Goal: Transaction & Acquisition: Purchase product/service

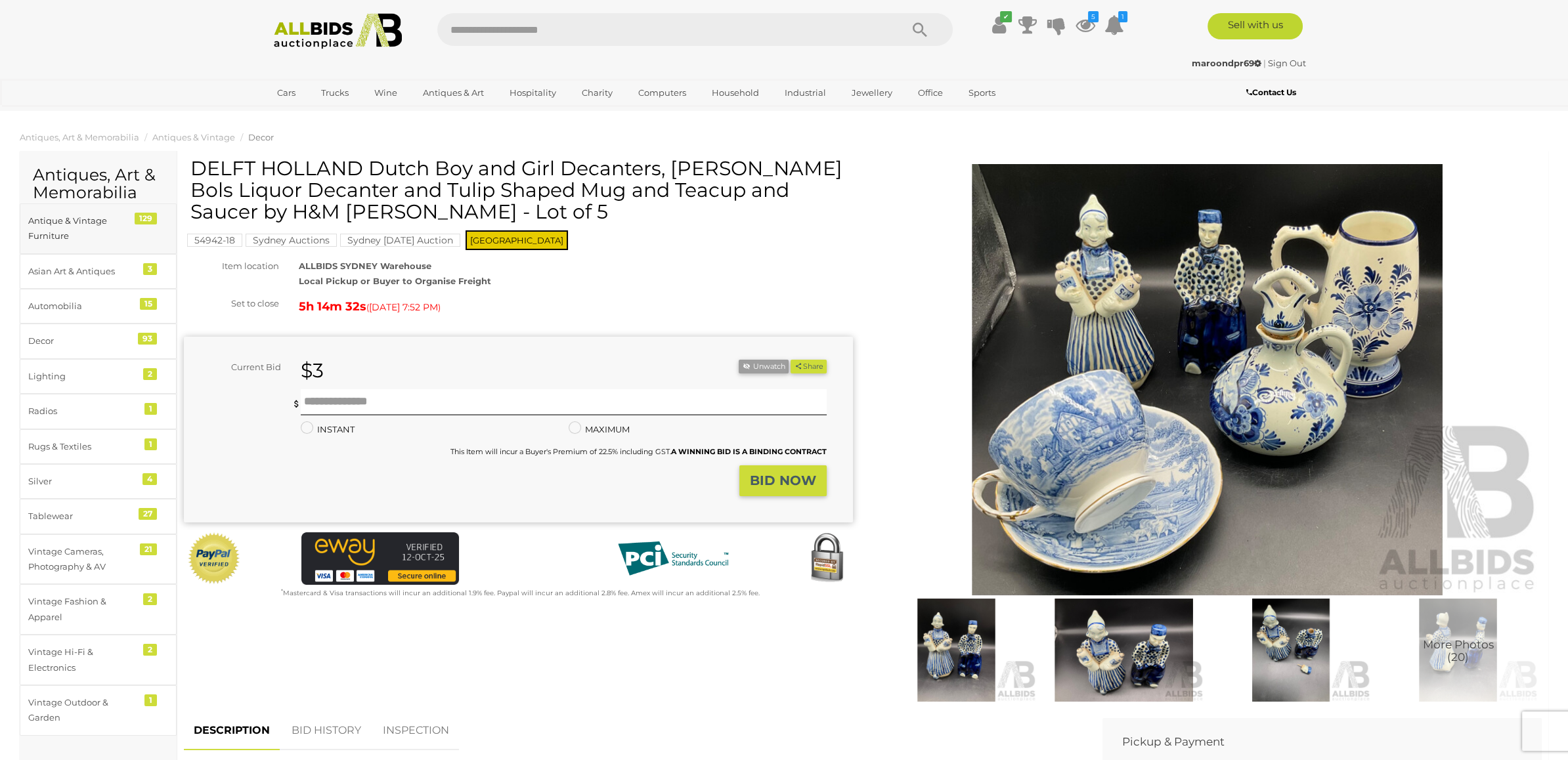
click at [69, 225] on div "Antique & Vintage Furniture" at bounding box center [82, 228] width 108 height 31
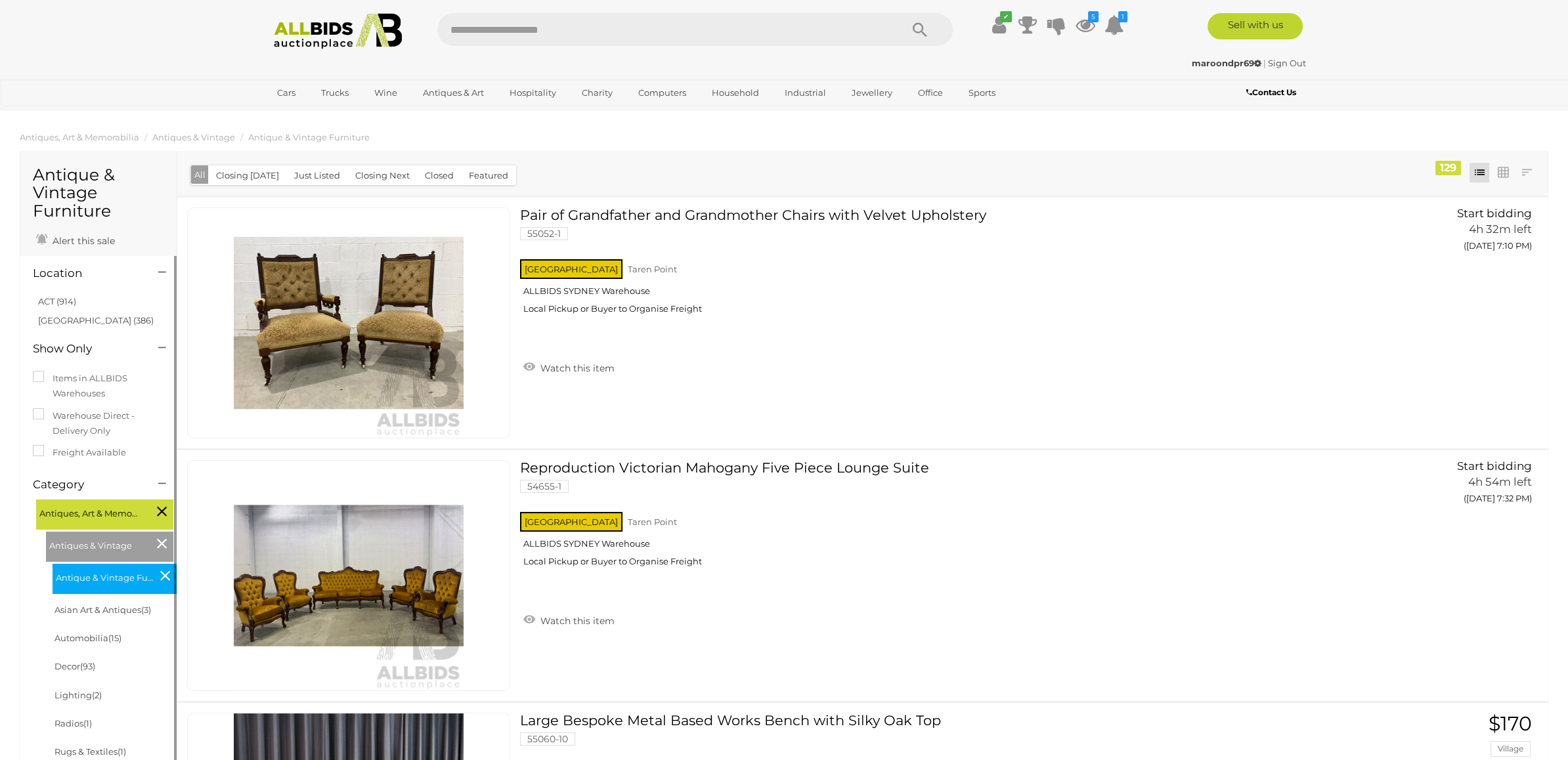
click at [160, 539] on icon at bounding box center [162, 544] width 10 height 17
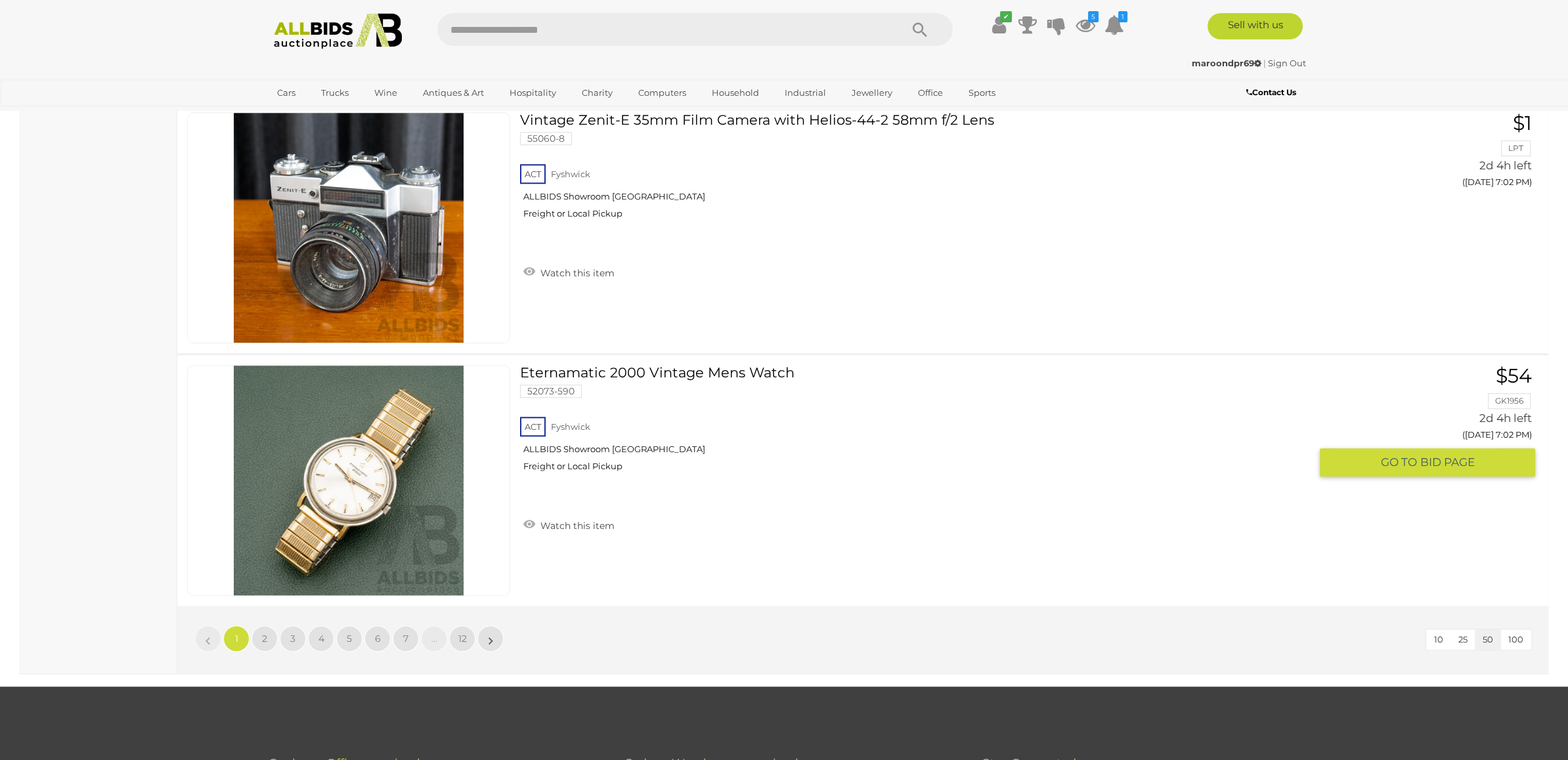
scroll to position [12438, 0]
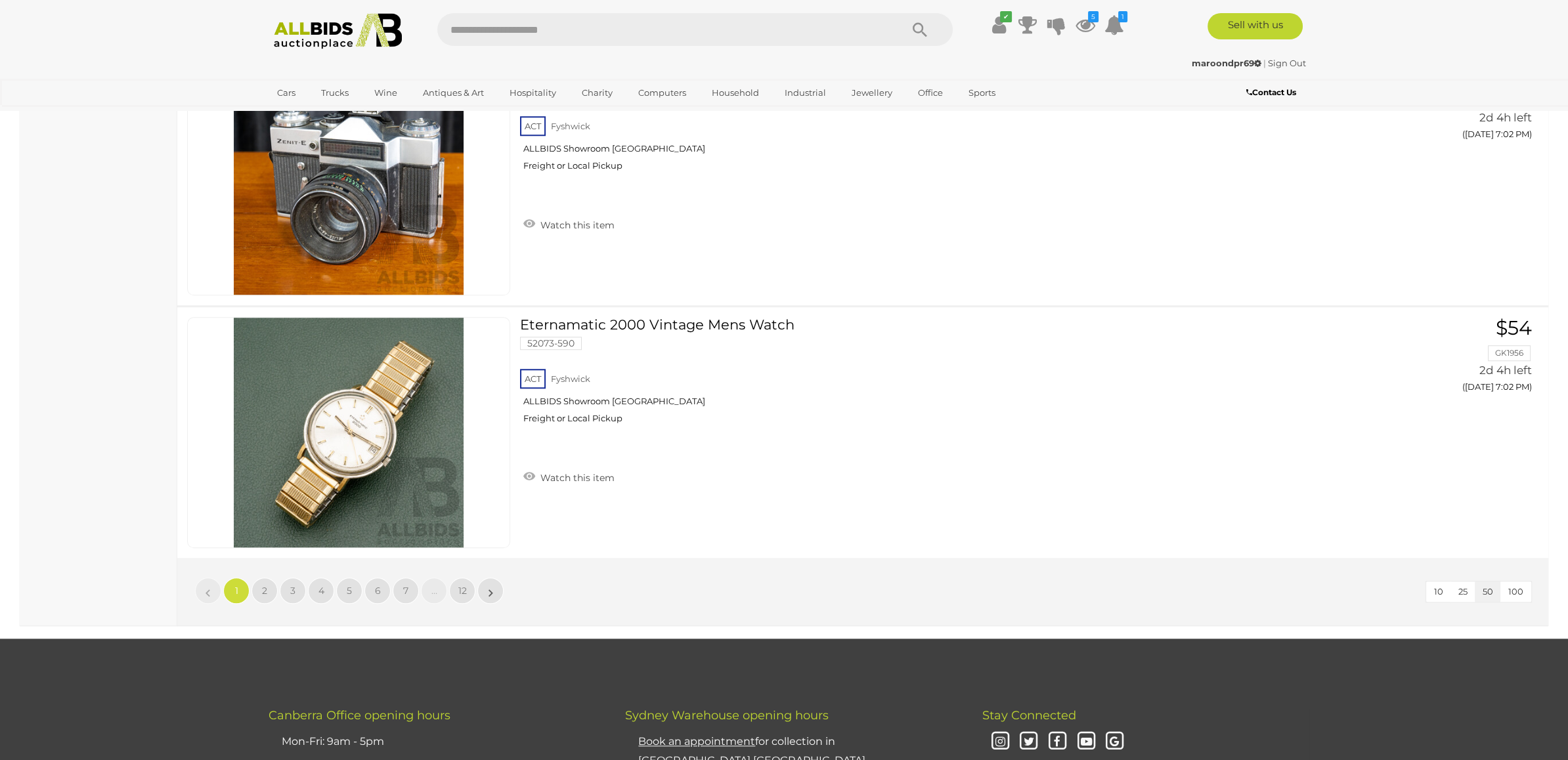
click at [1516, 586] on span "100" at bounding box center [1516, 591] width 15 height 11
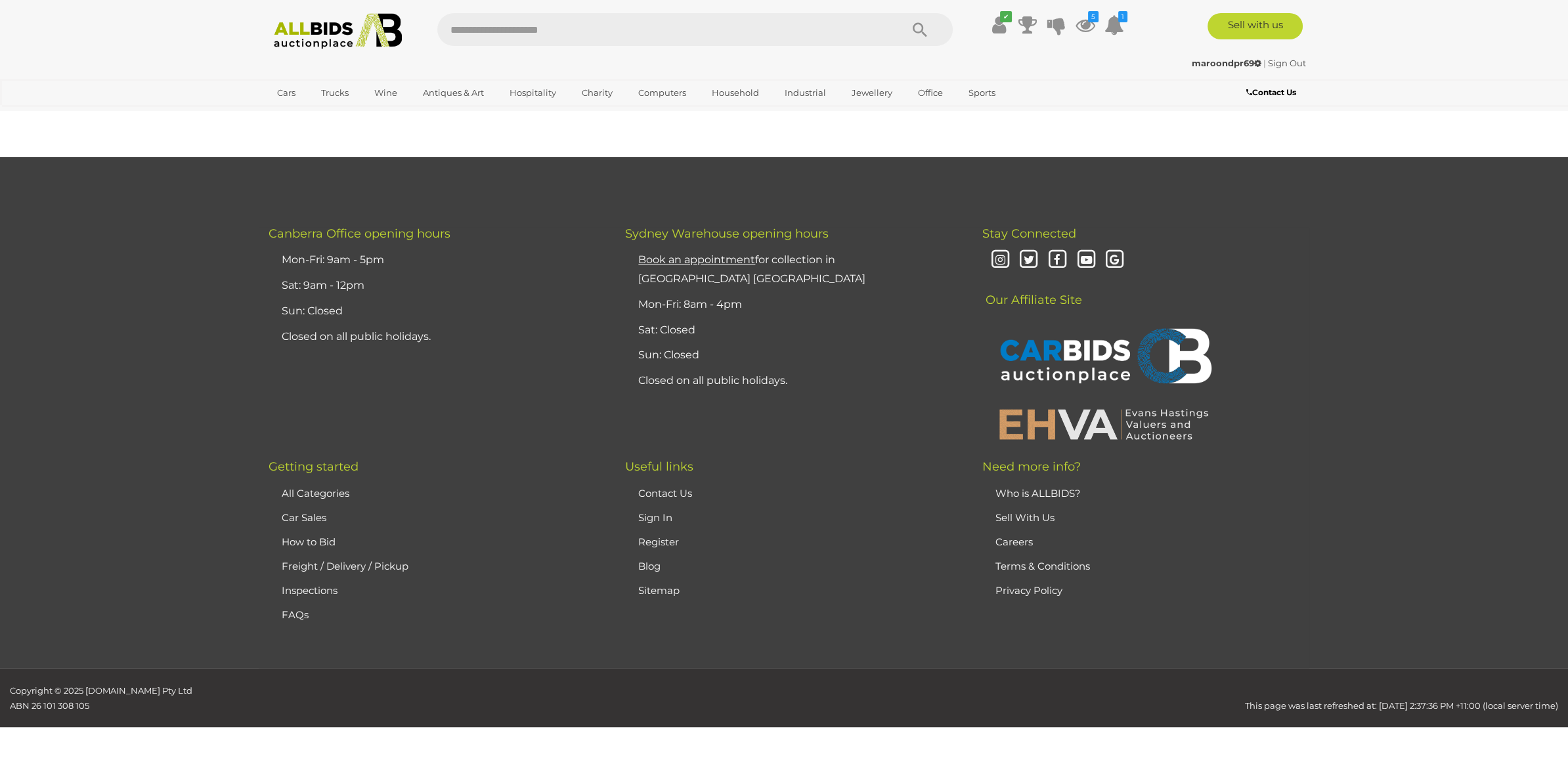
scroll to position [210, 0]
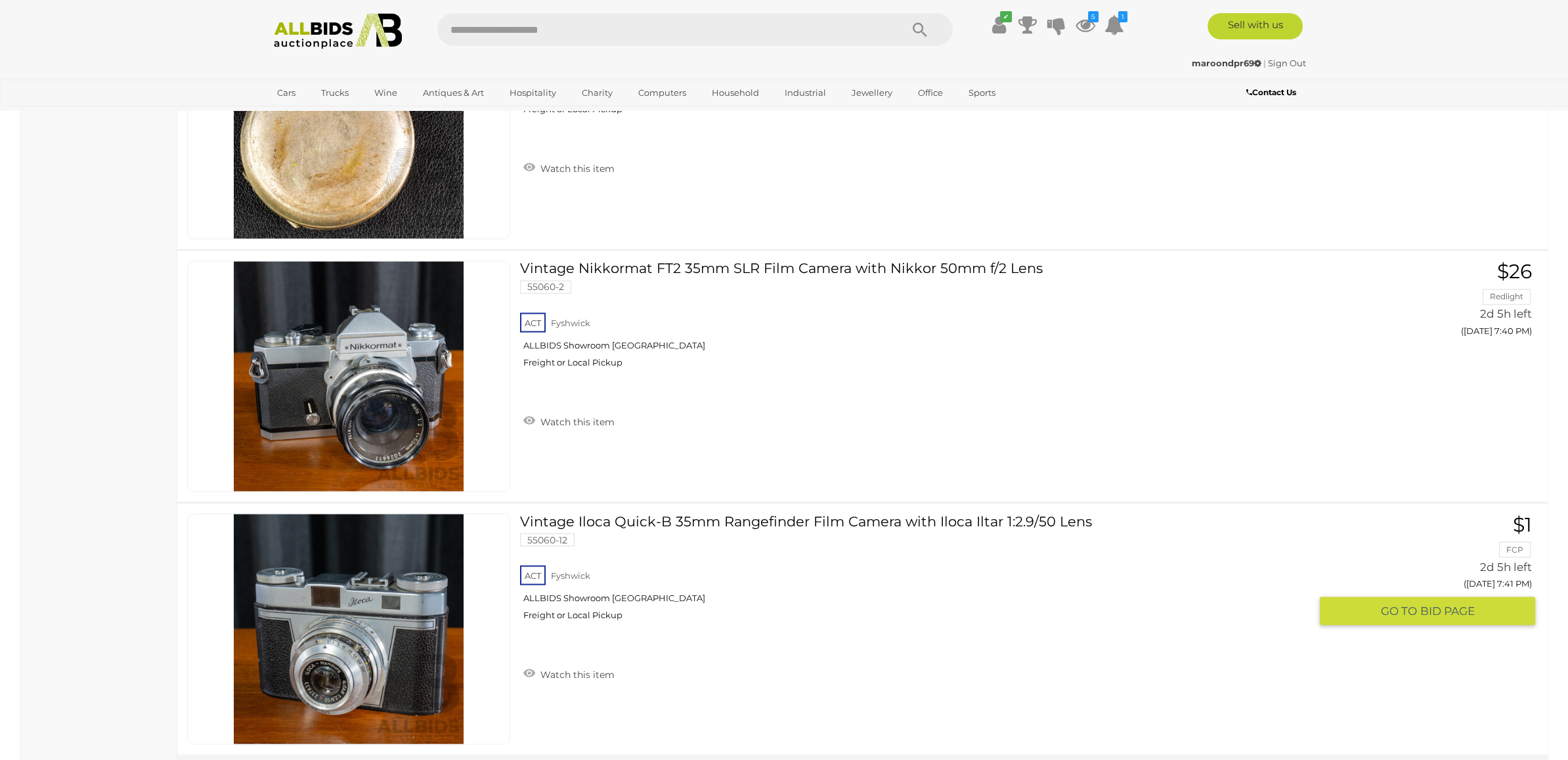
scroll to position [24887, 0]
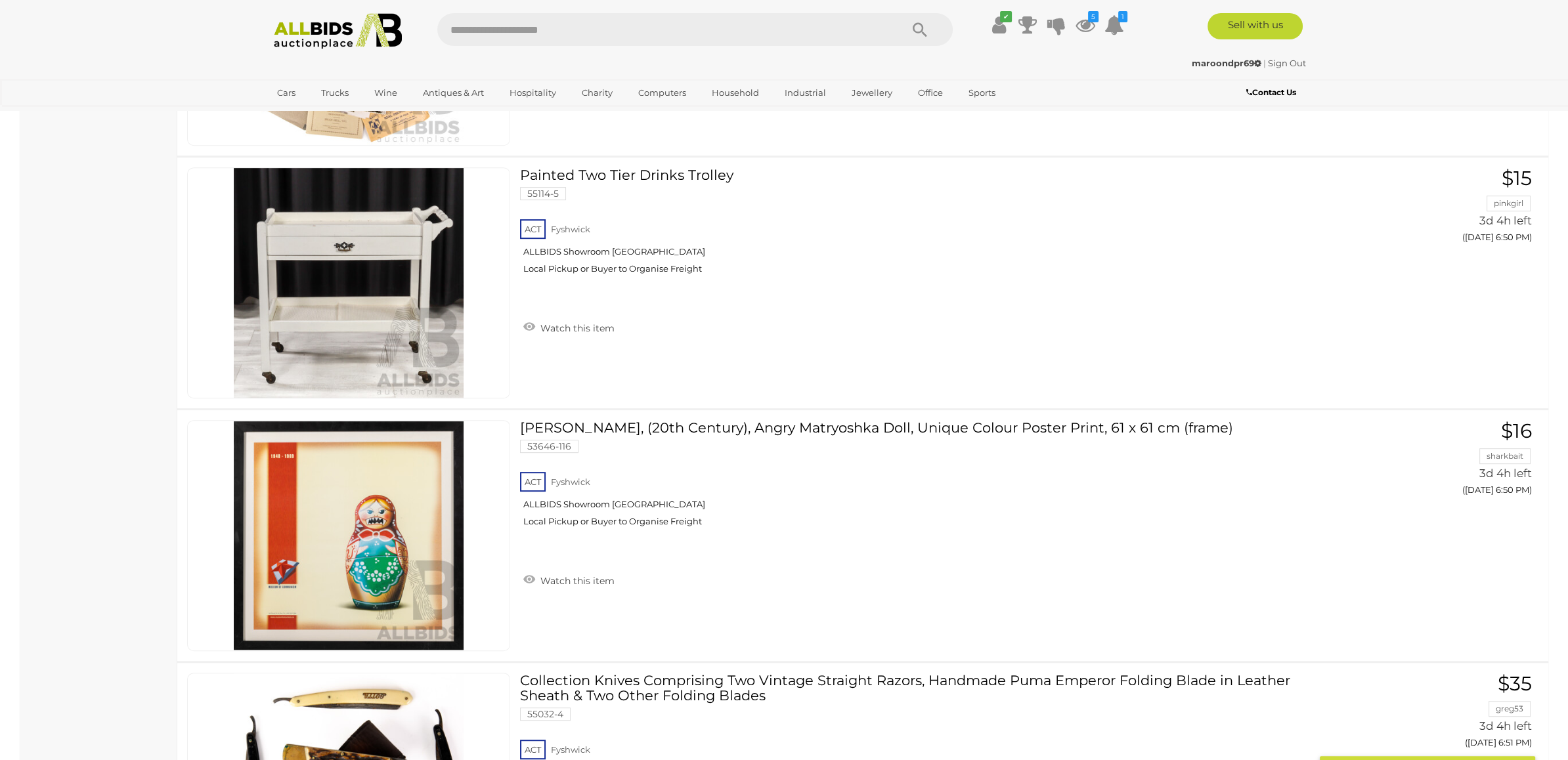
scroll to position [21466, 0]
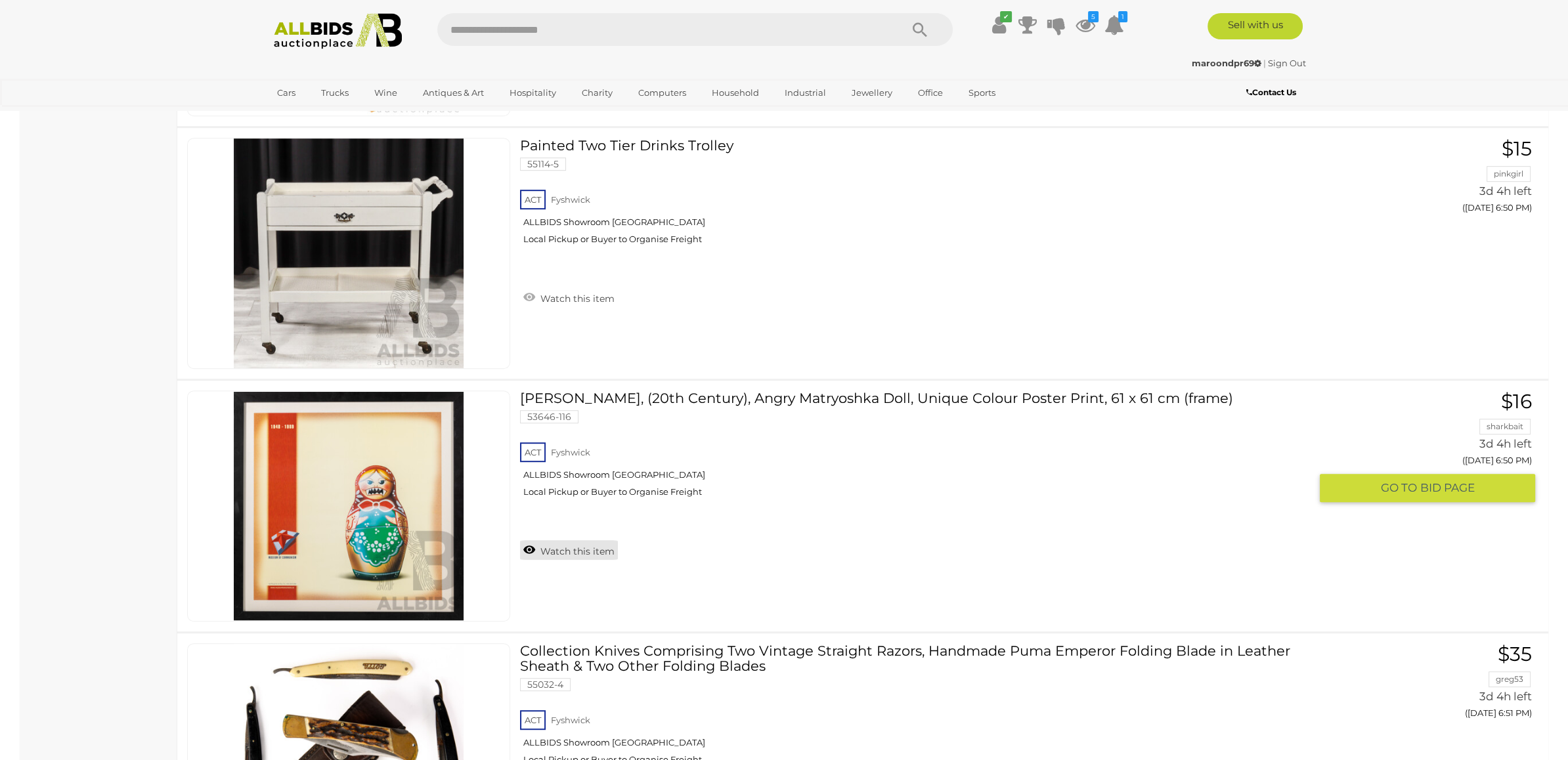
click at [584, 540] on link "Watch this item" at bounding box center [569, 549] width 98 height 19
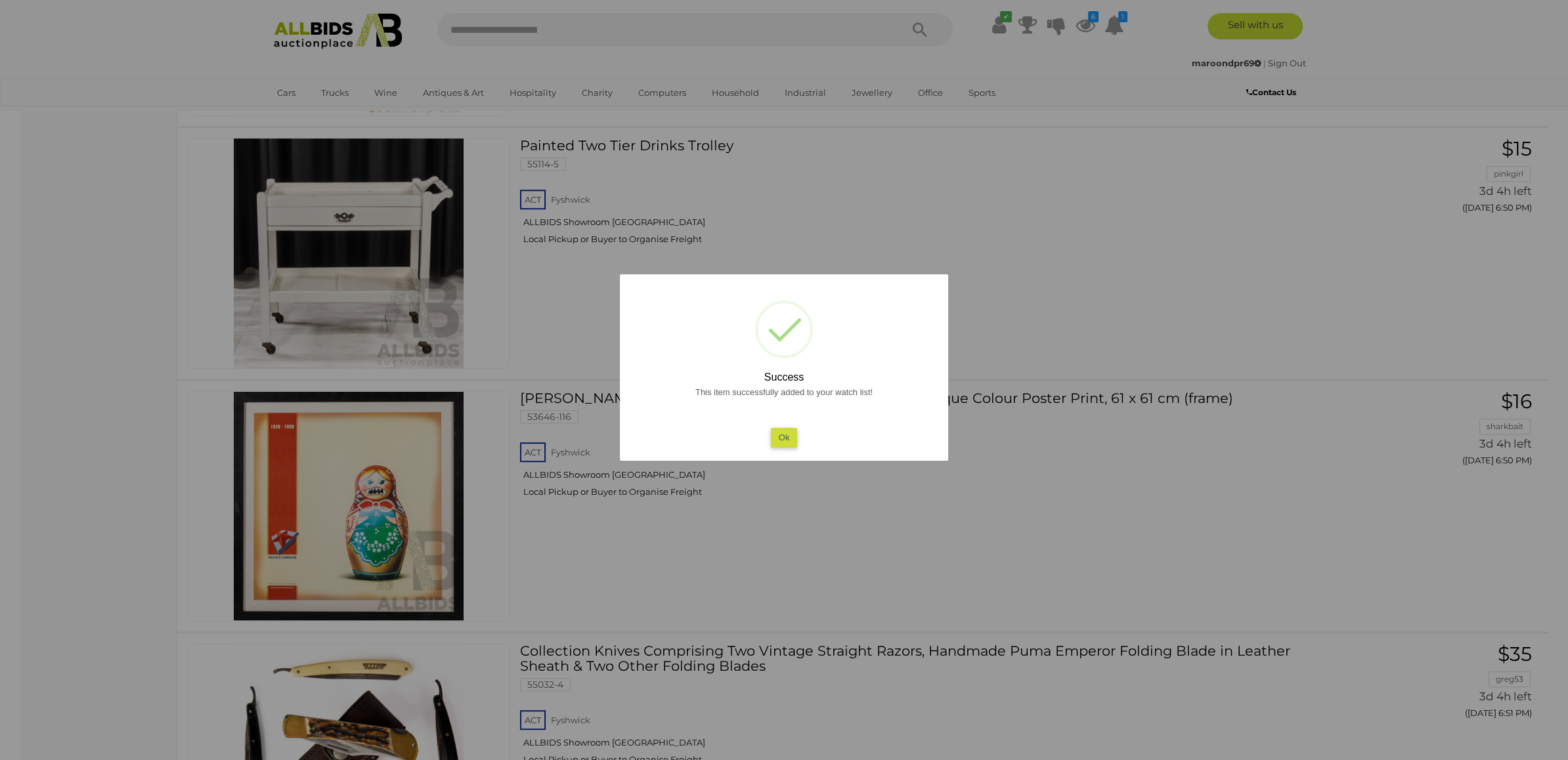
click at [1181, 393] on div at bounding box center [784, 380] width 1568 height 760
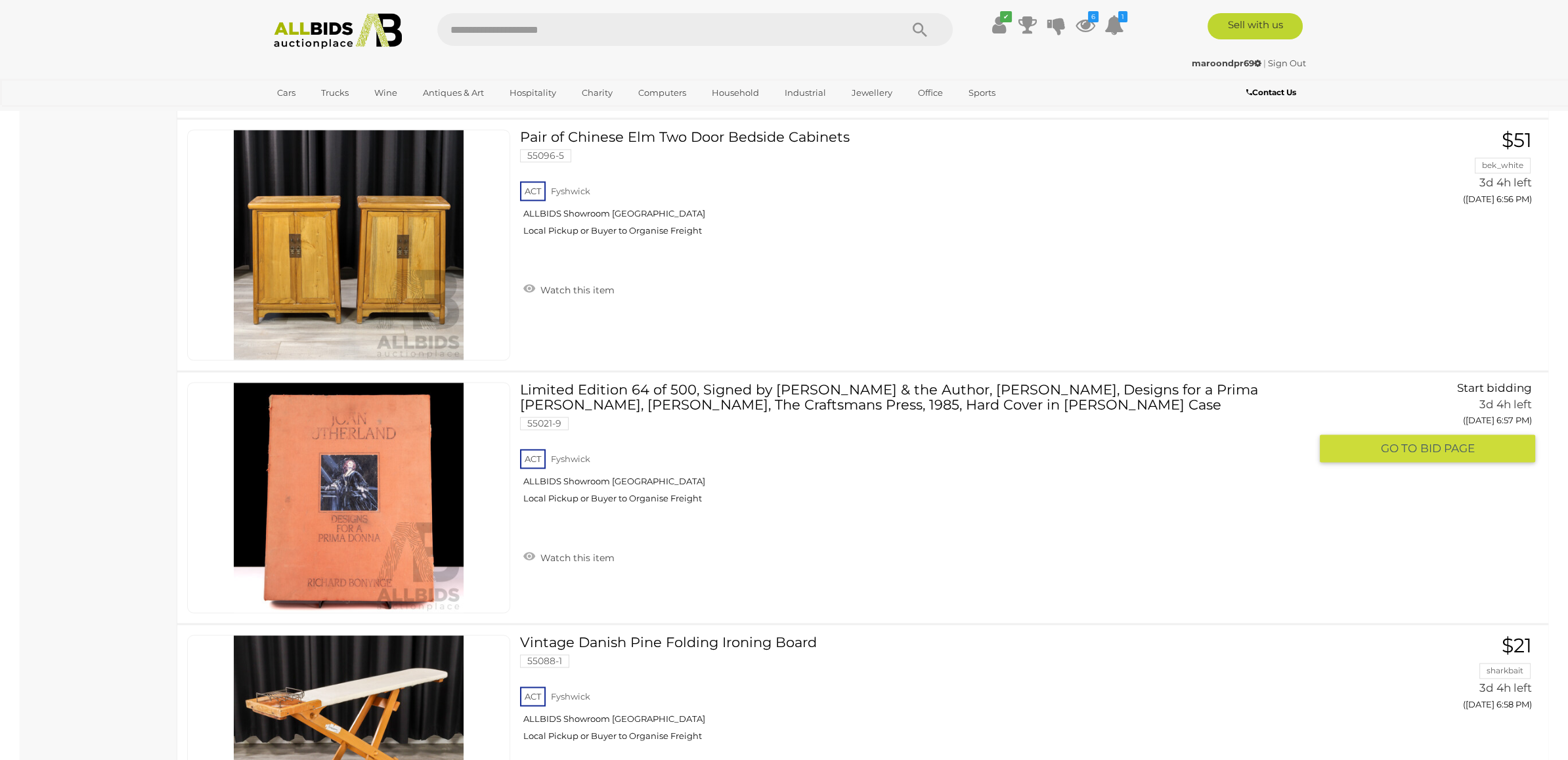
scroll to position [24261, 0]
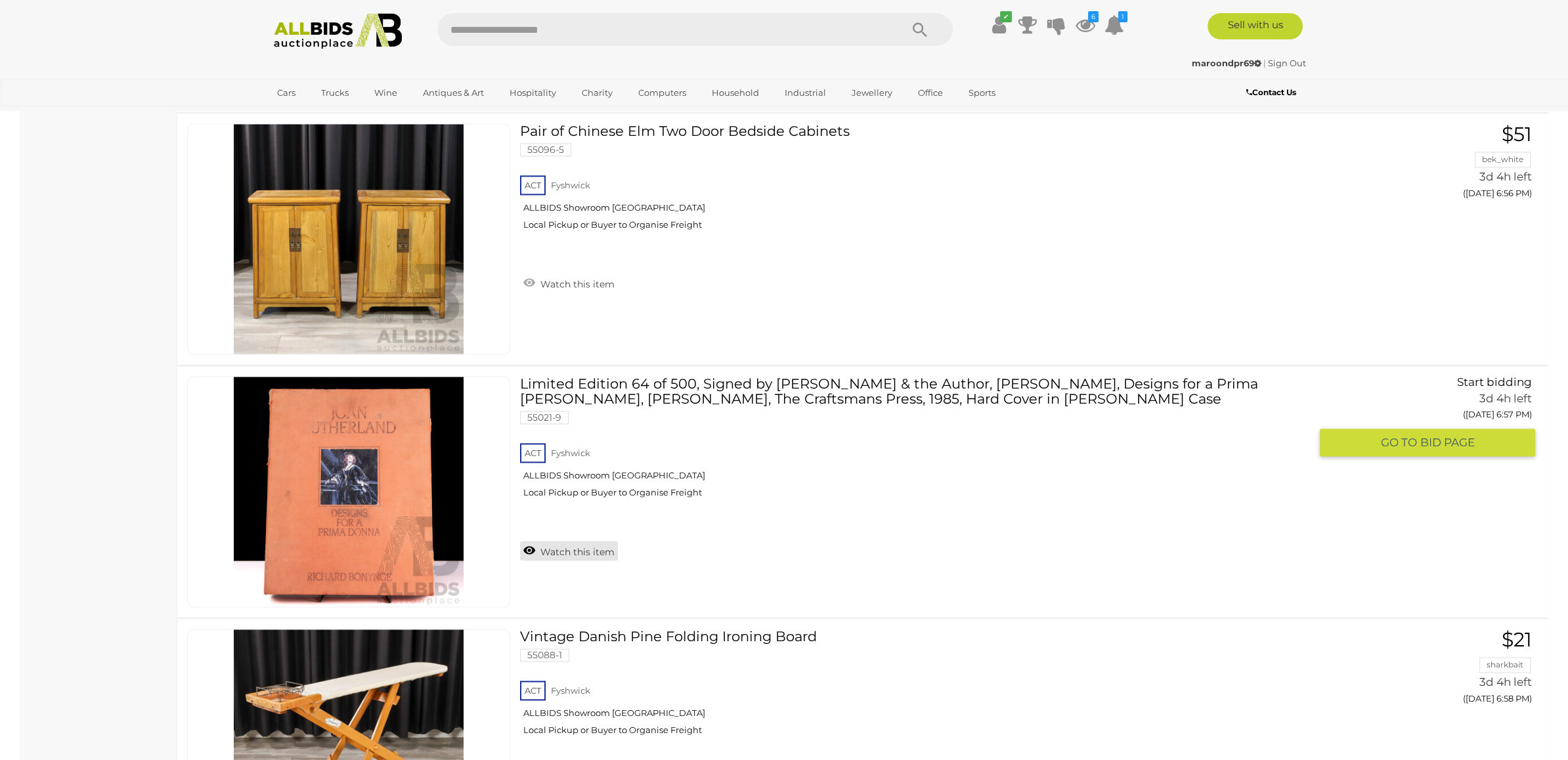
click at [571, 541] on link "Watch this item" at bounding box center [569, 550] width 98 height 19
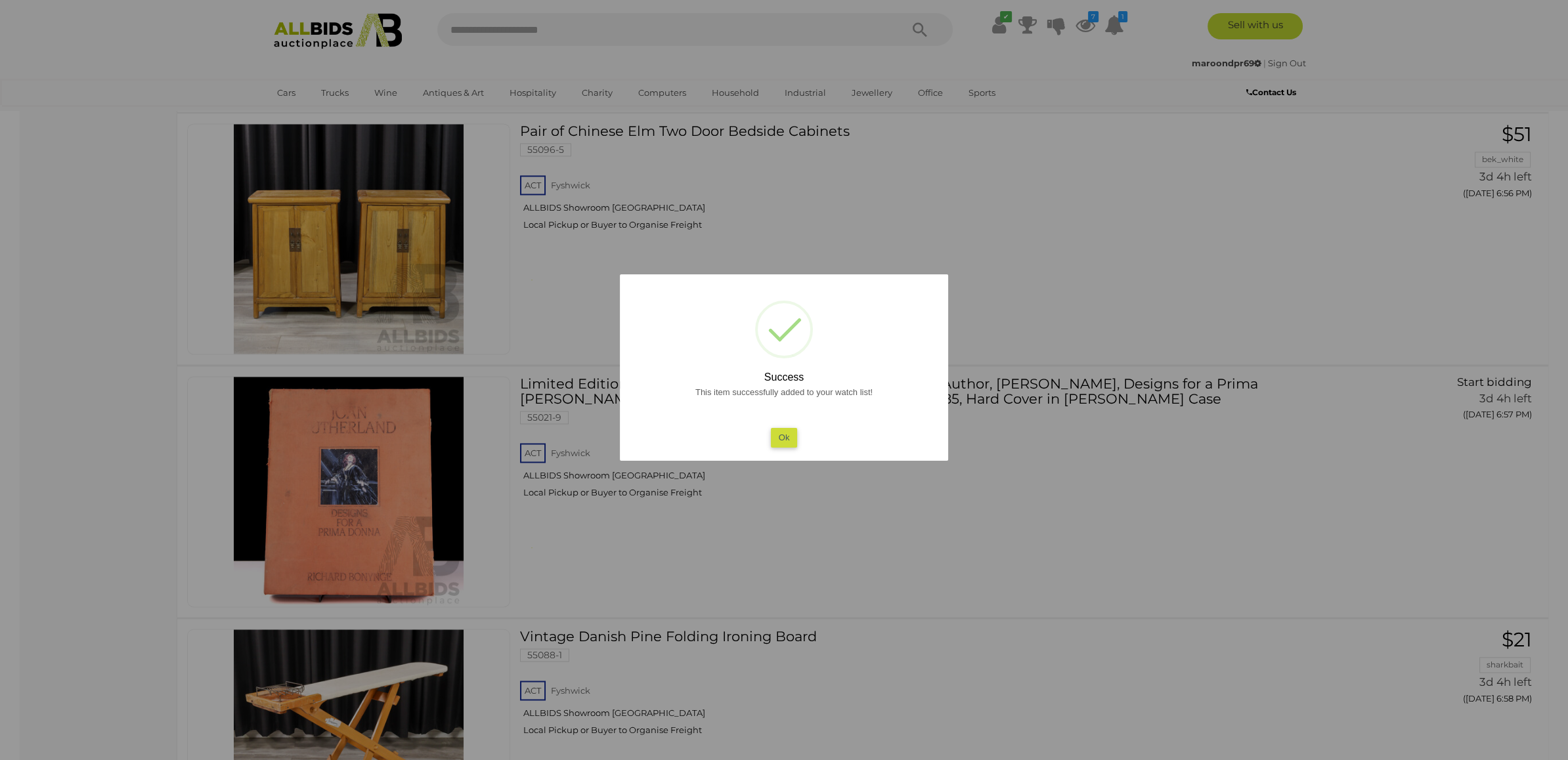
click at [966, 459] on div at bounding box center [784, 380] width 1568 height 760
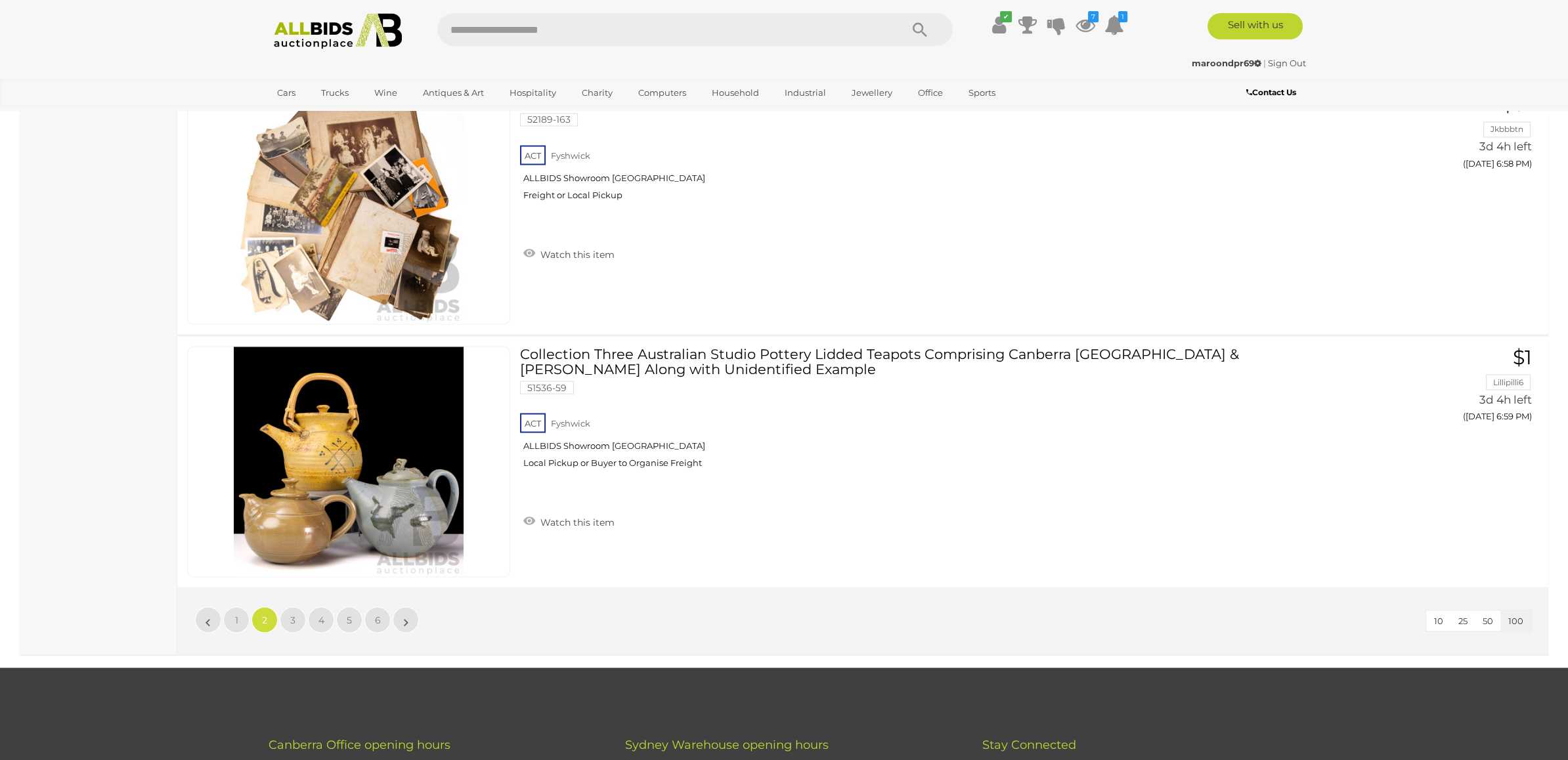
scroll to position [25107, 0]
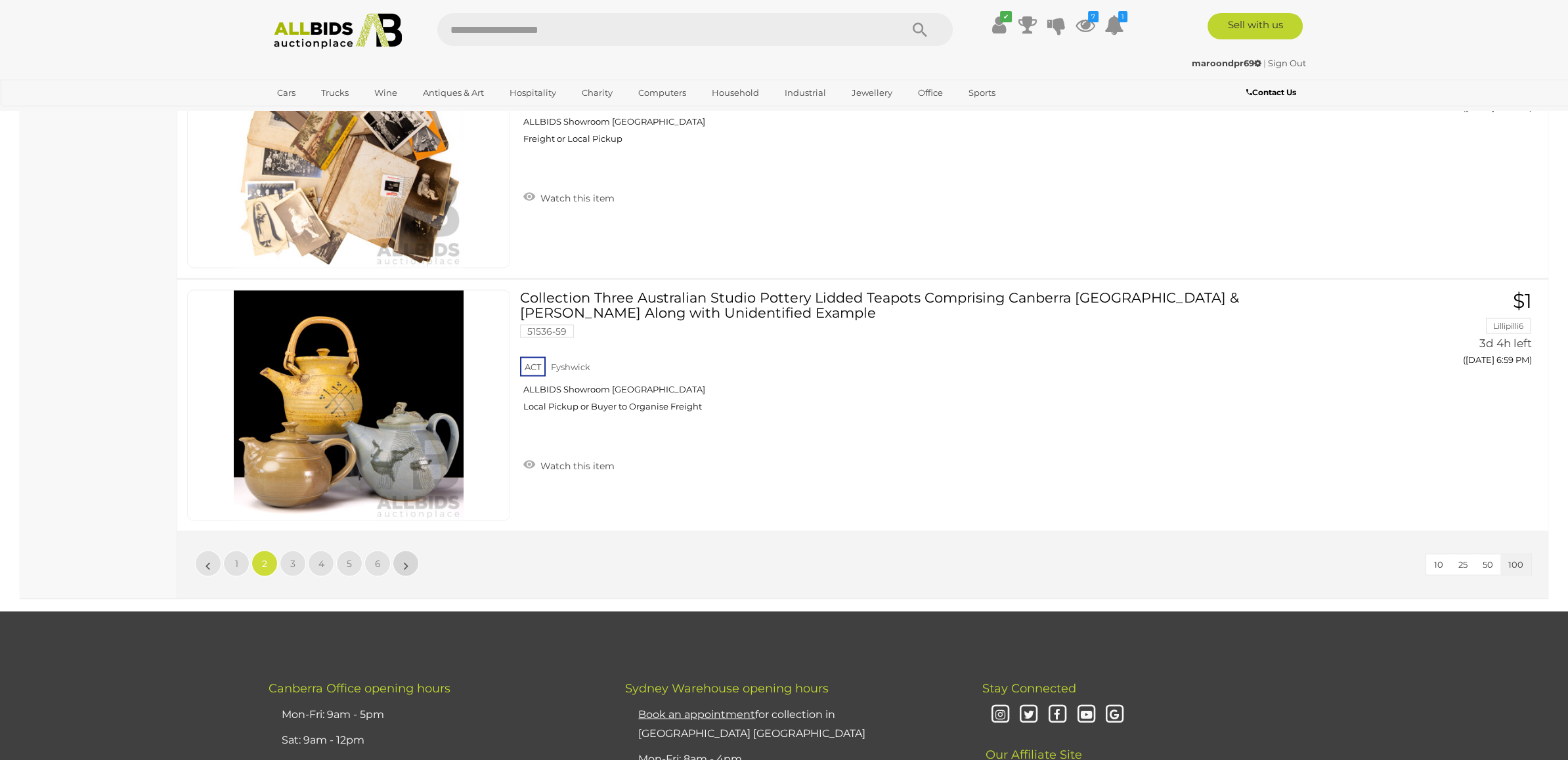
click at [409, 550] on link "»" at bounding box center [405, 563] width 26 height 26
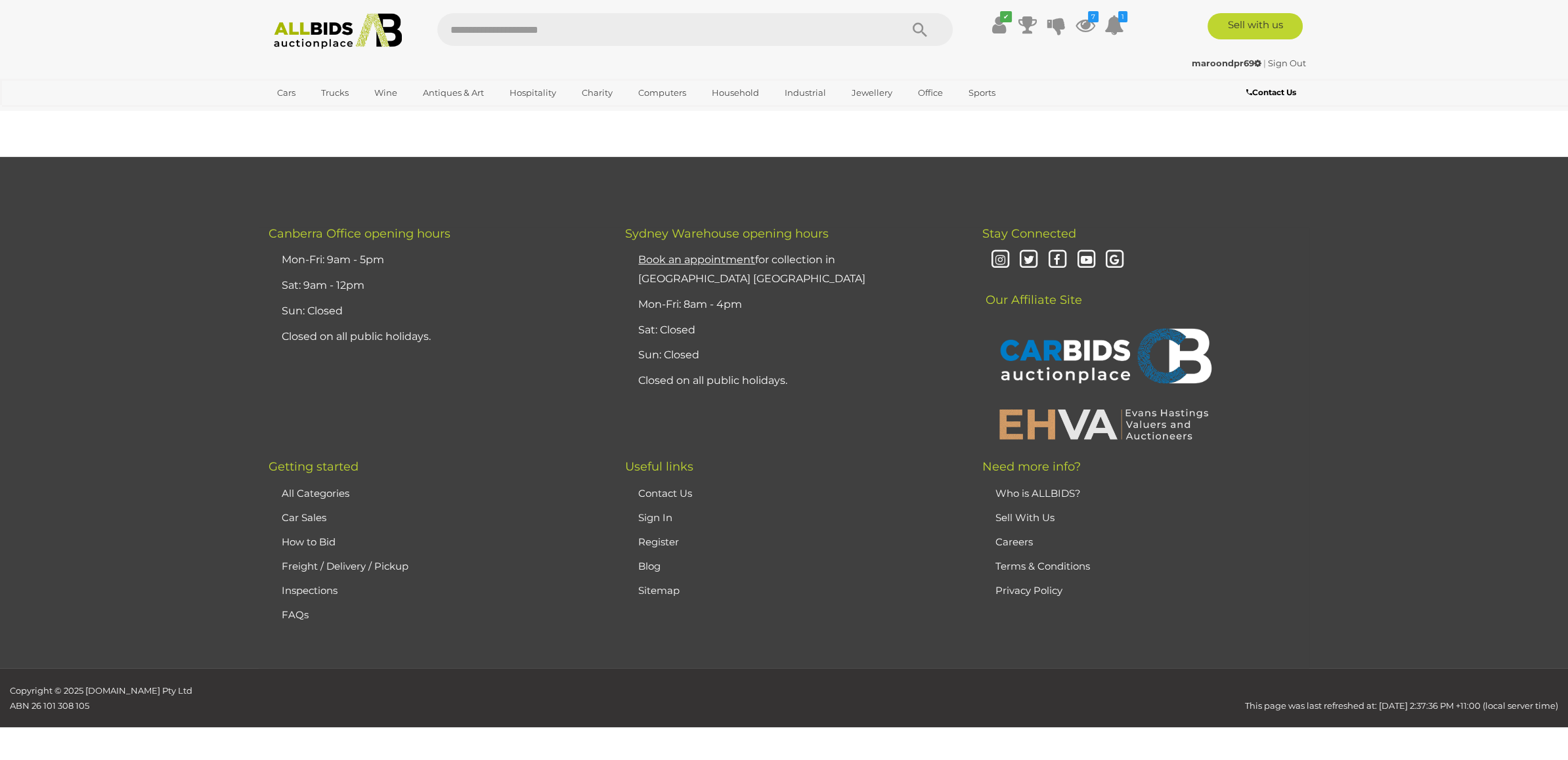
scroll to position [210, 0]
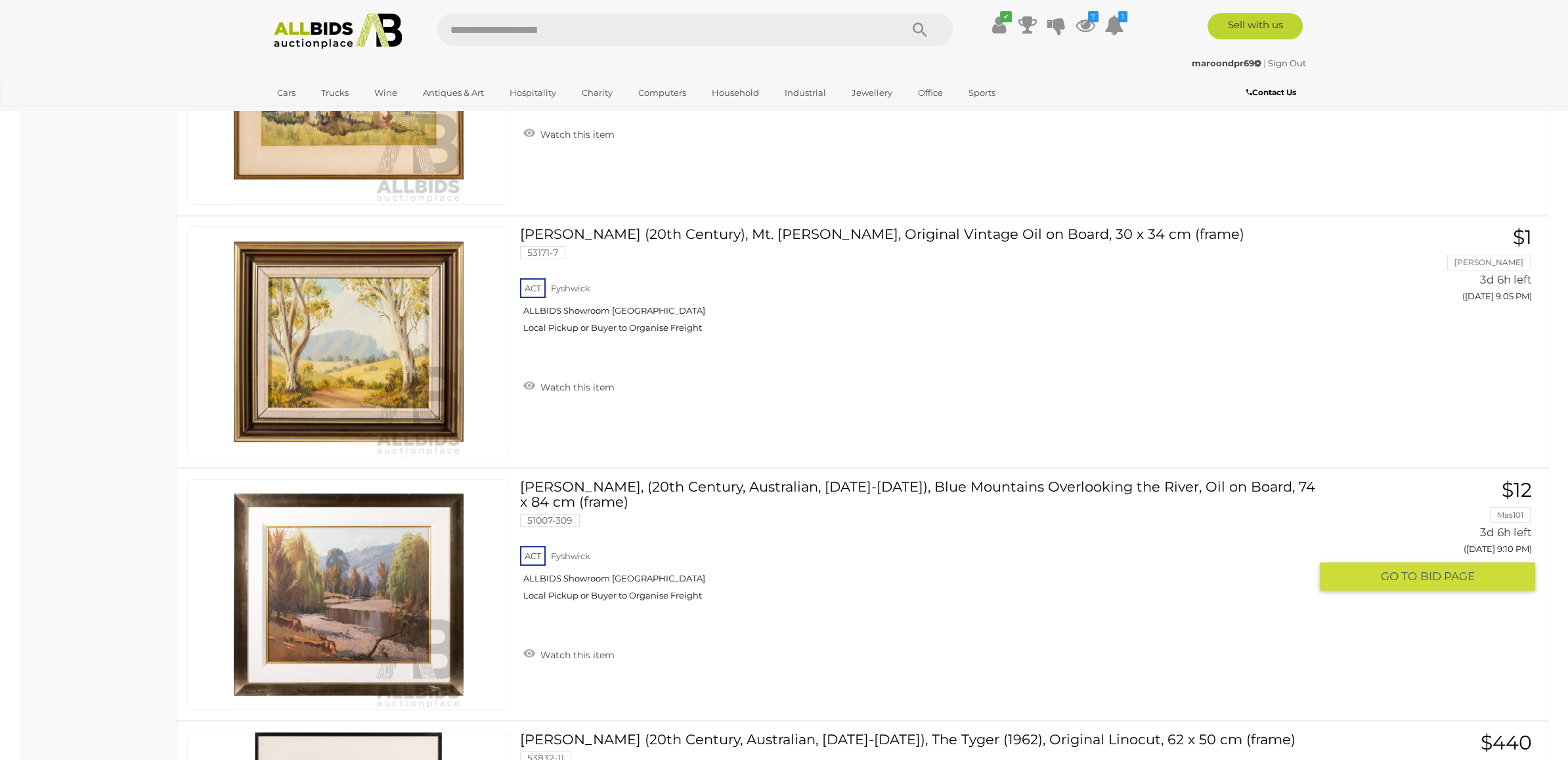
scroll to position [20646, 0]
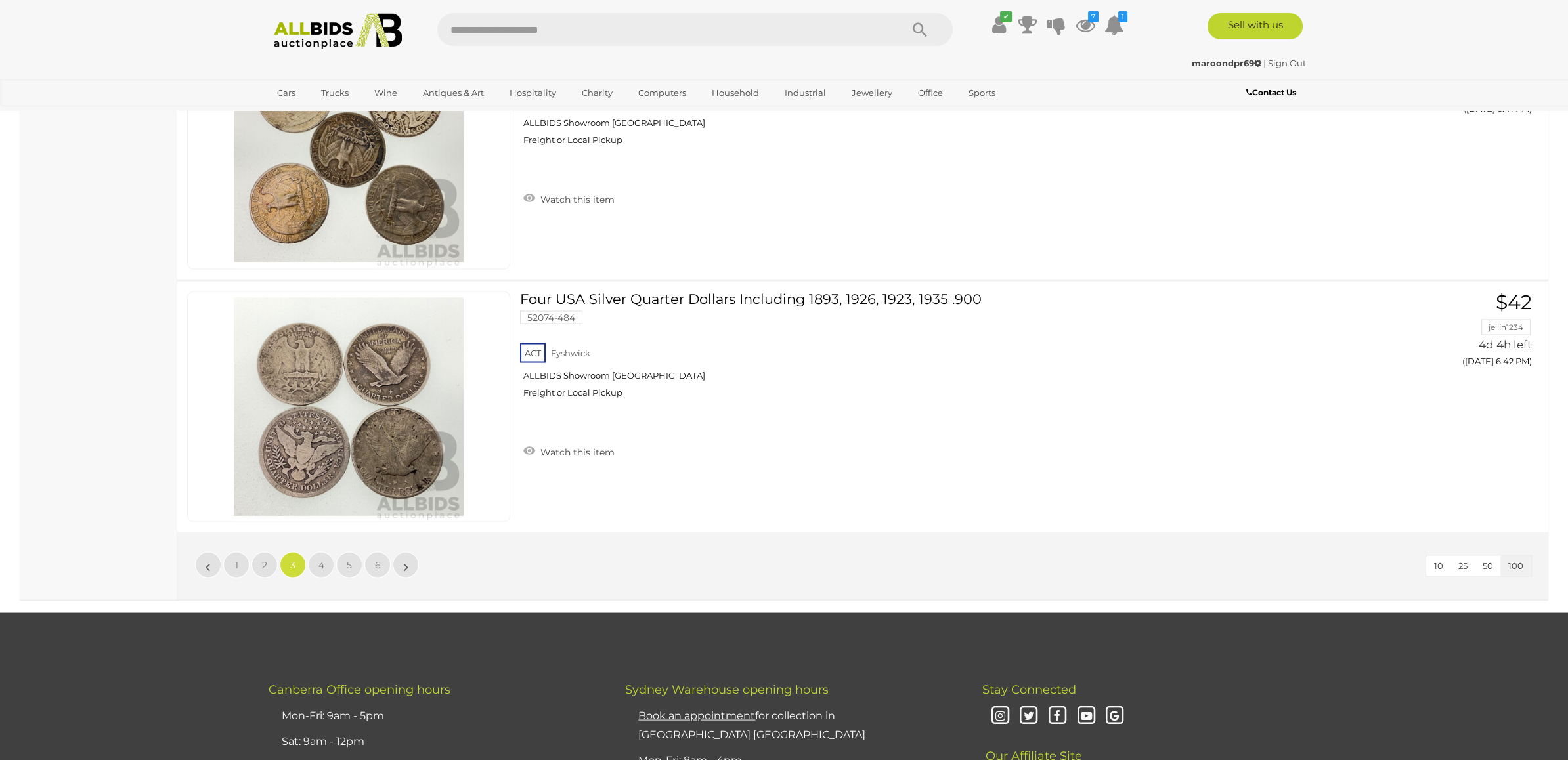
scroll to position [25107, 0]
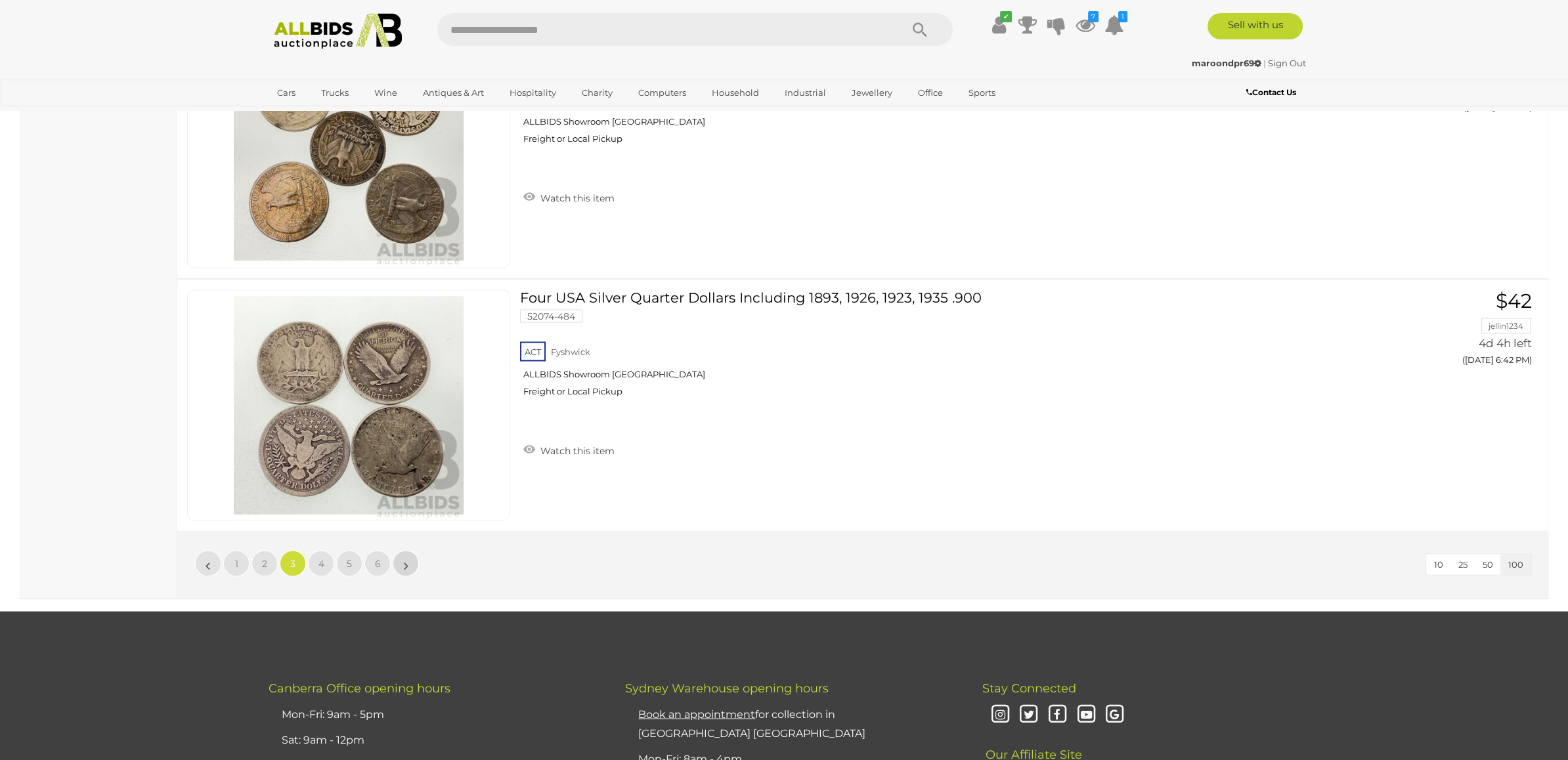
click at [409, 550] on link "»" at bounding box center [405, 563] width 26 height 26
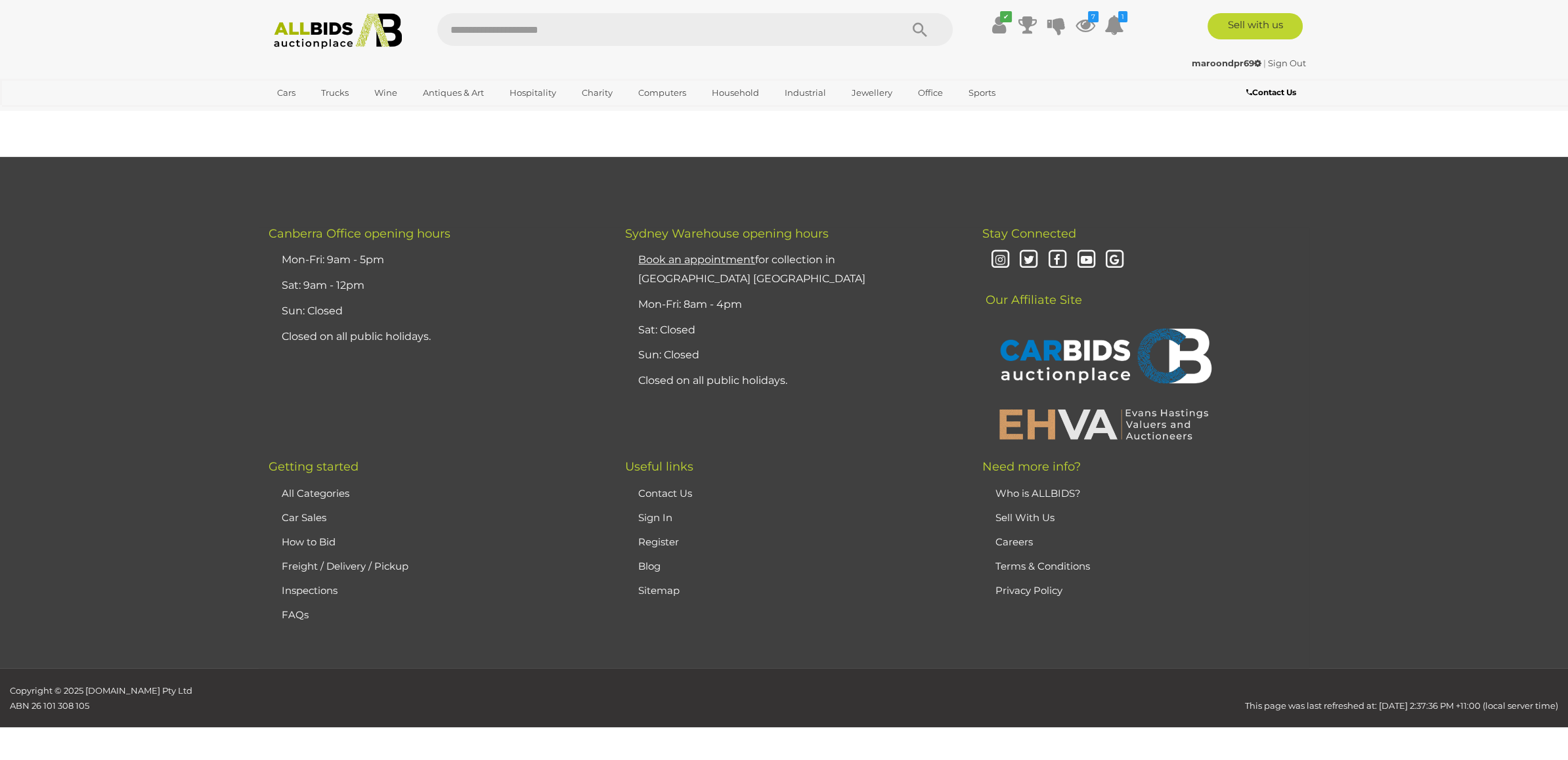
scroll to position [210, 0]
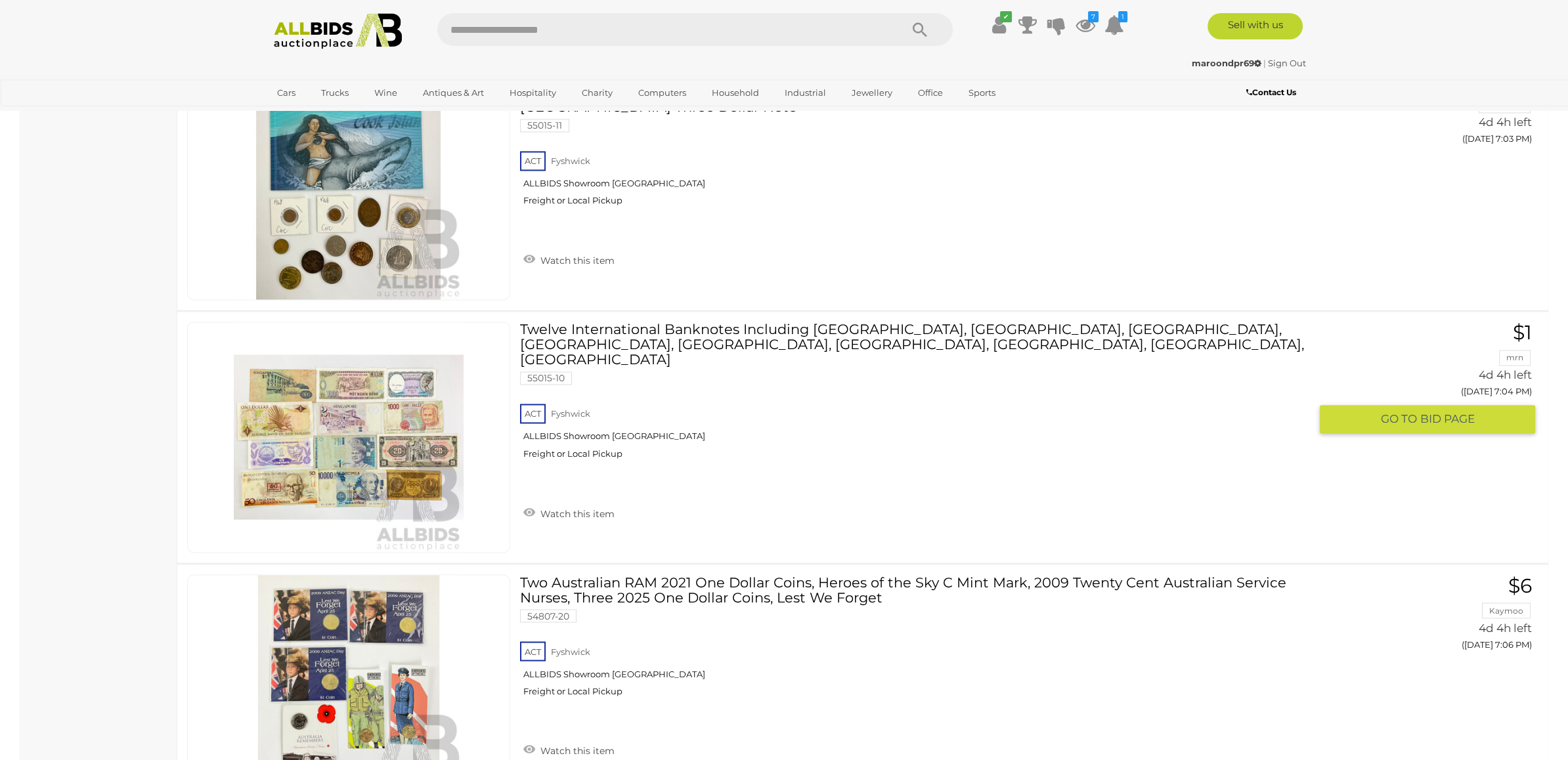
scroll to position [4630, 0]
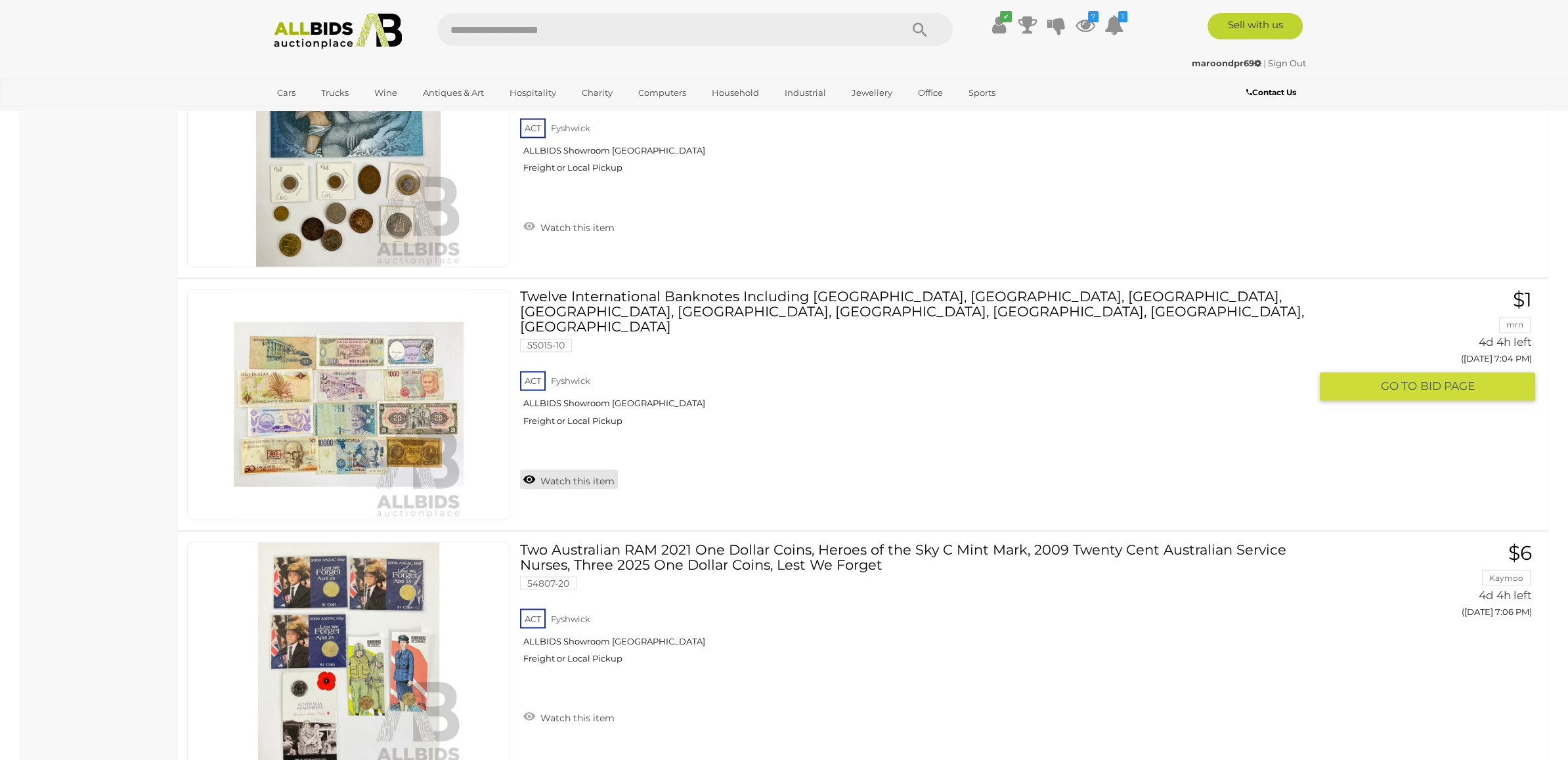
click at [573, 470] on link "Watch this item" at bounding box center [569, 479] width 98 height 19
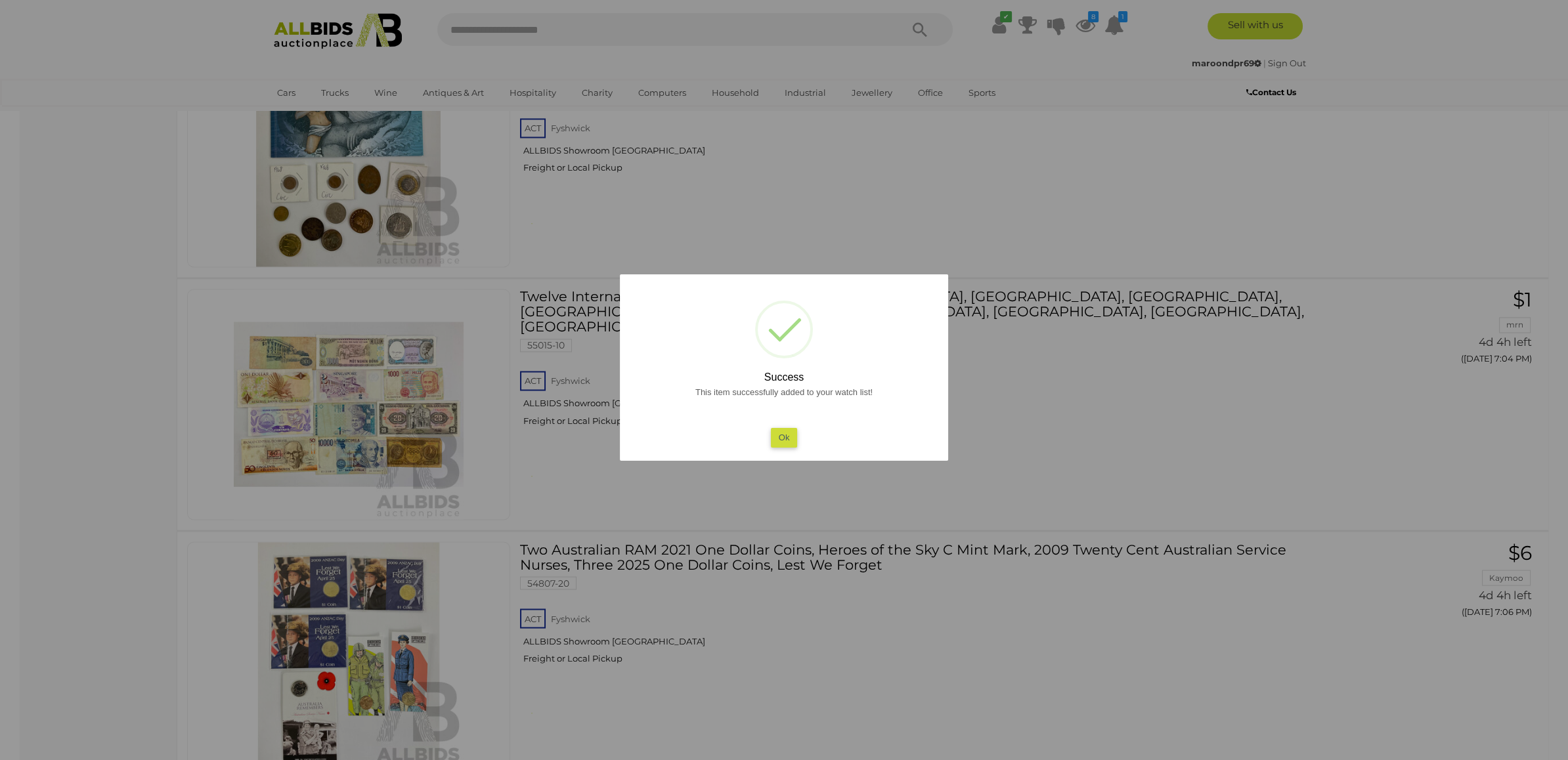
click at [573, 428] on div at bounding box center [784, 380] width 1568 height 760
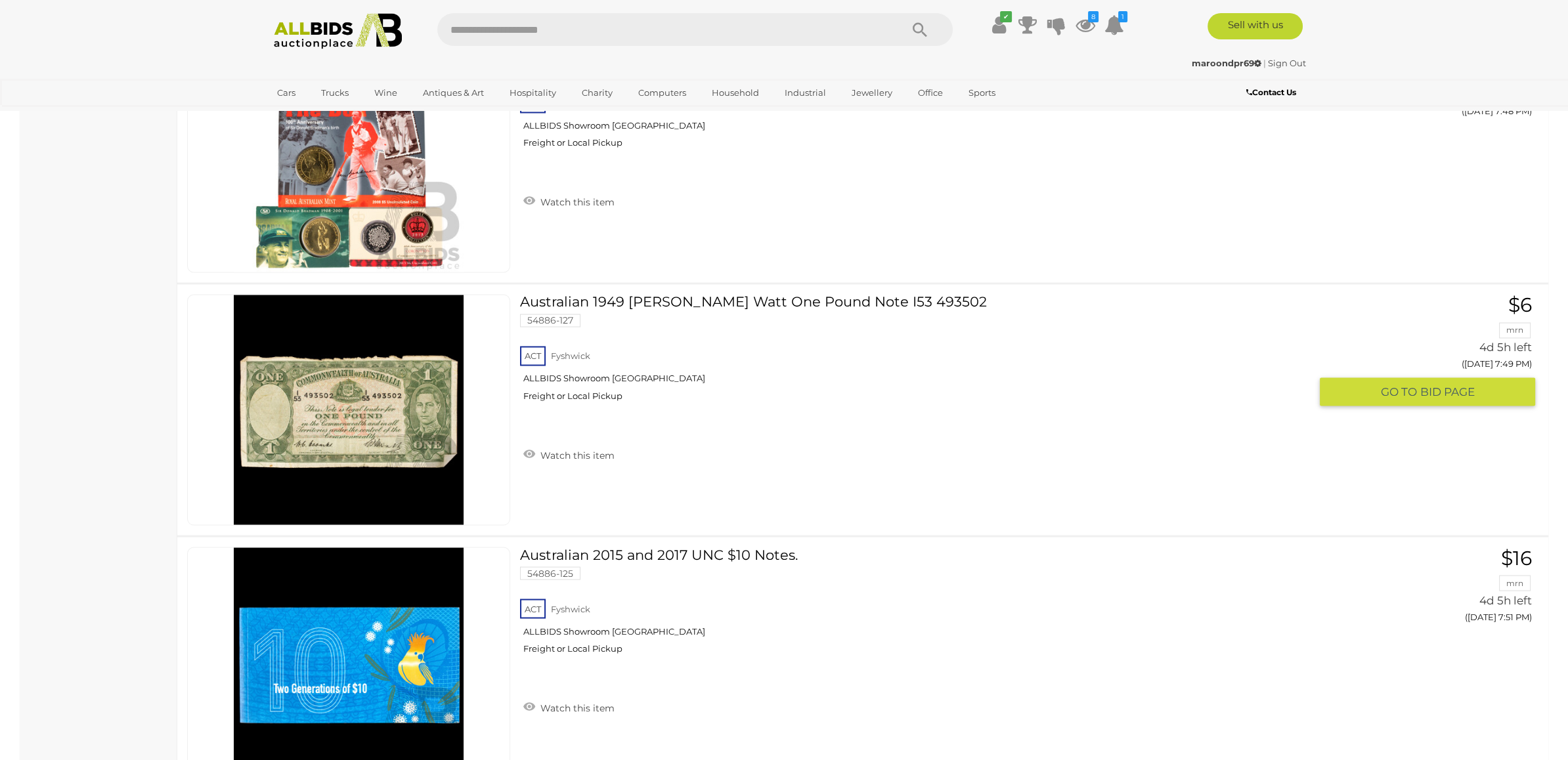
scroll to position [14739, 0]
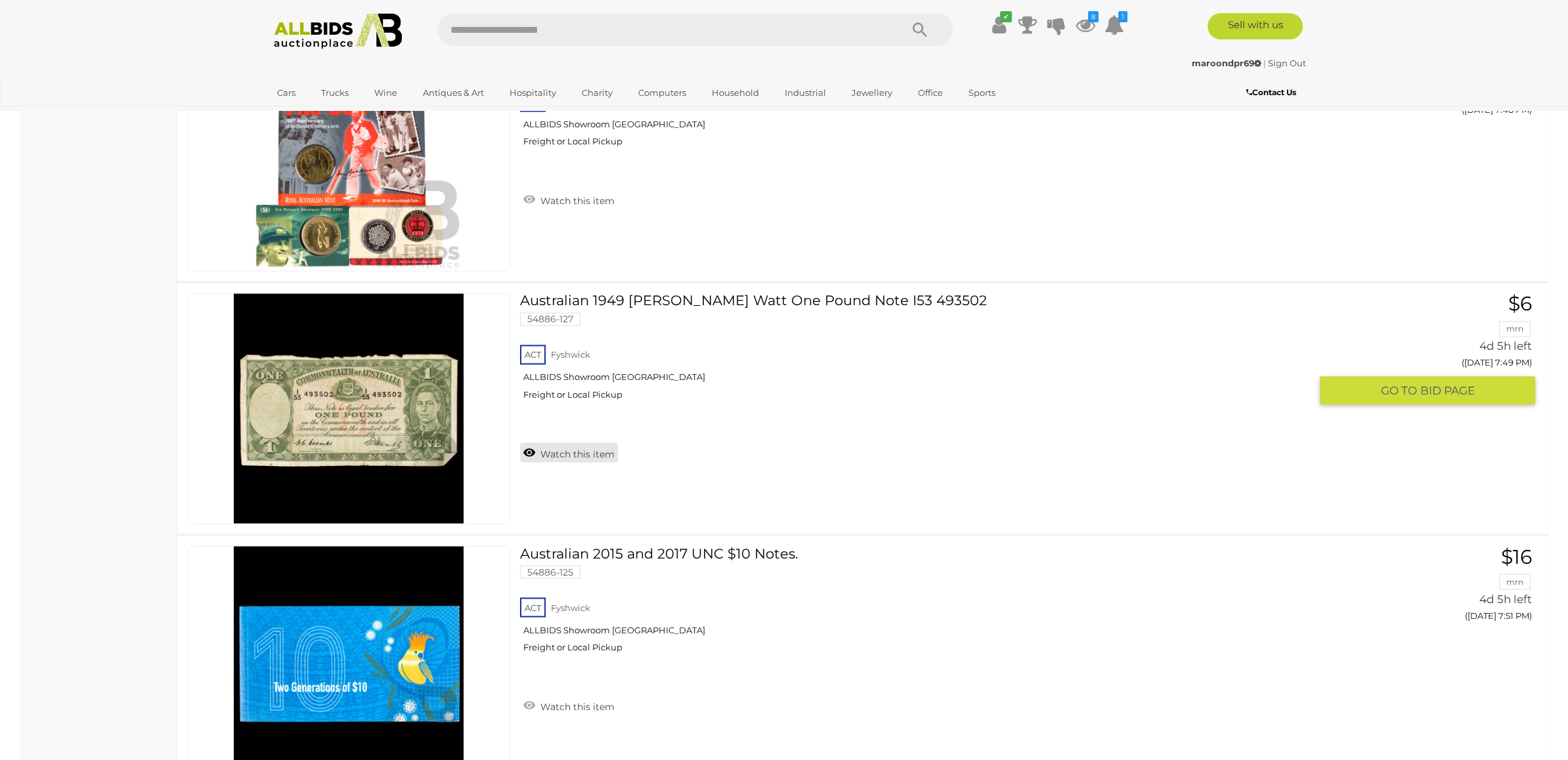
click at [561, 443] on link "Watch this item" at bounding box center [569, 452] width 98 height 19
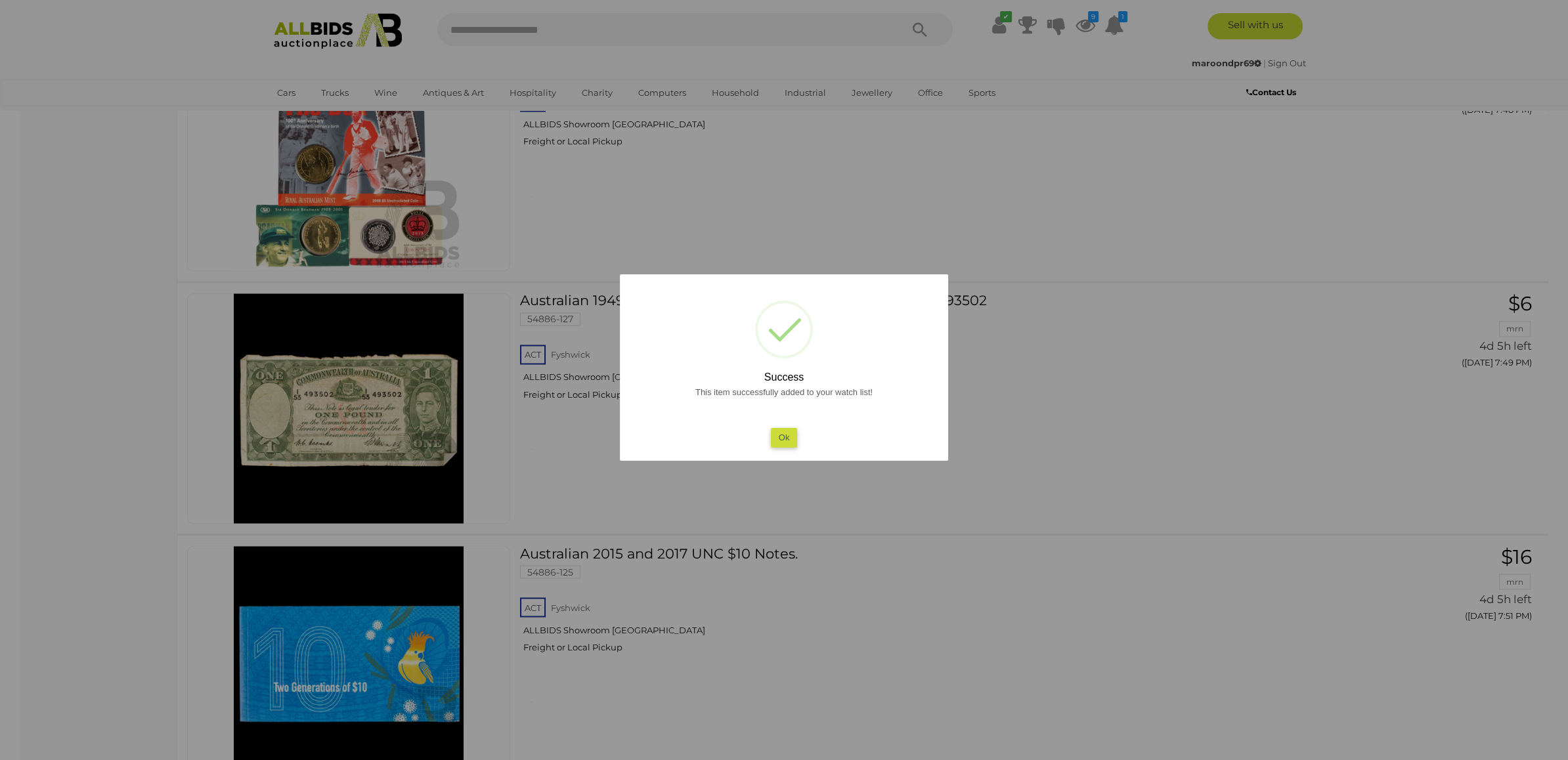
click at [975, 346] on div at bounding box center [784, 380] width 1568 height 760
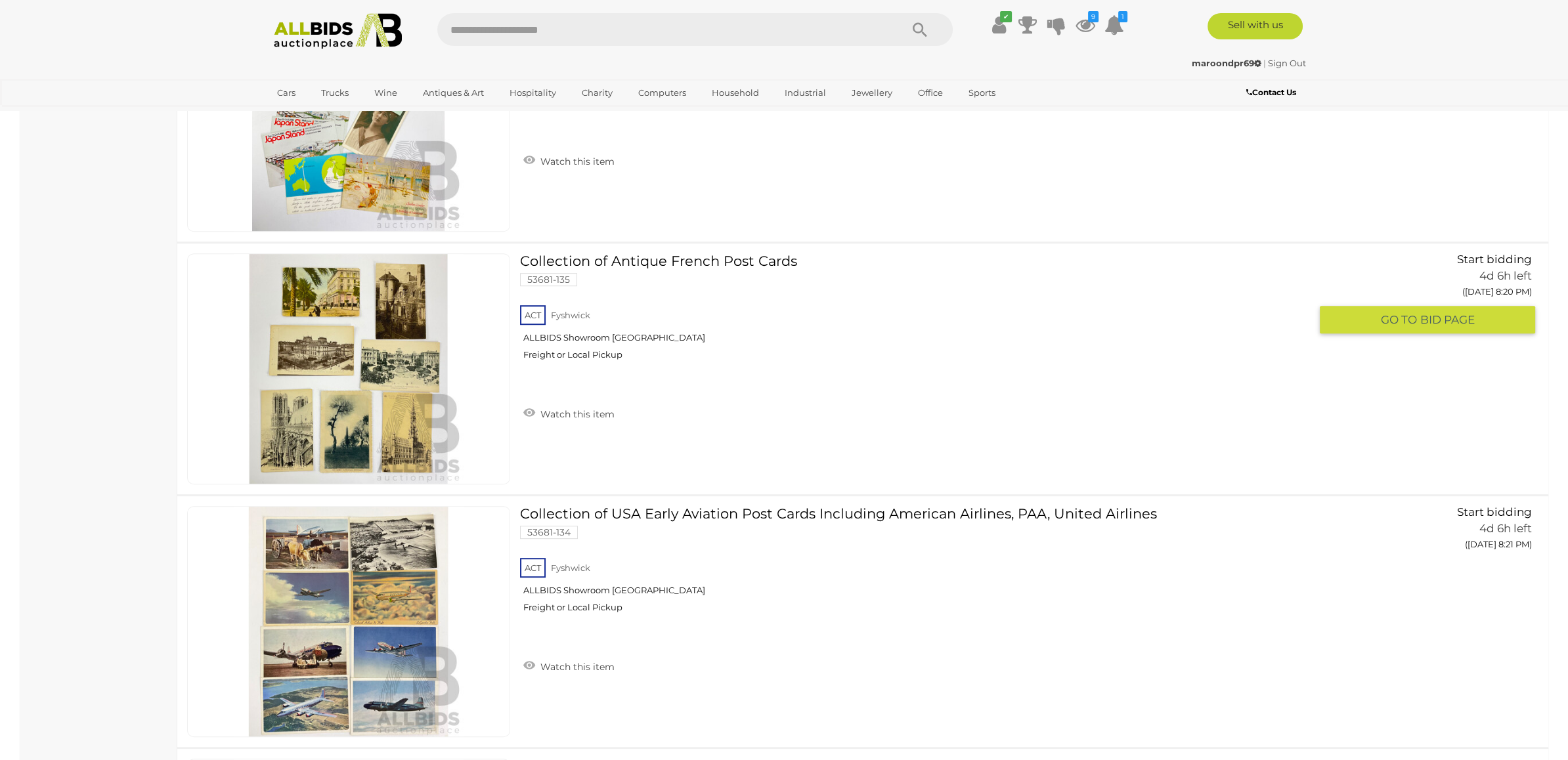
scroll to position [21824, 0]
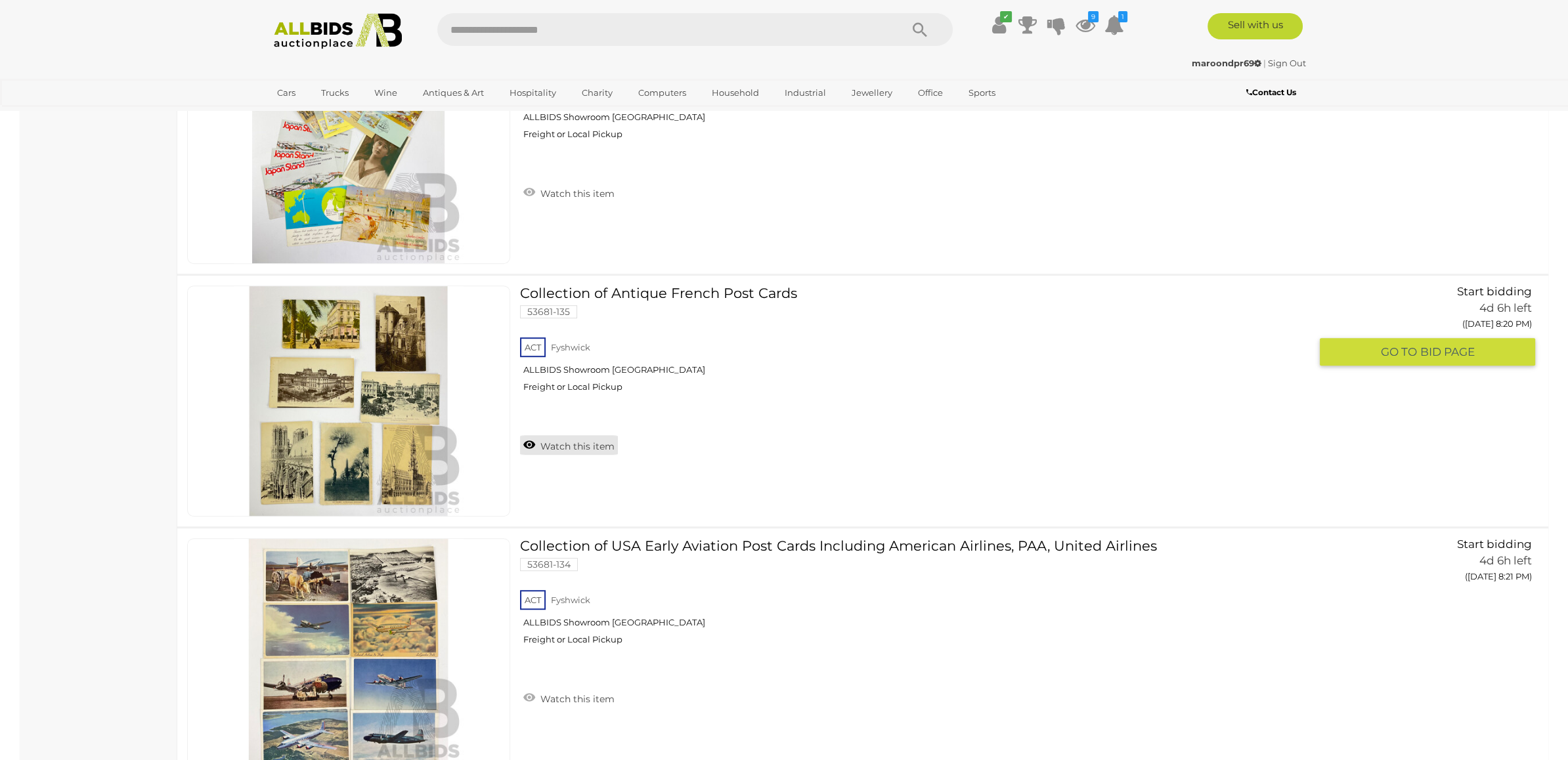
click at [592, 435] on link "Watch this item" at bounding box center [569, 445] width 98 height 19
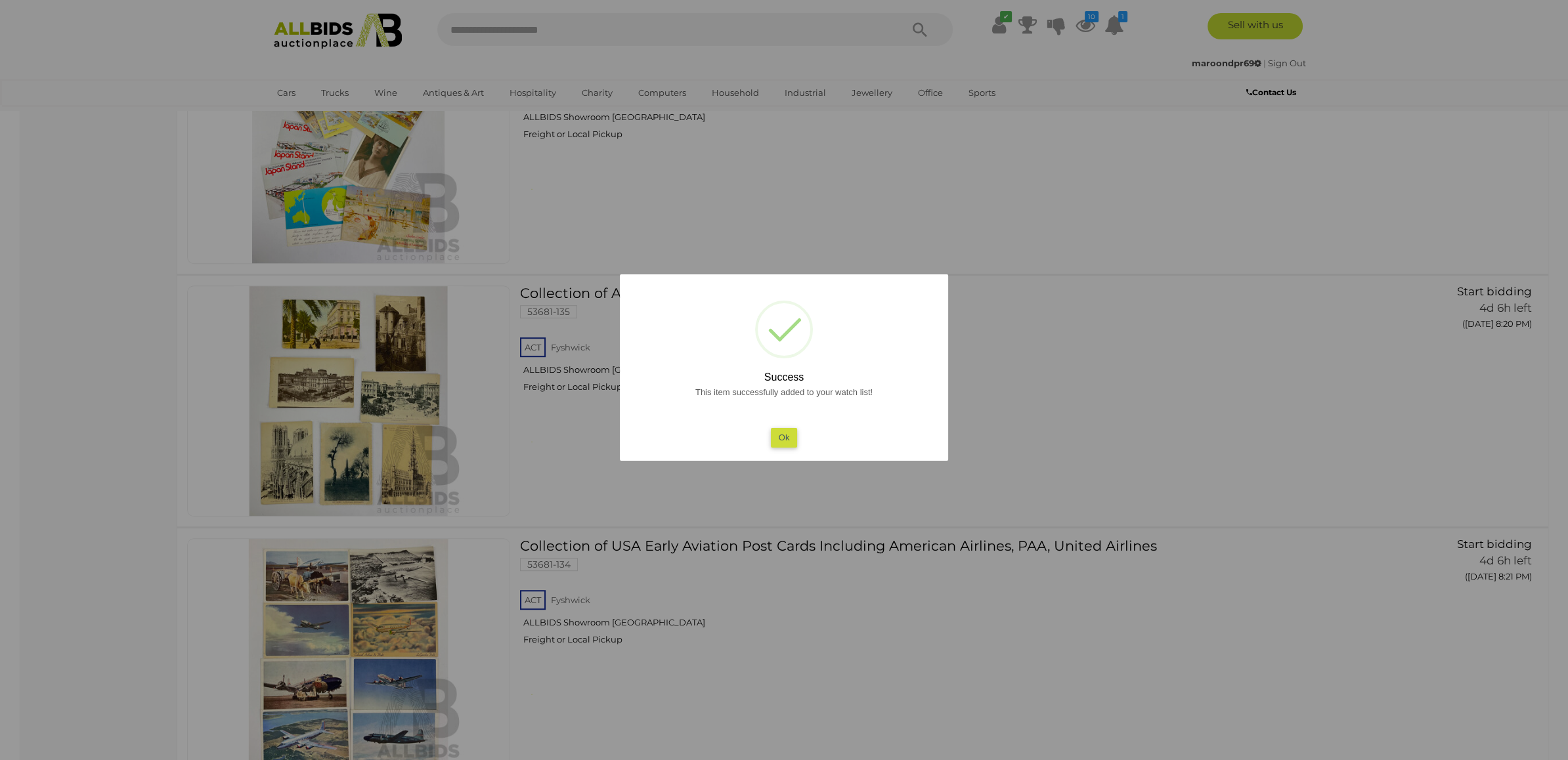
click at [1086, 305] on div at bounding box center [784, 380] width 1568 height 760
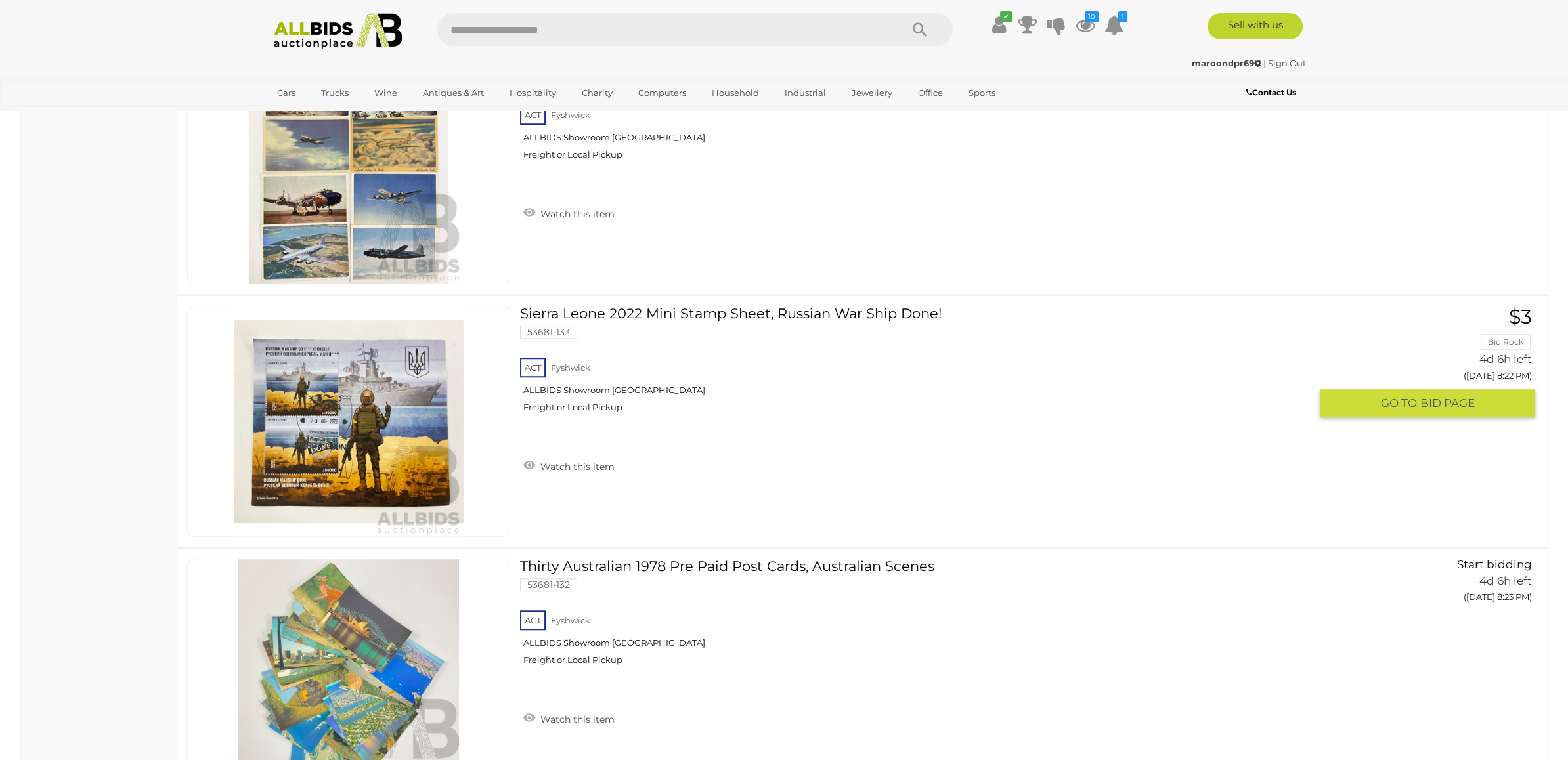
scroll to position [22312, 0]
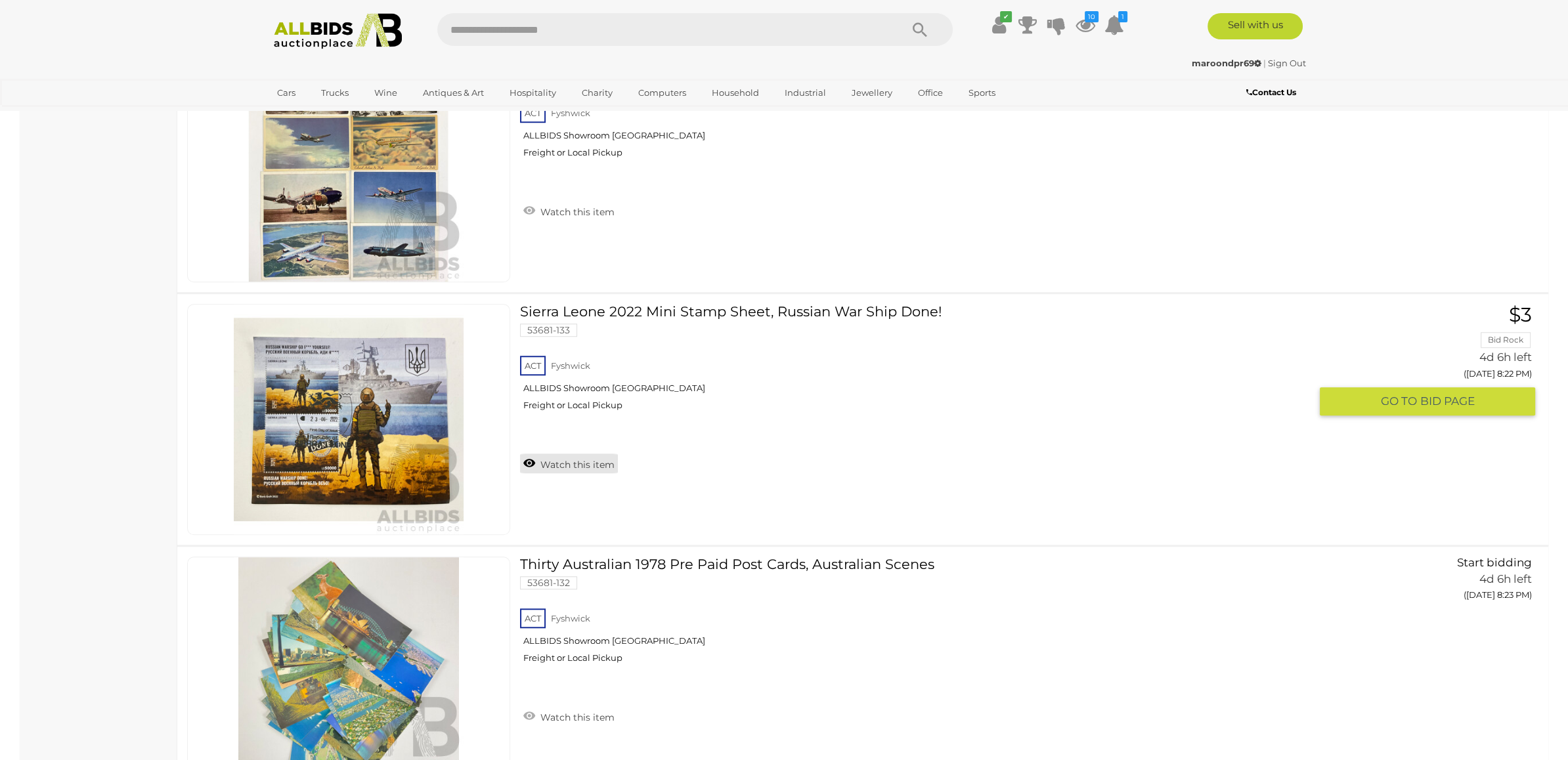
click at [565, 454] on link "Watch this item" at bounding box center [569, 463] width 98 height 19
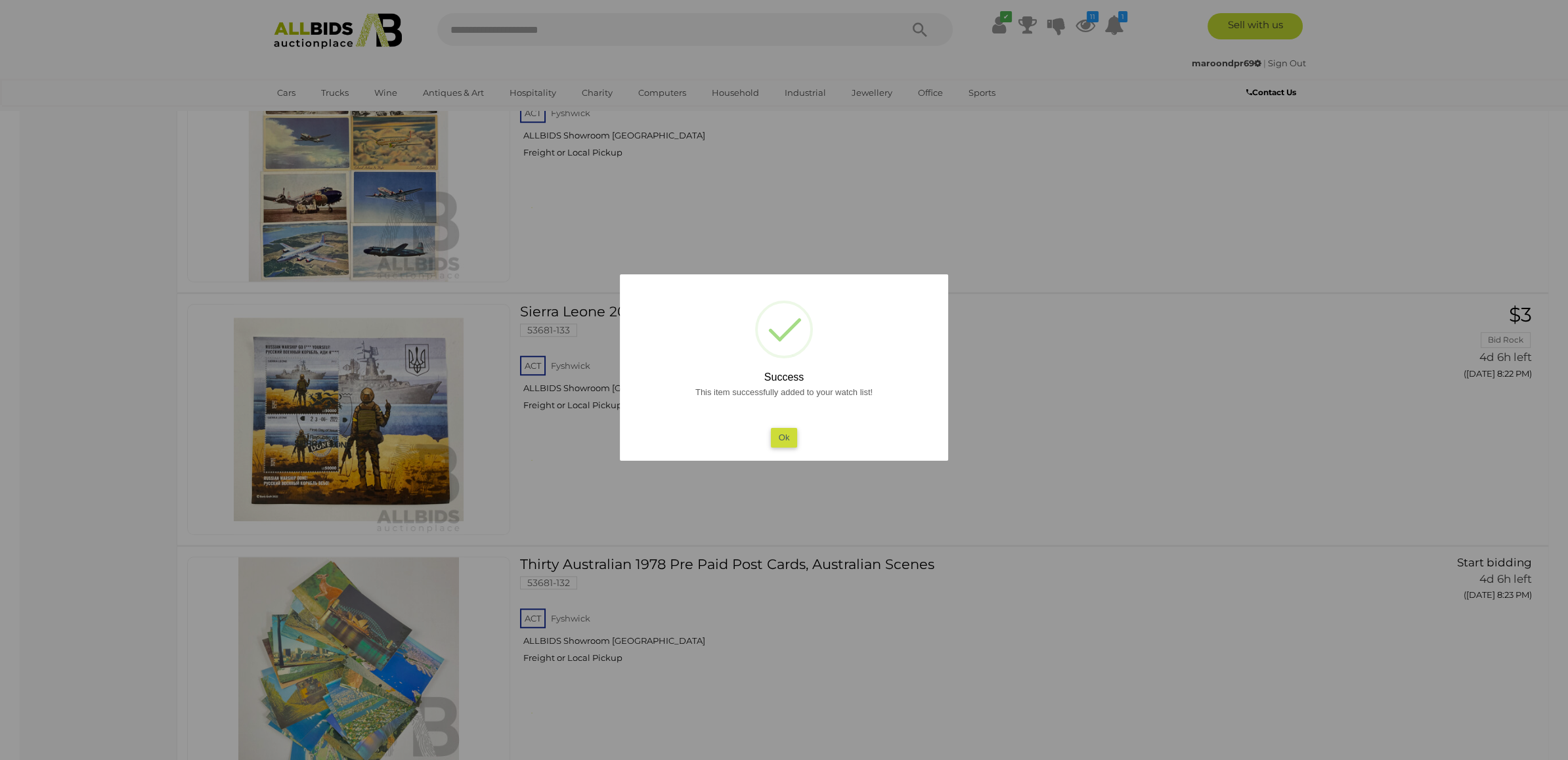
click at [552, 379] on div at bounding box center [784, 380] width 1568 height 760
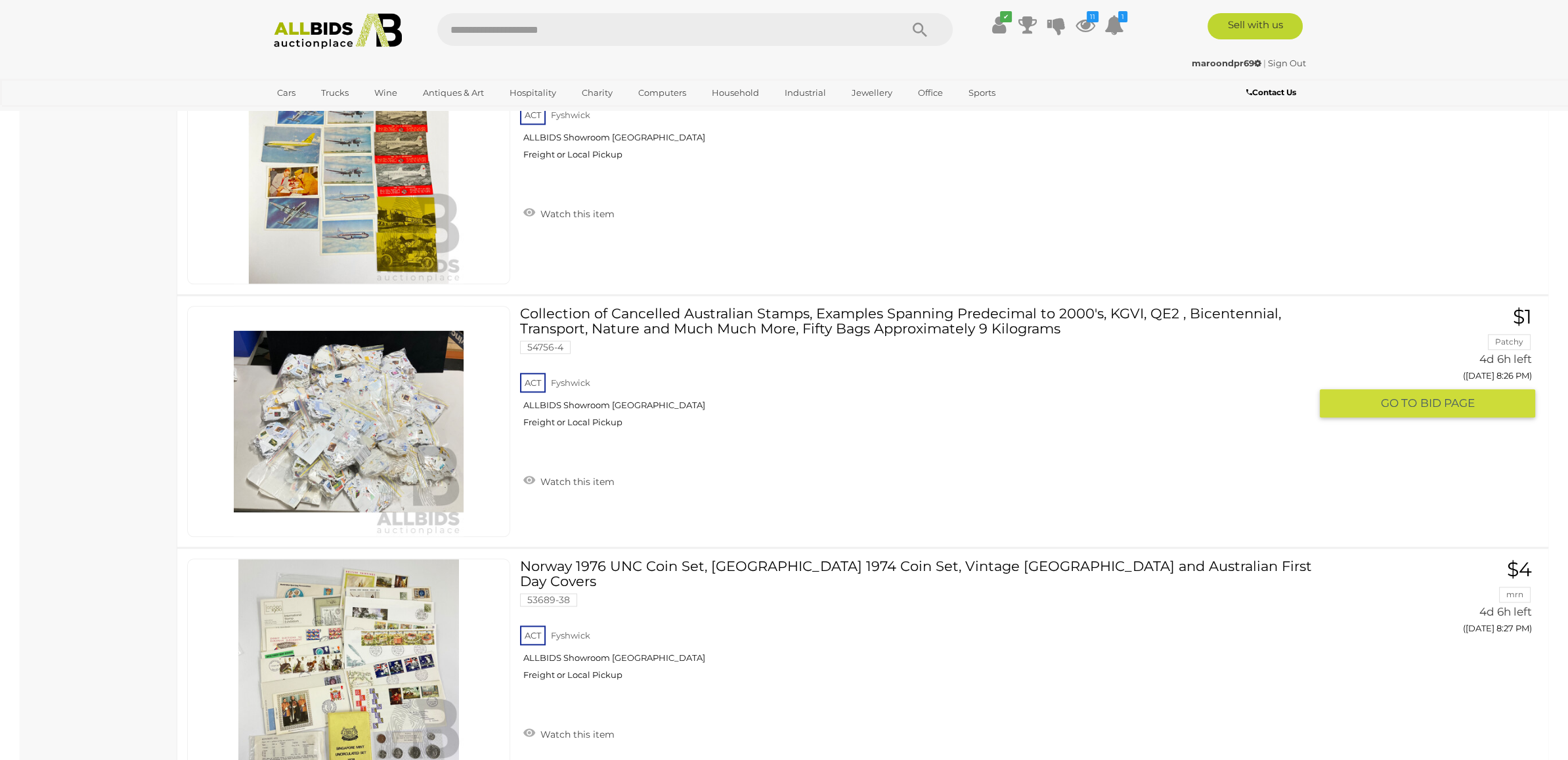
scroll to position [23319, 0]
click at [564, 472] on link "Watch this item" at bounding box center [569, 482] width 98 height 19
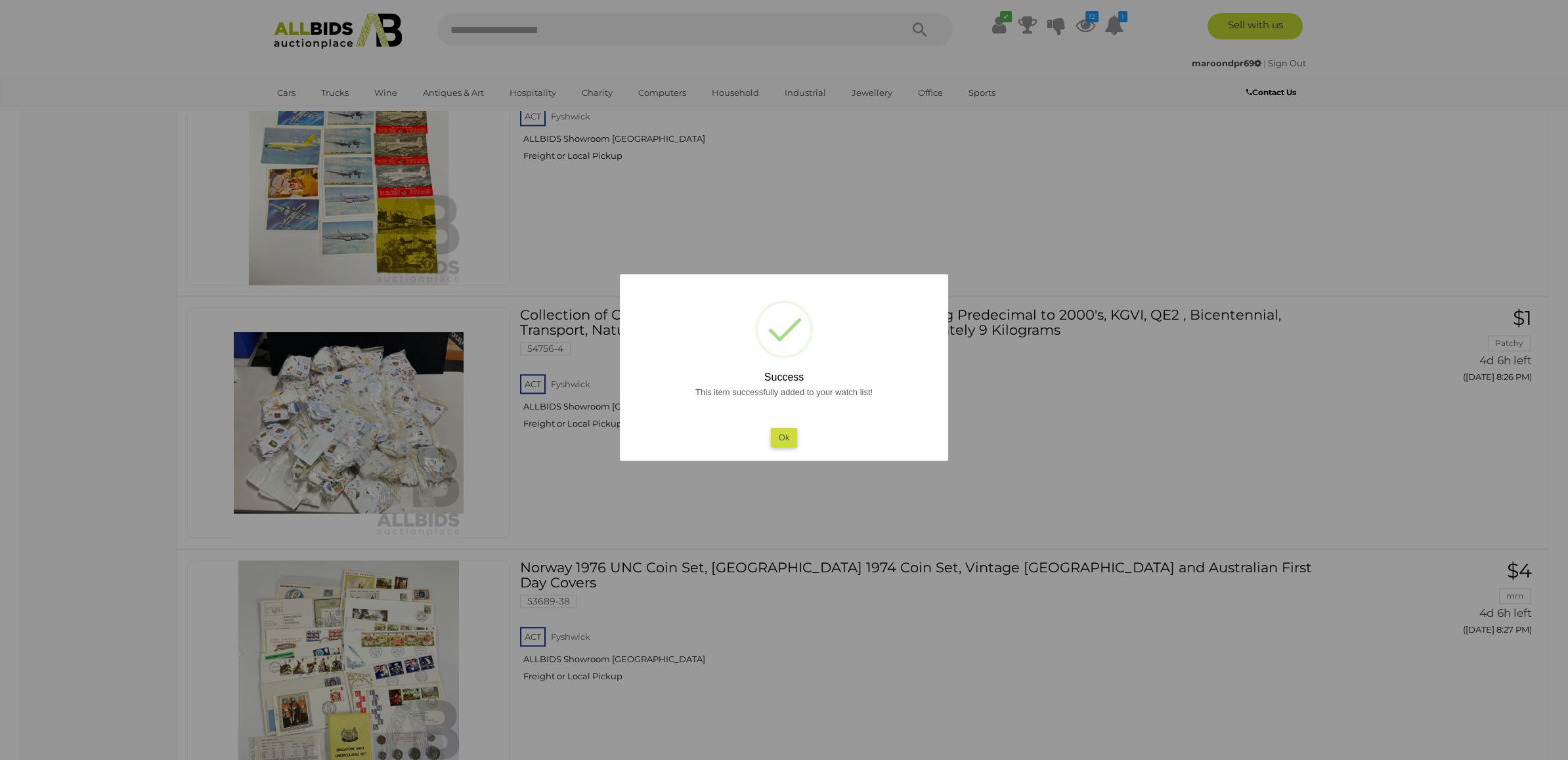
click at [556, 413] on div at bounding box center [784, 380] width 1568 height 760
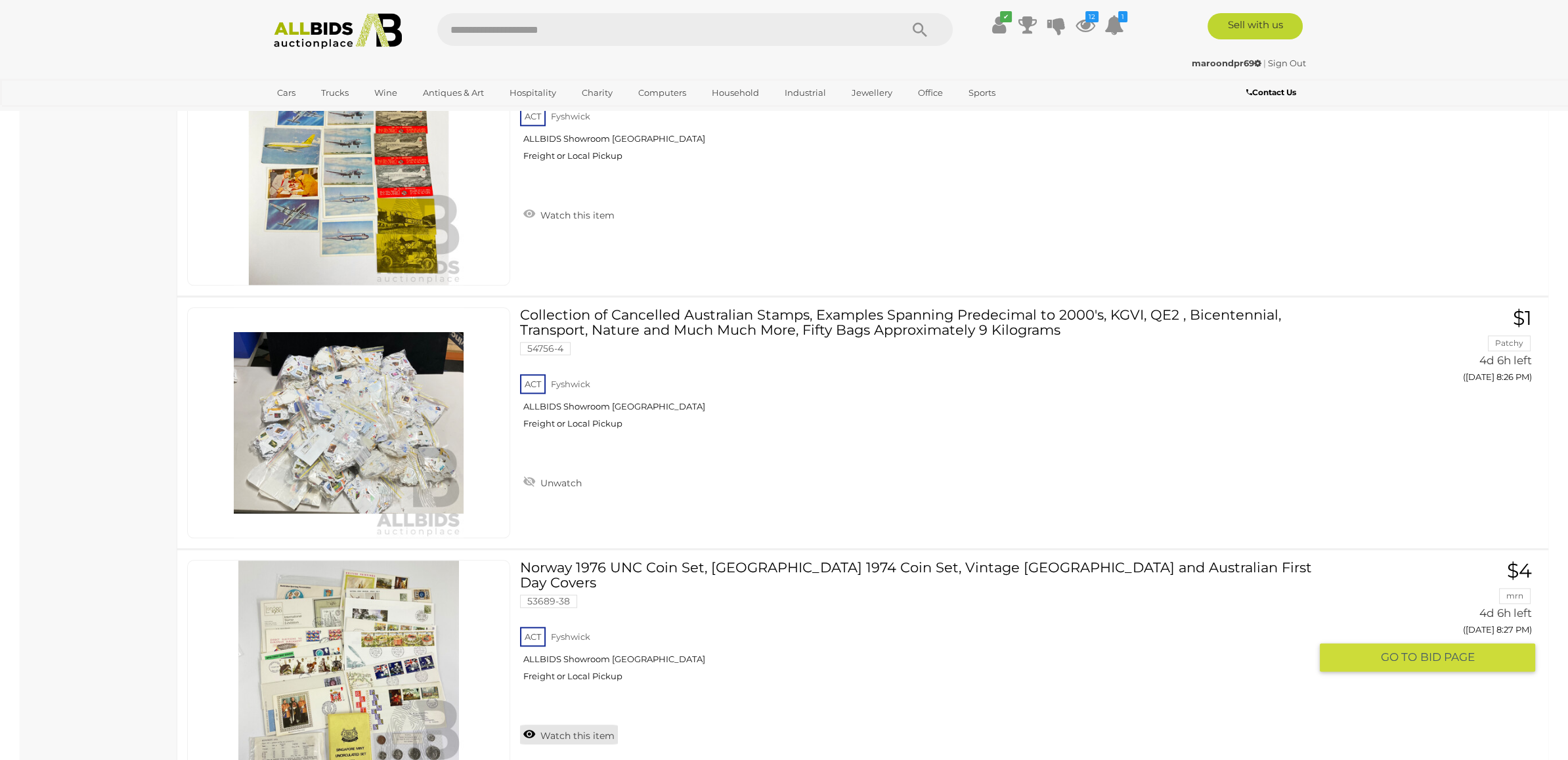
click at [566, 725] on link "Watch this item" at bounding box center [569, 734] width 98 height 19
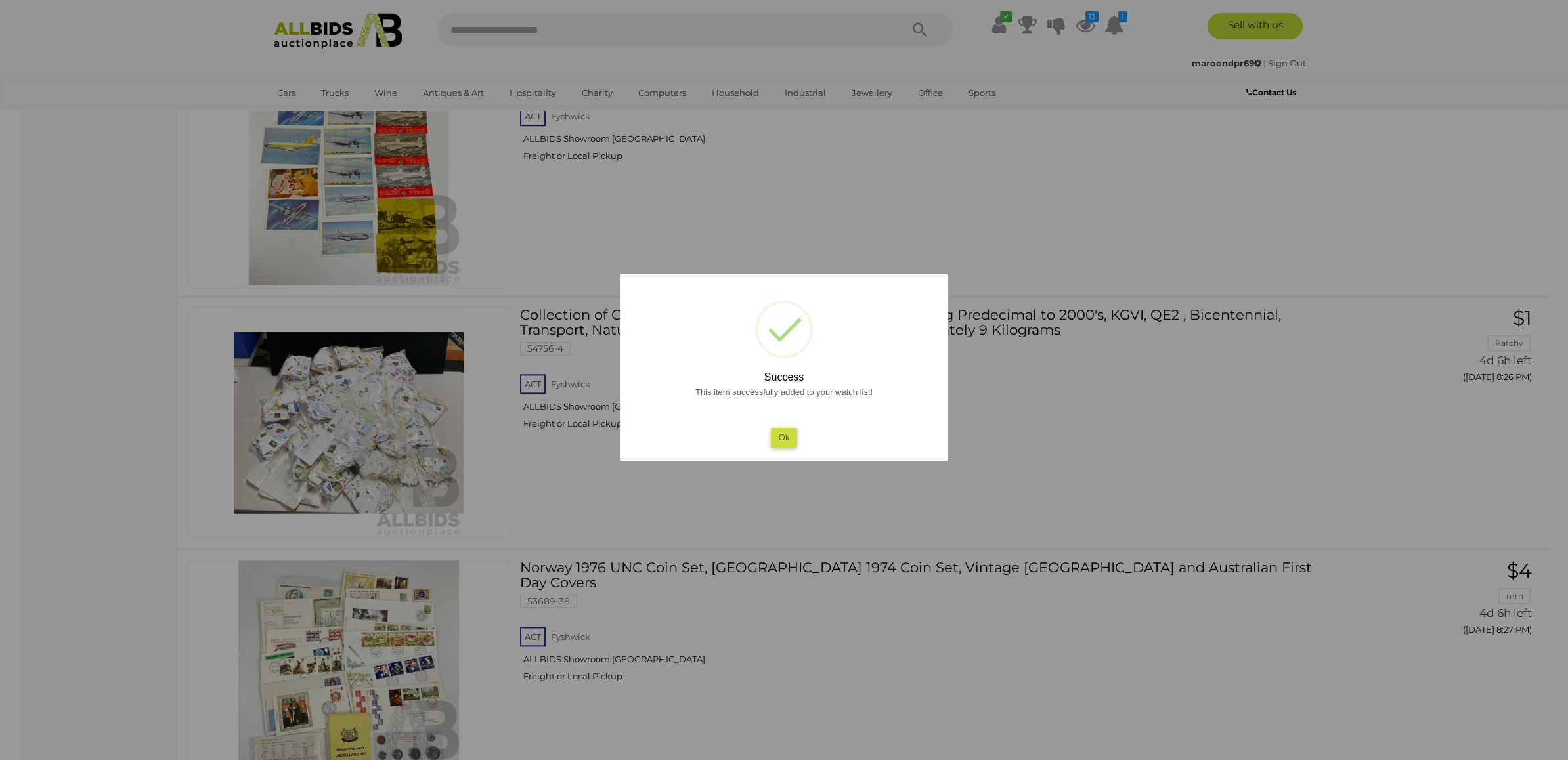
click at [800, 623] on div at bounding box center [784, 380] width 1568 height 760
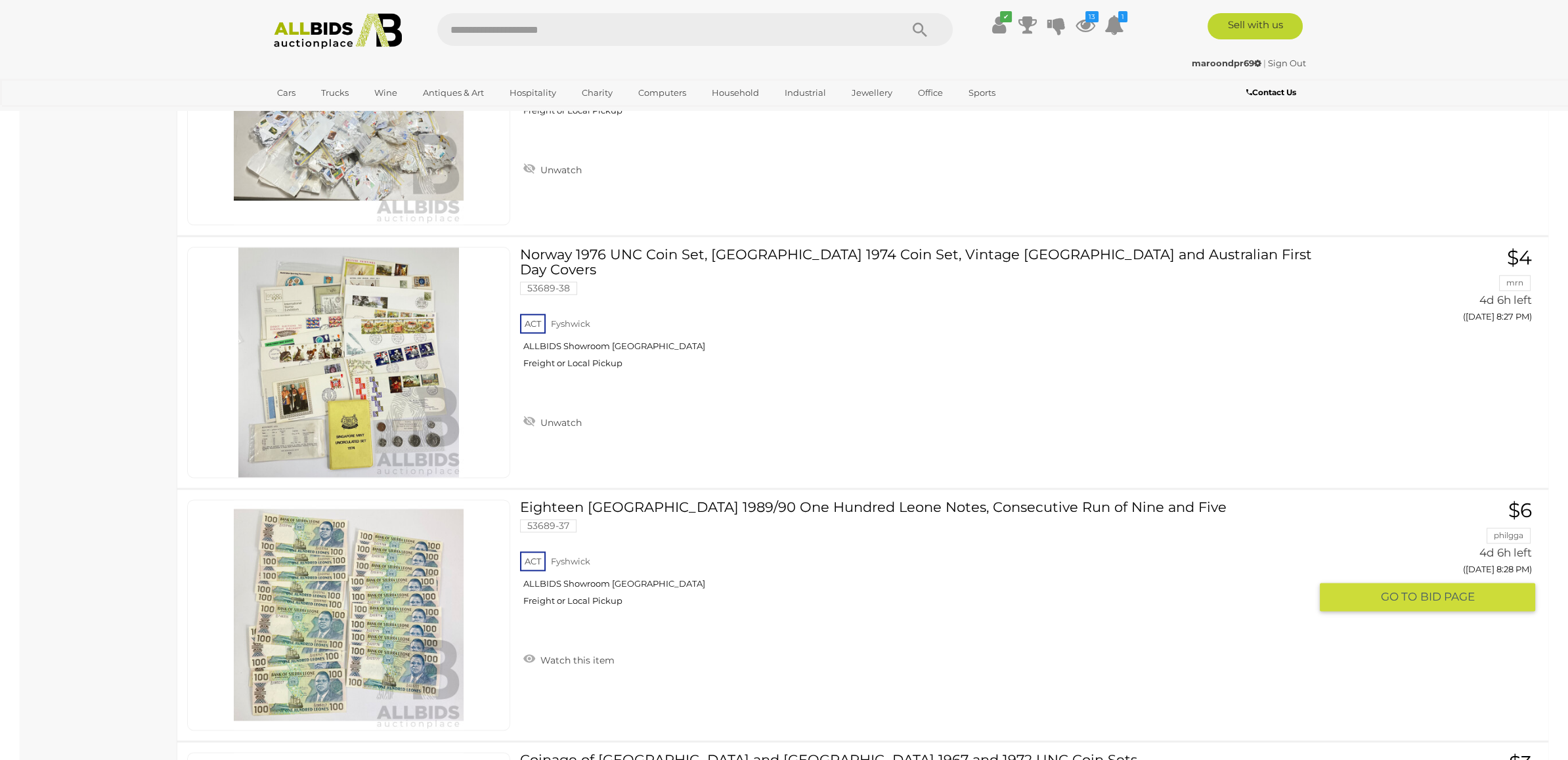
scroll to position [23645, 0]
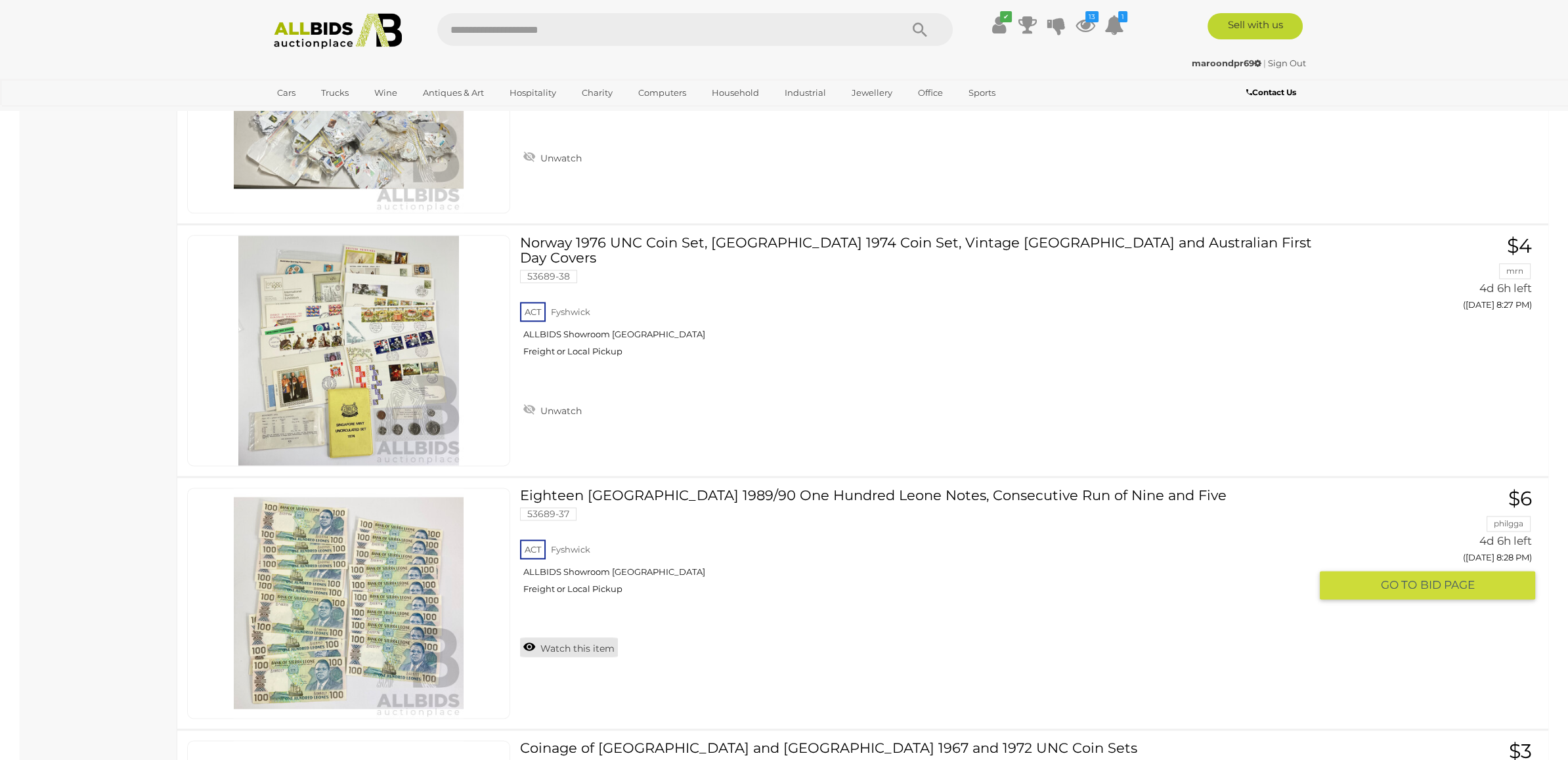
click at [589, 638] on link "Watch this item" at bounding box center [569, 647] width 98 height 19
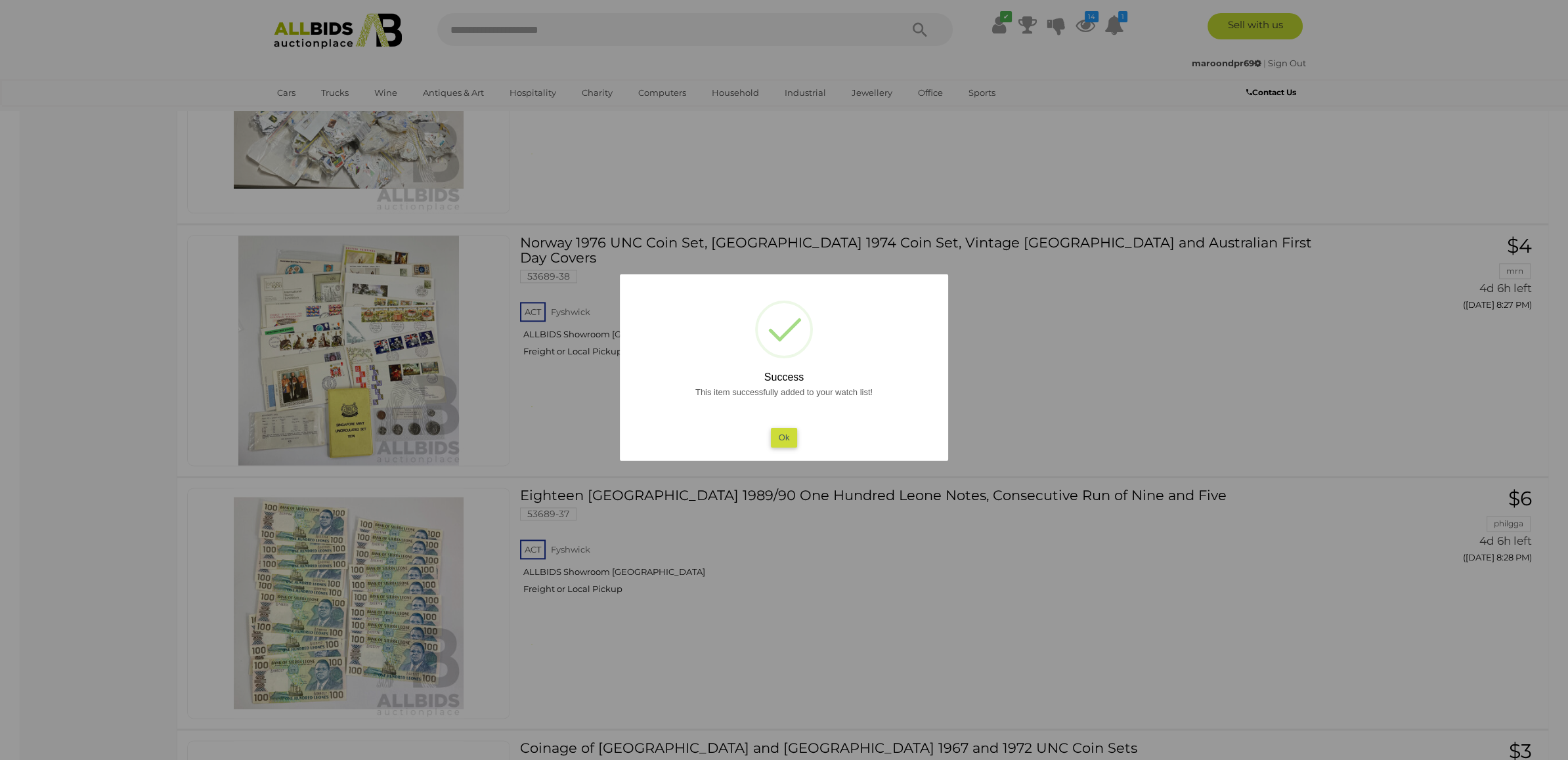
click at [1046, 517] on div at bounding box center [784, 380] width 1568 height 760
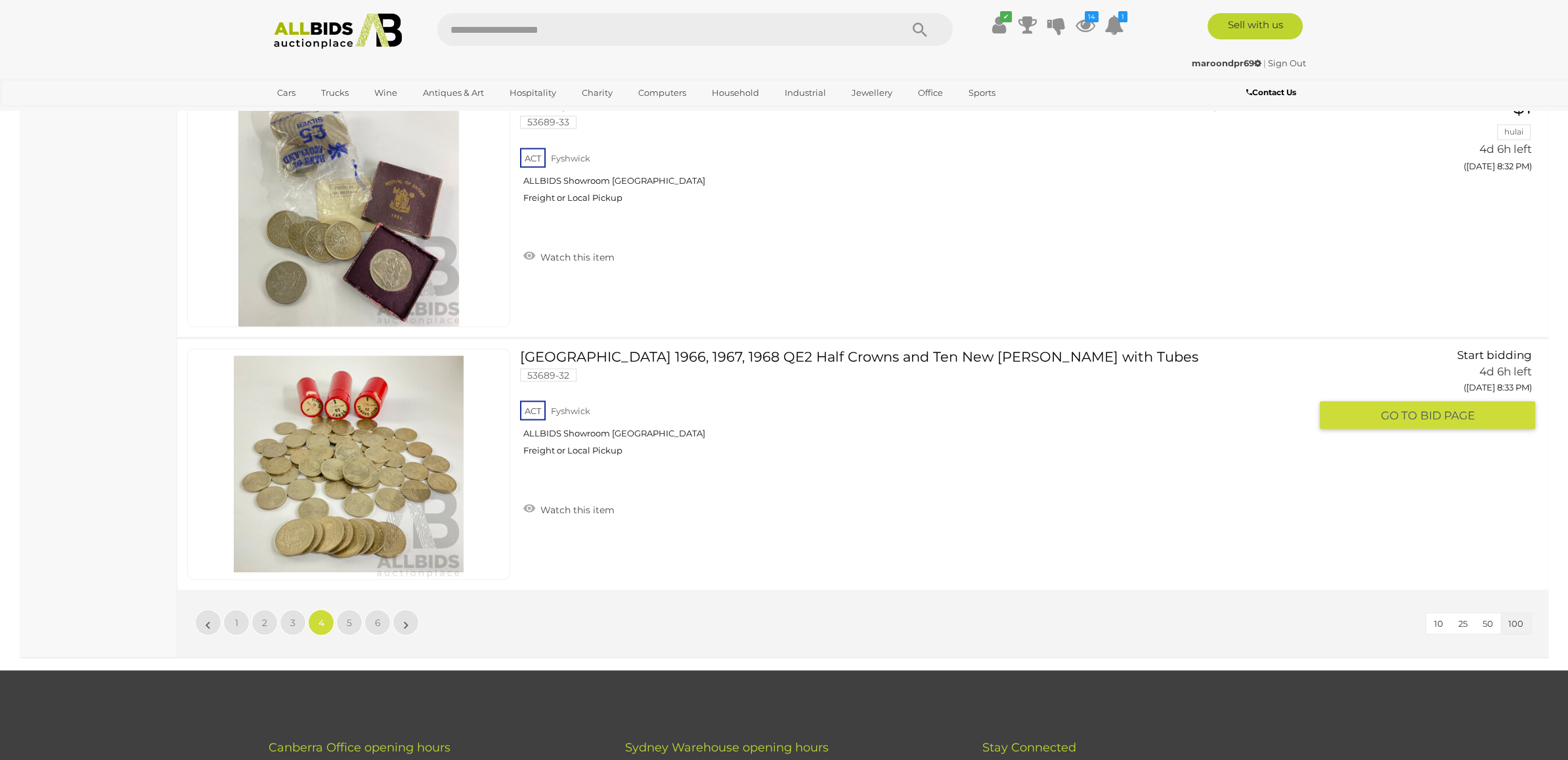
scroll to position [25075, 0]
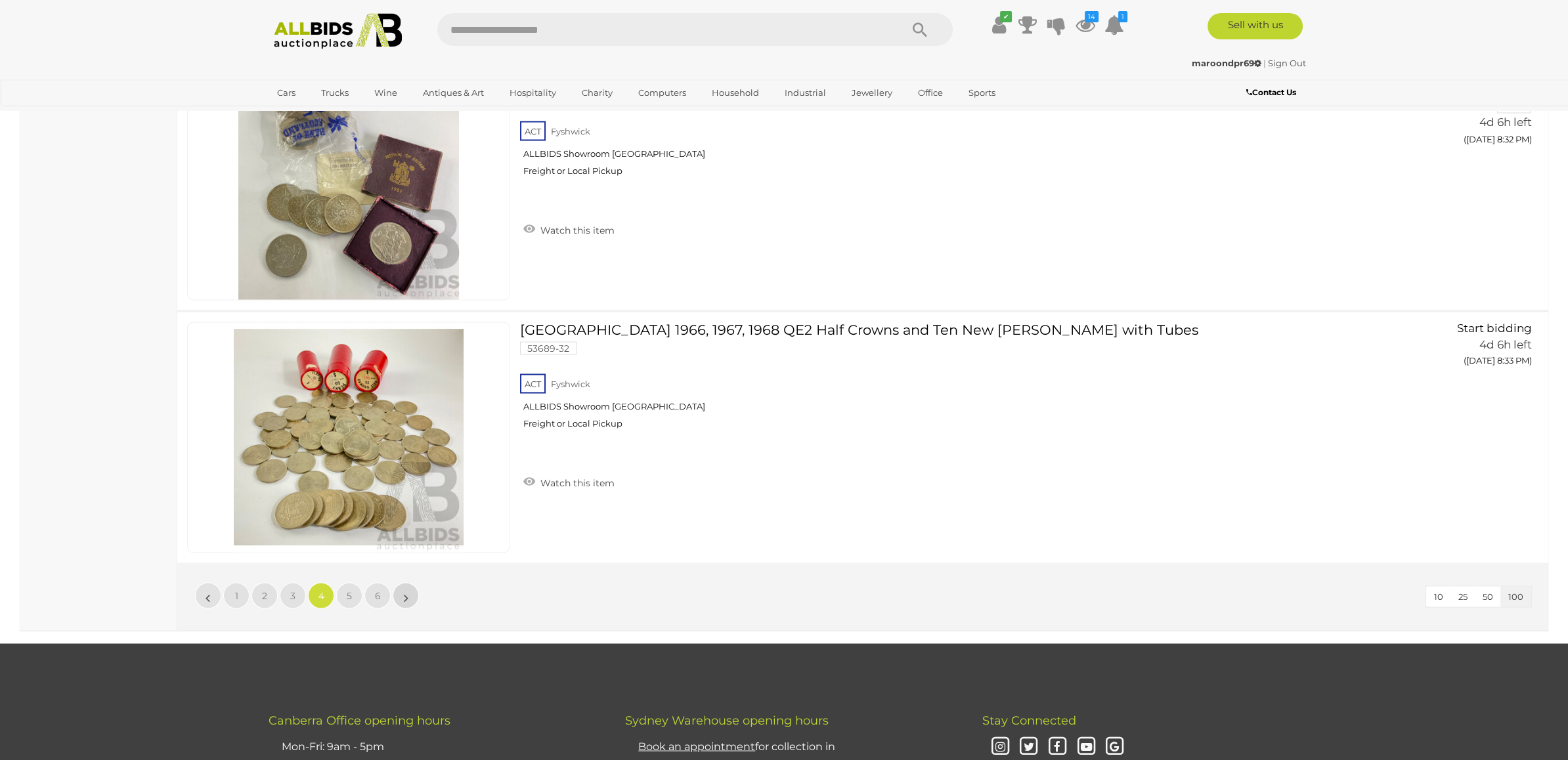
click at [409, 582] on link "»" at bounding box center [405, 595] width 26 height 26
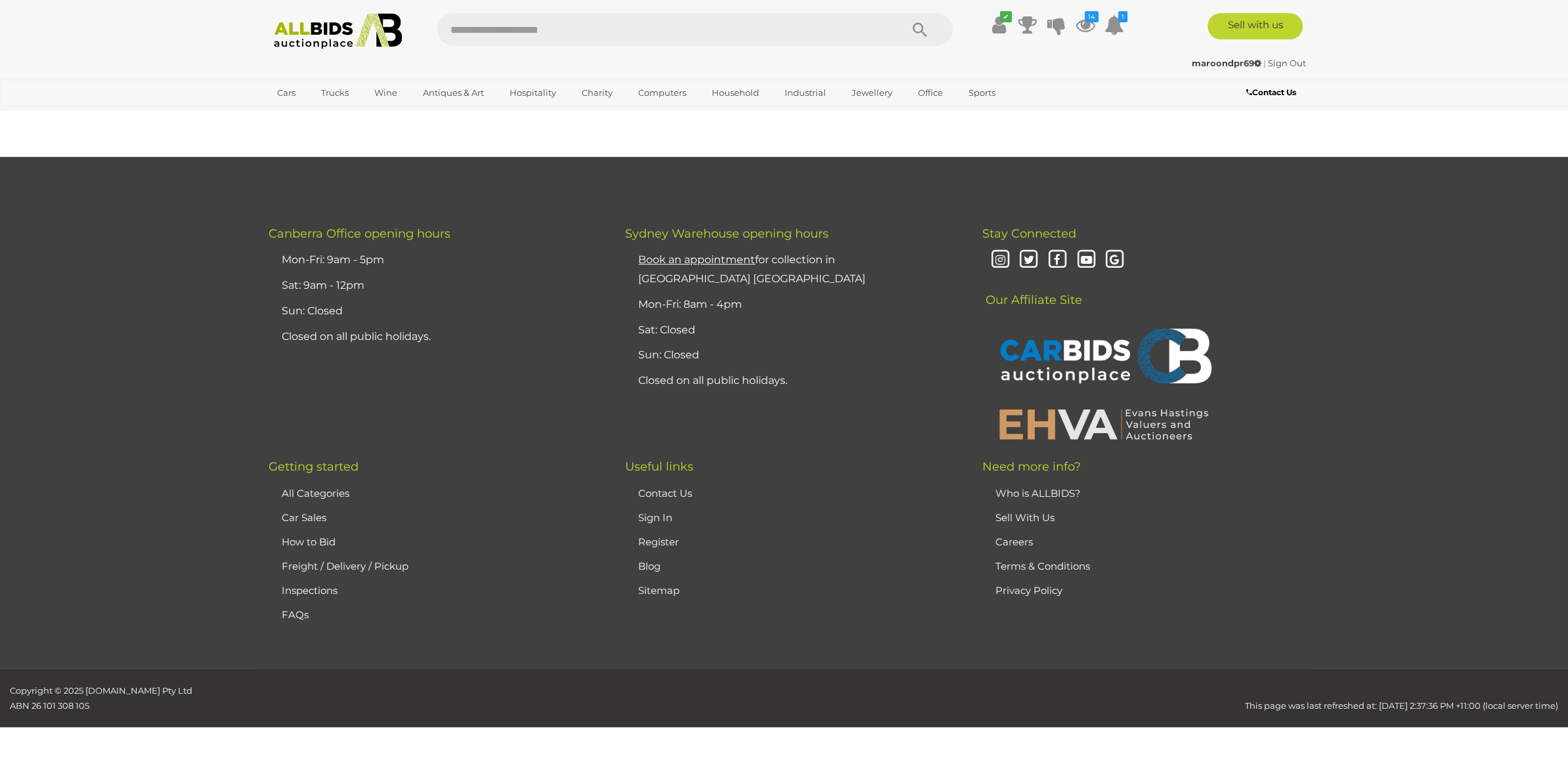
scroll to position [210, 0]
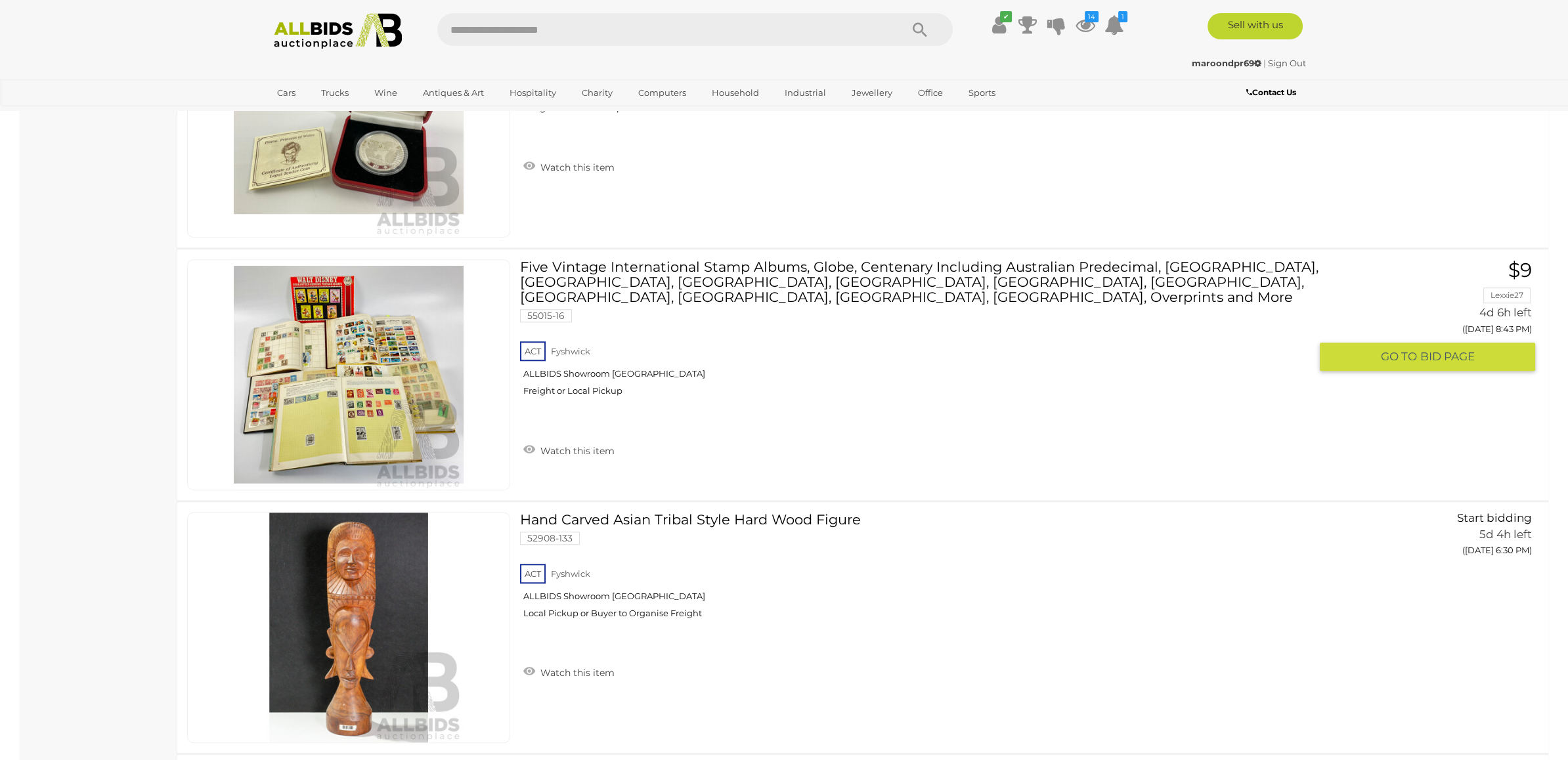
scroll to position [2387, 0]
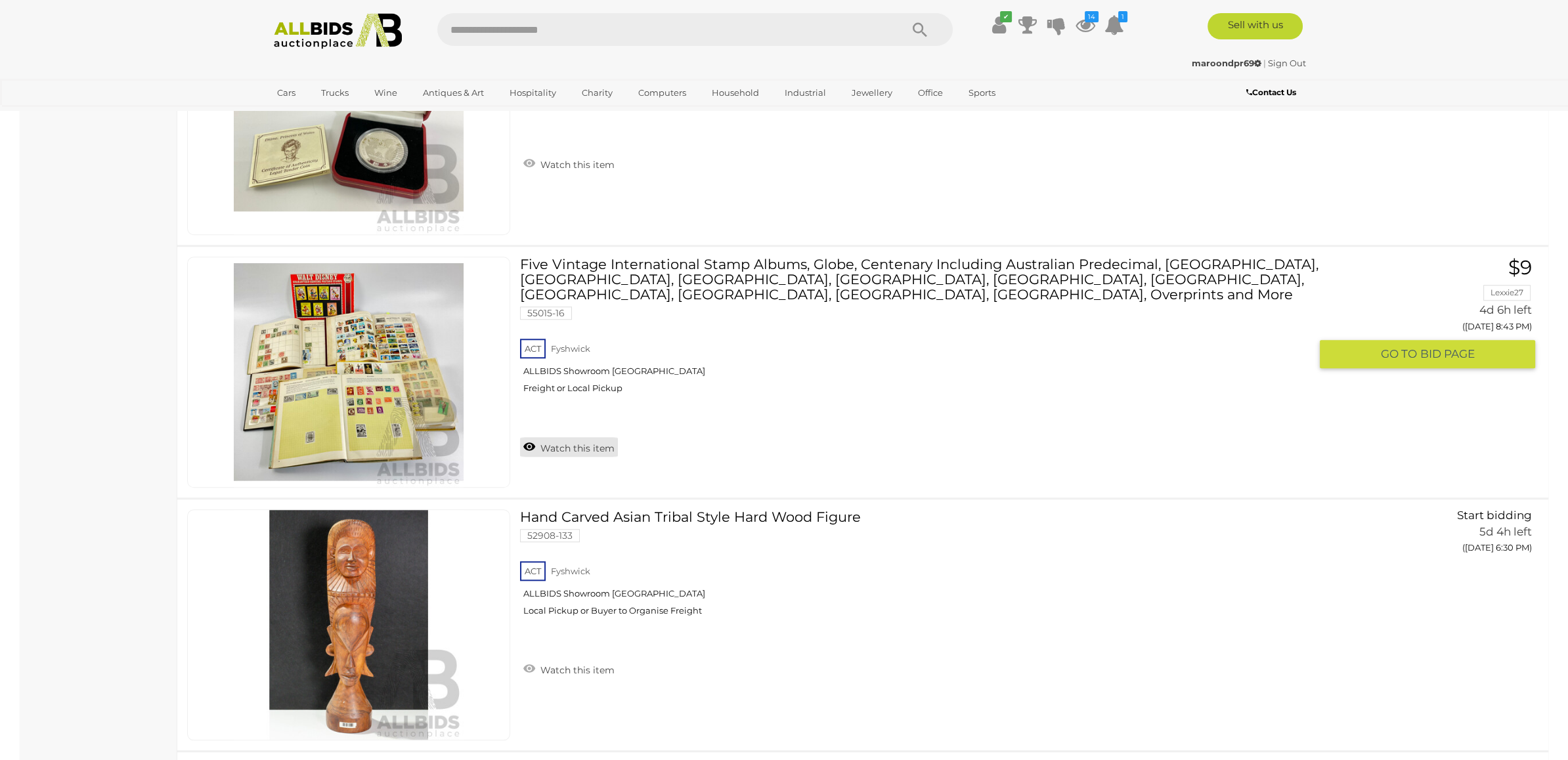
click at [597, 437] on link "Watch this item" at bounding box center [569, 446] width 98 height 19
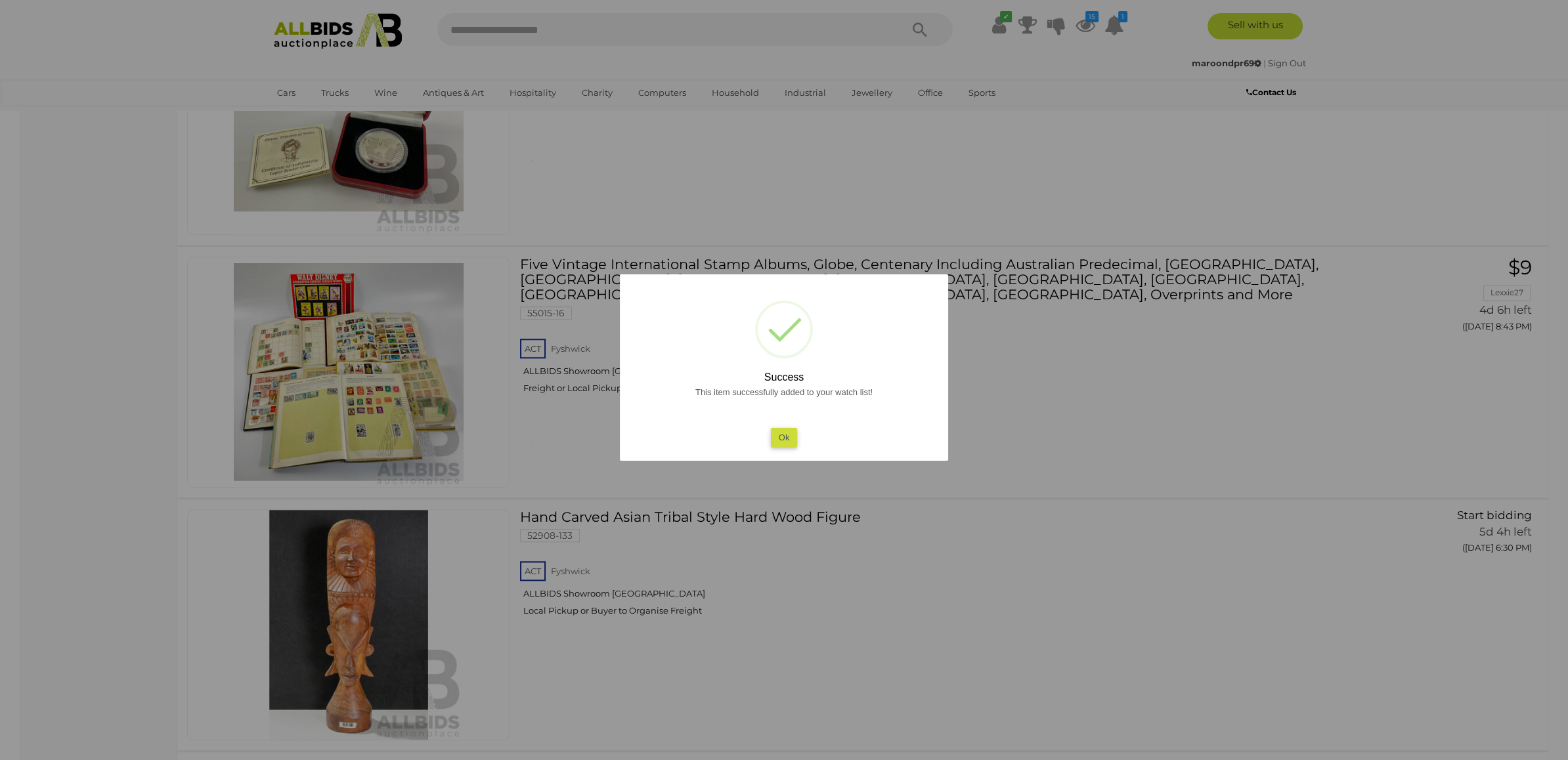
click at [1038, 415] on div at bounding box center [784, 380] width 1568 height 760
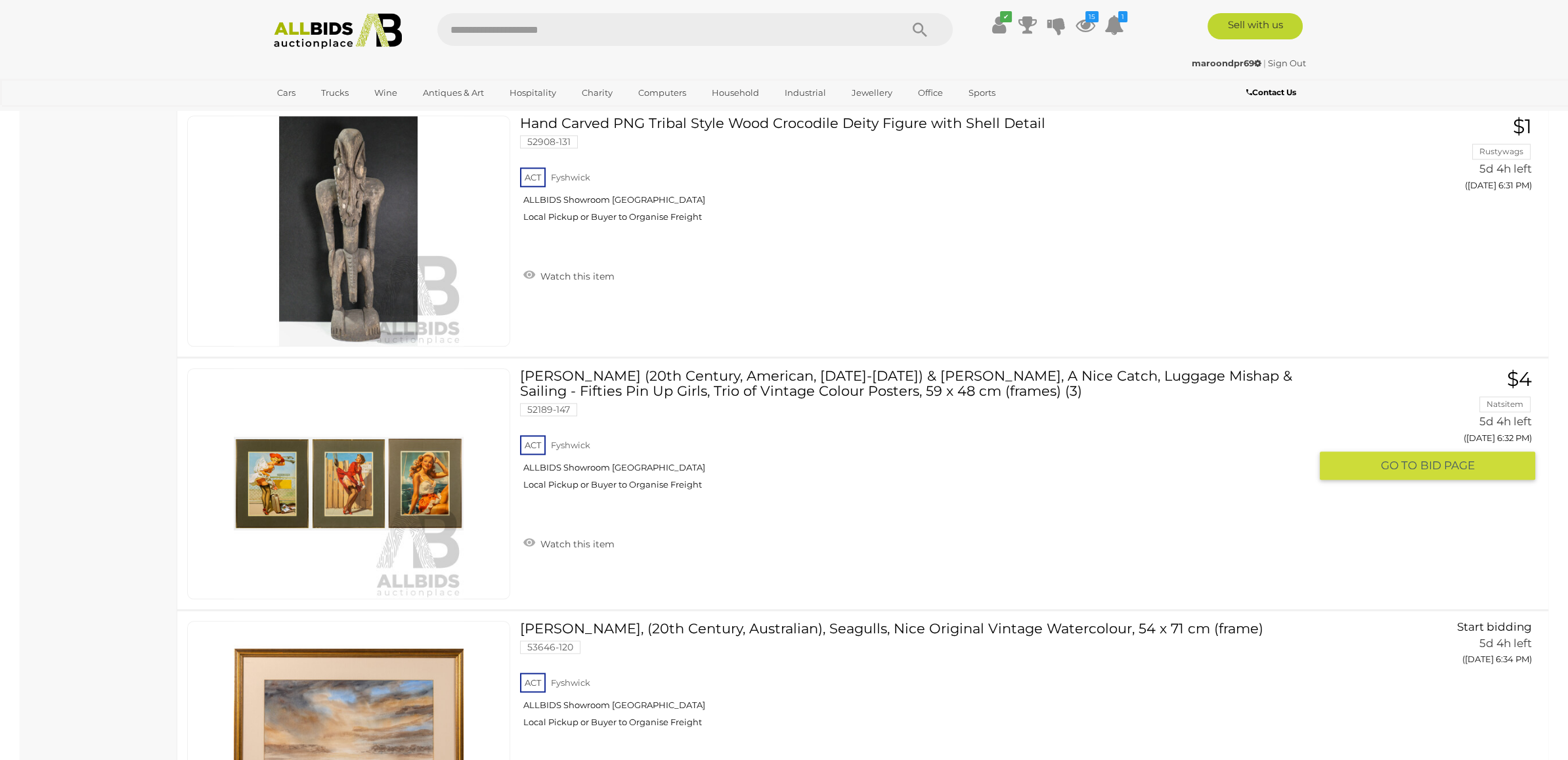
scroll to position [3135, 0]
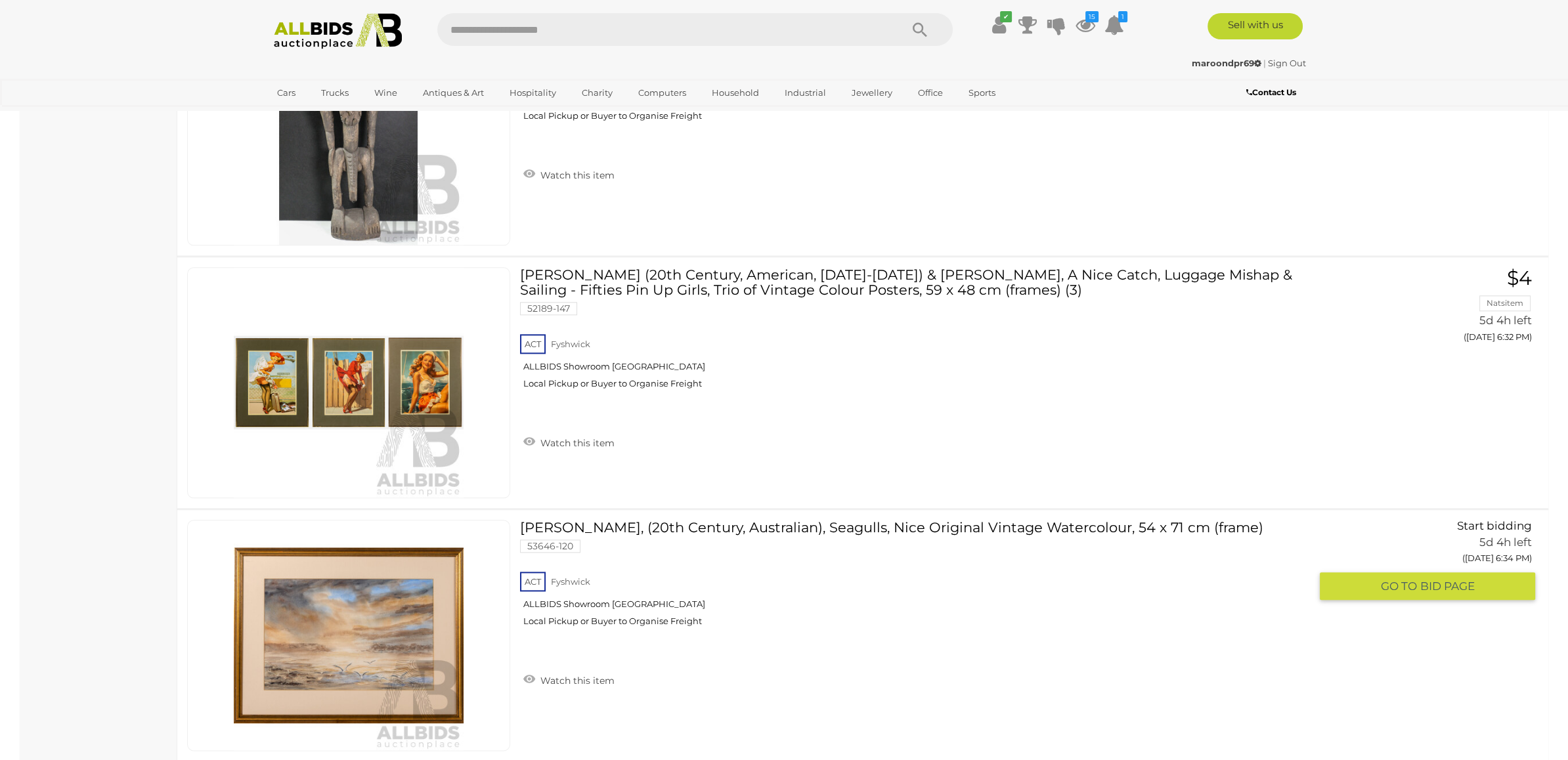
click at [1054, 570] on div "ACT Fyshwick ALLBIDS Showroom Fyshwick Local Pickup or Buyer to Organise Freight" at bounding box center [915, 603] width 790 height 68
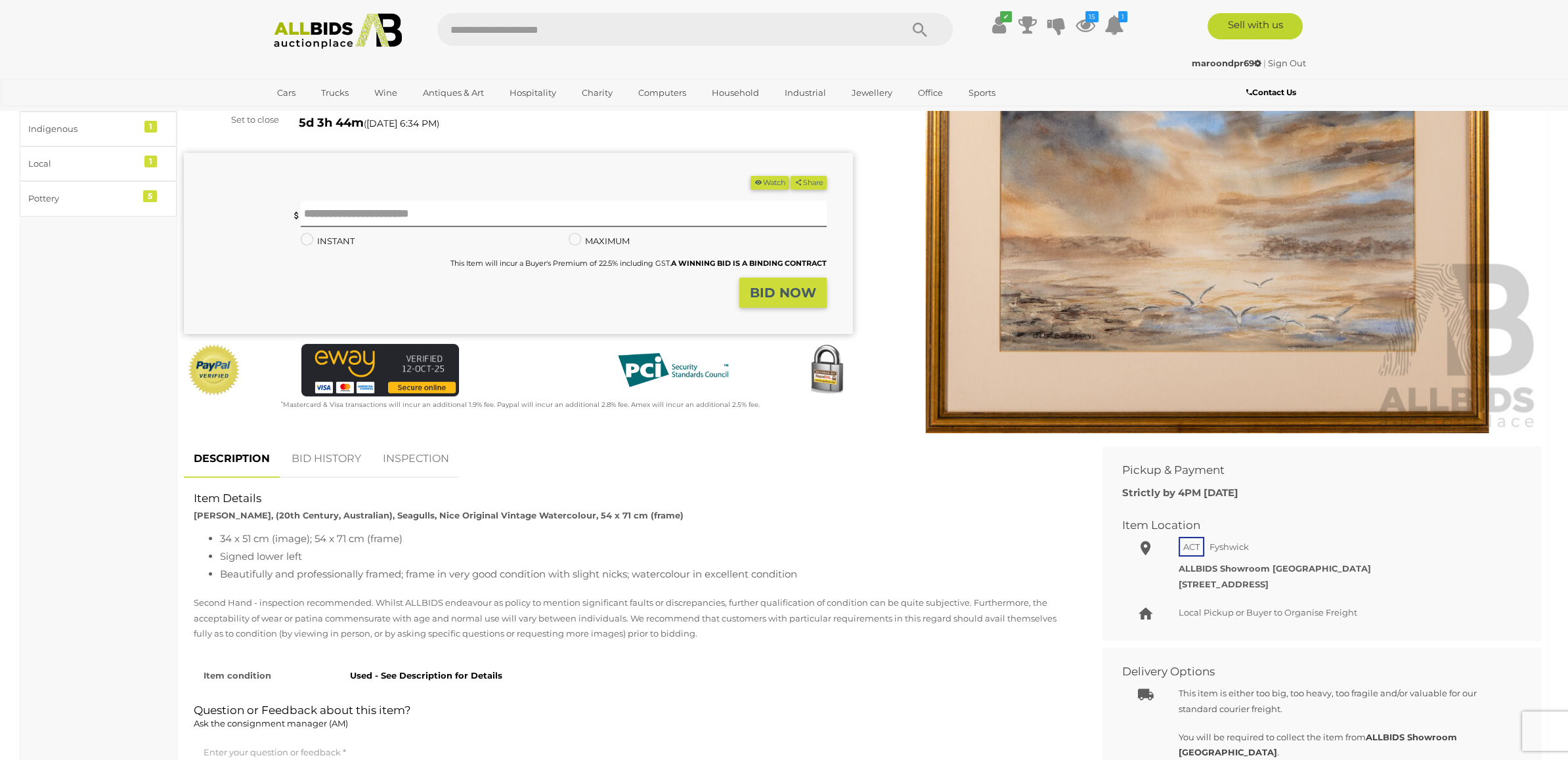
scroll to position [162, 0]
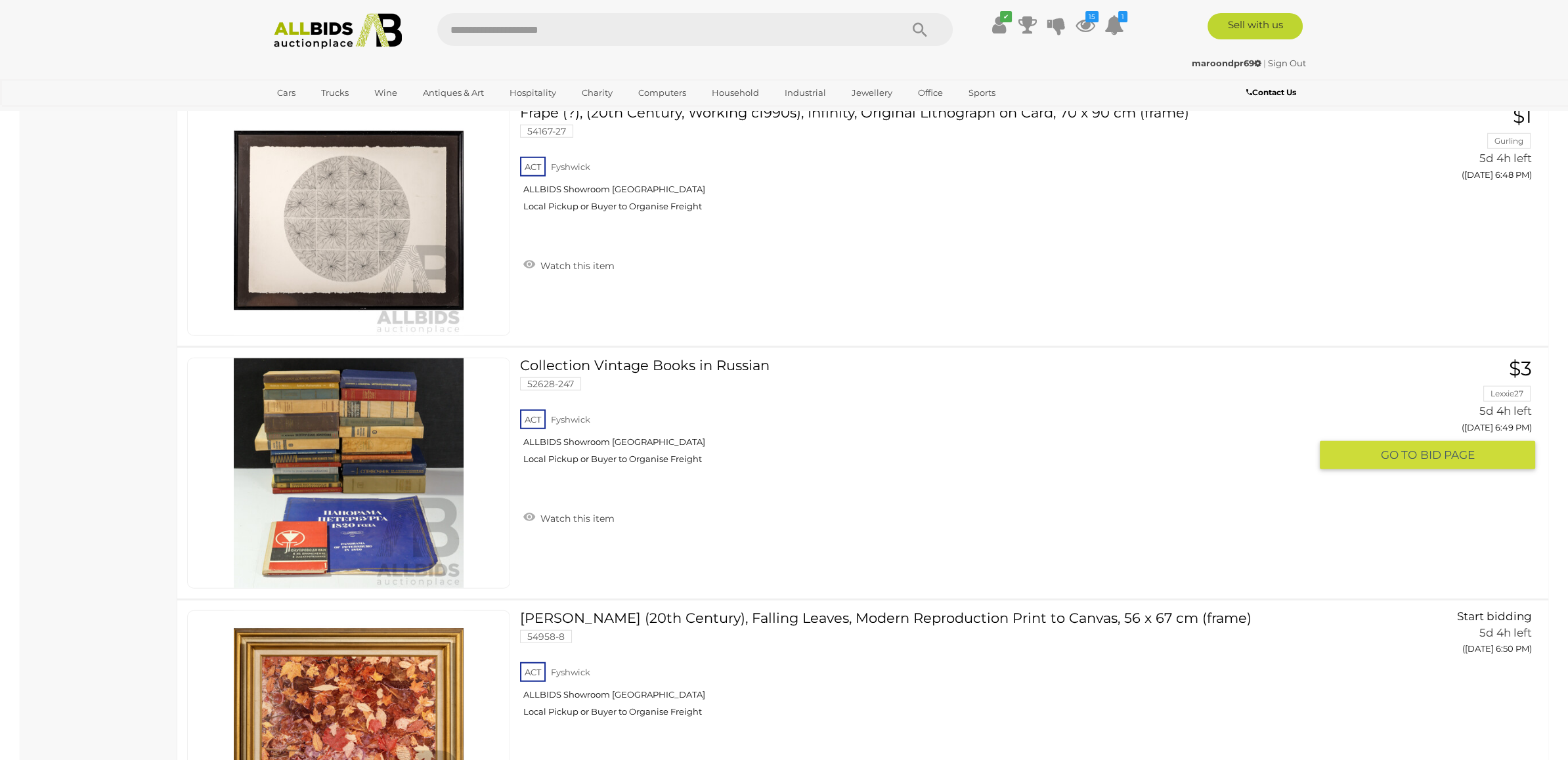
scroll to position [7092, 0]
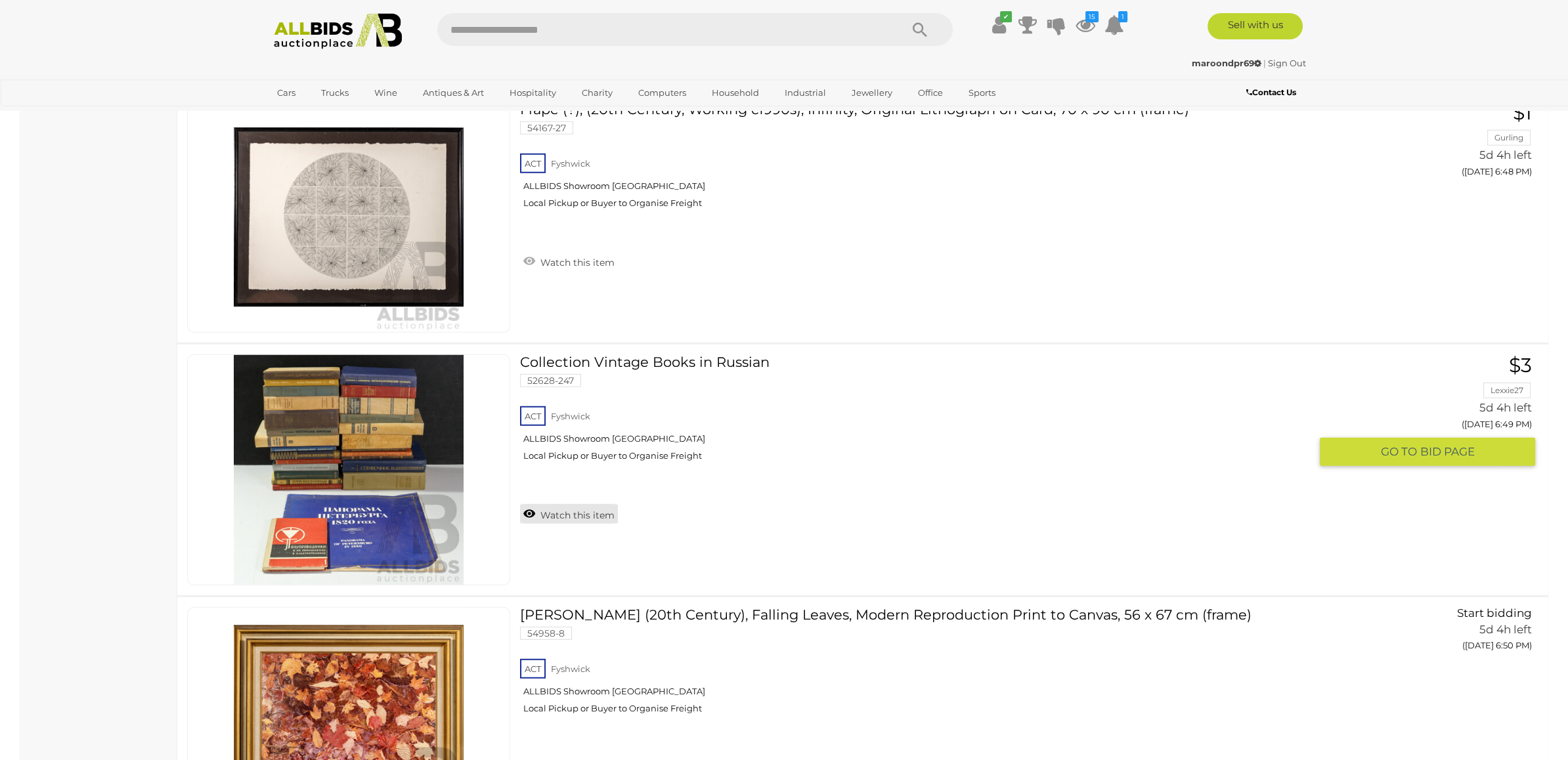
click at [577, 504] on link "Watch this item" at bounding box center [569, 513] width 98 height 19
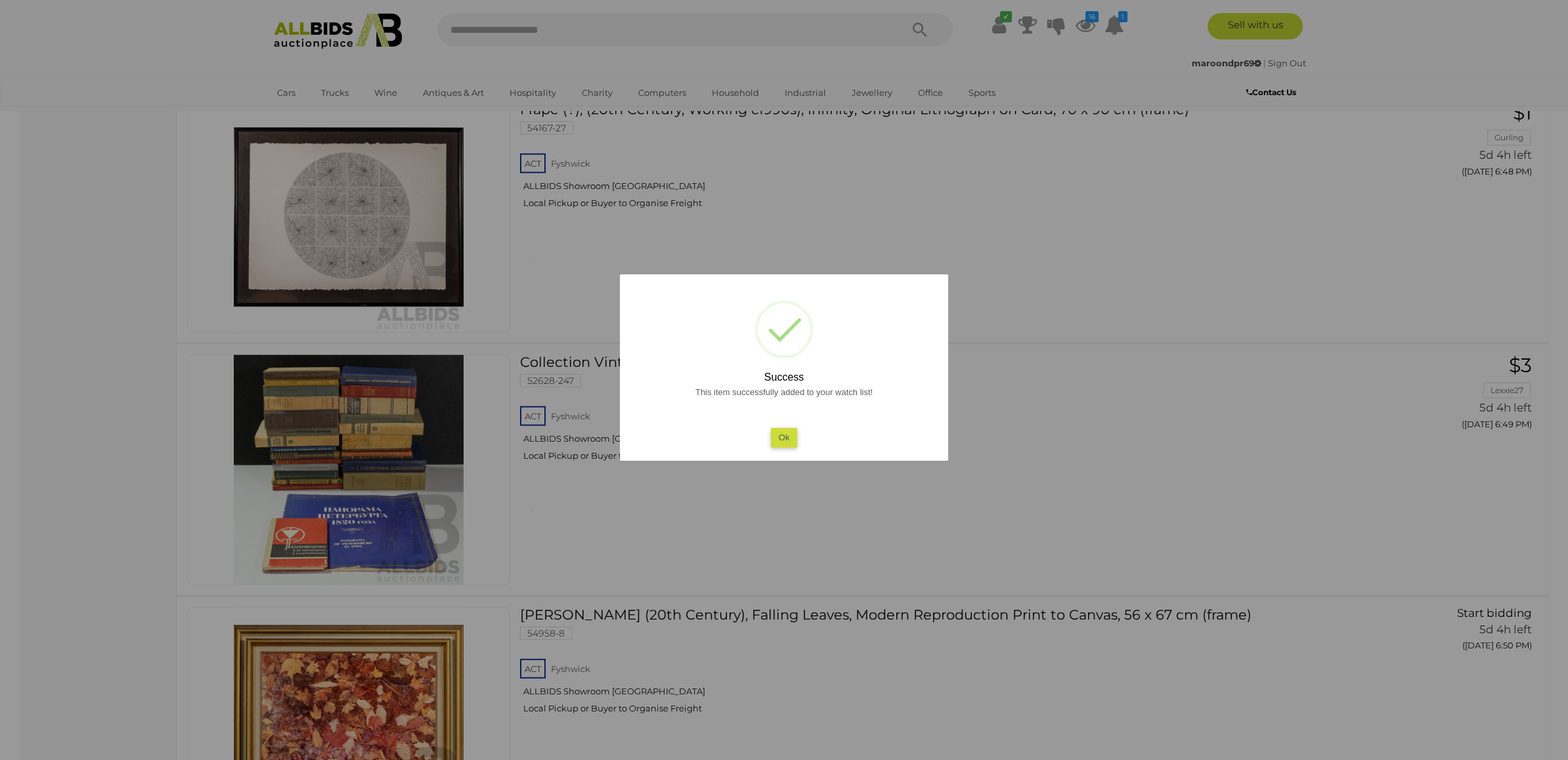
click at [1024, 414] on div at bounding box center [784, 380] width 1568 height 760
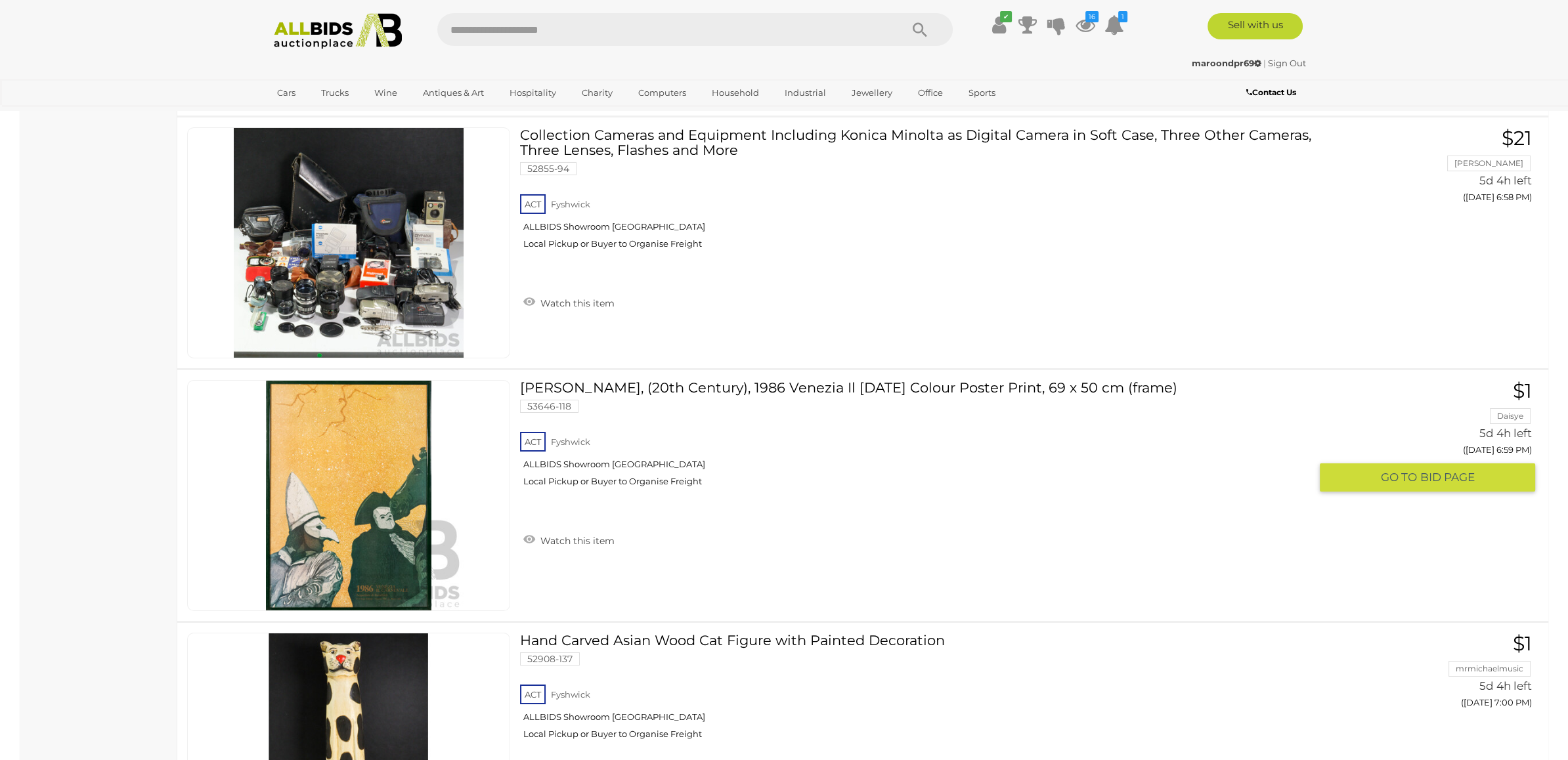
scroll to position [9628, 0]
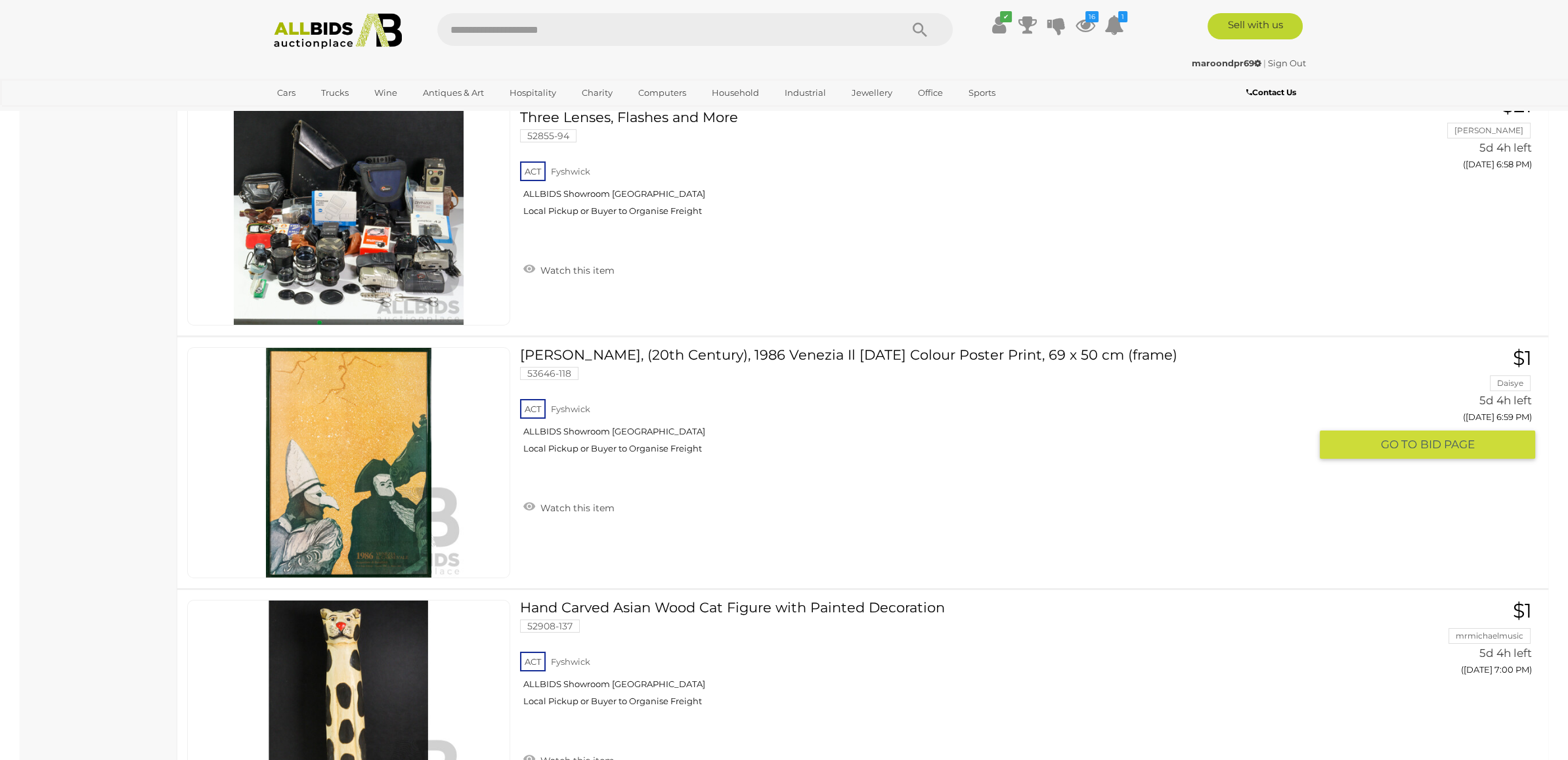
click at [986, 453] on div "ACT Fyshwick ALLBIDS Showroom Fyshwick Local Pickup or Buyer to Organise Freight" at bounding box center [915, 430] width 790 height 68
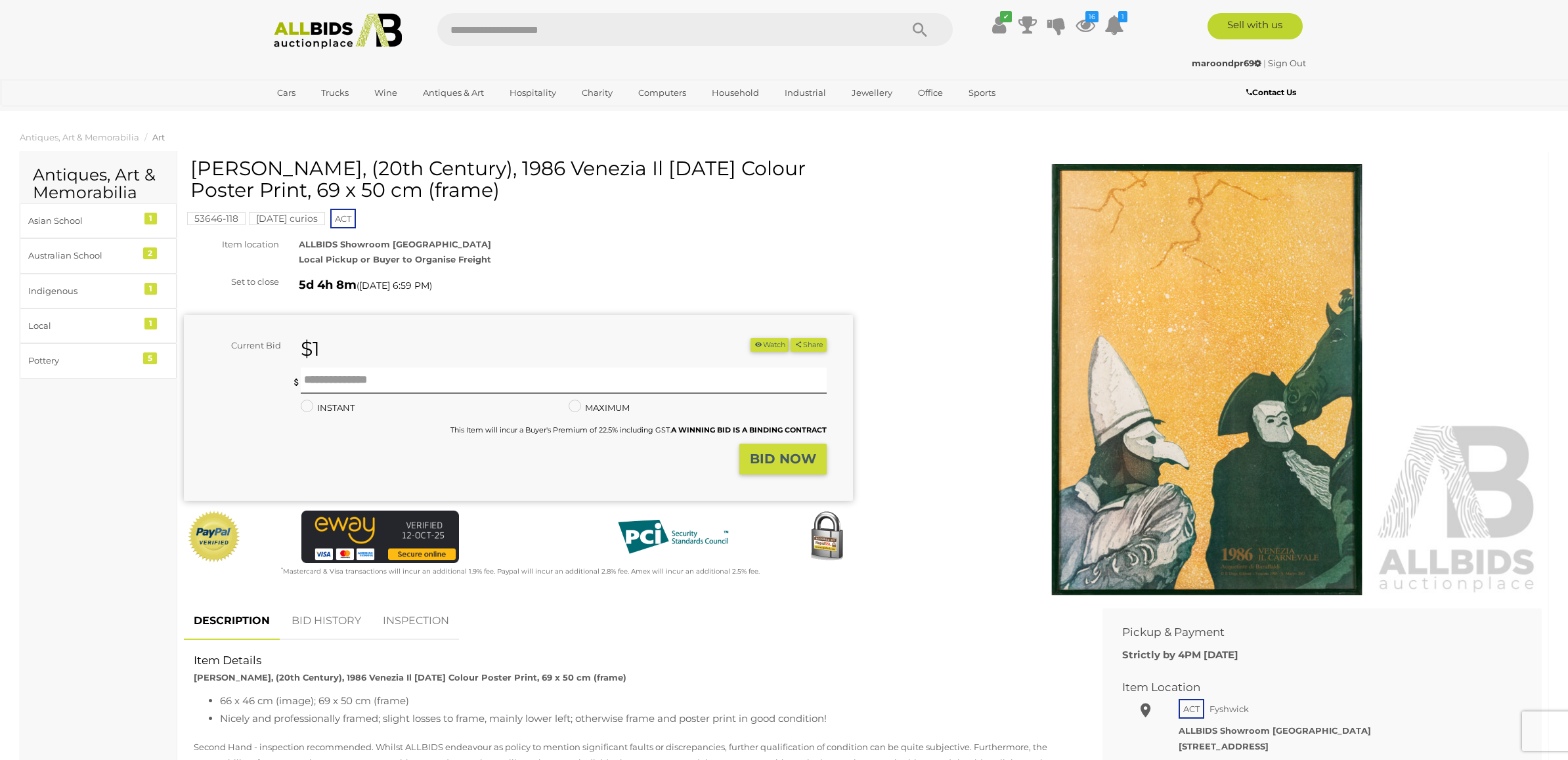
scroll to position [65, 0]
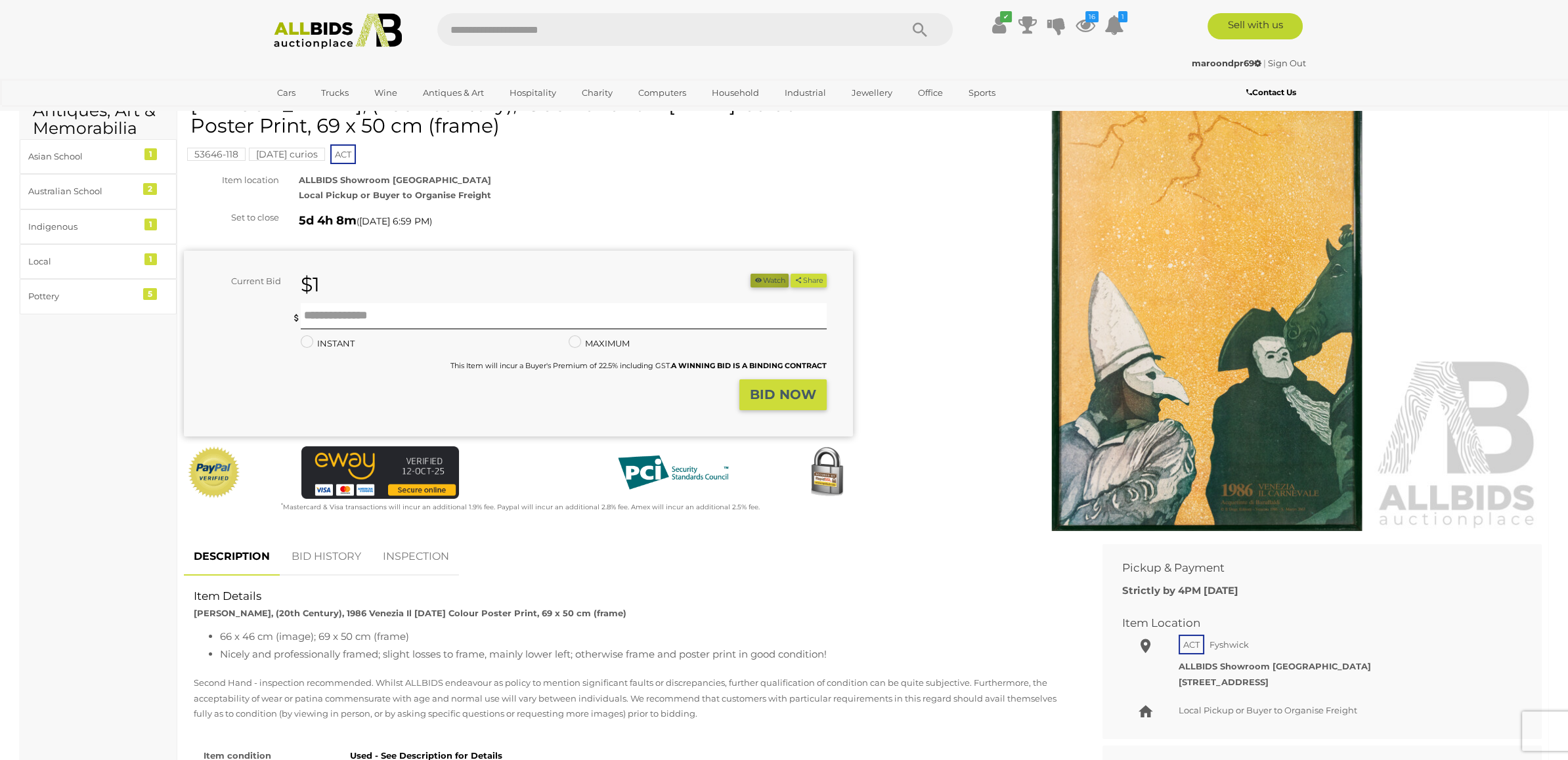
click at [763, 278] on button "Watch" at bounding box center [769, 280] width 38 height 13
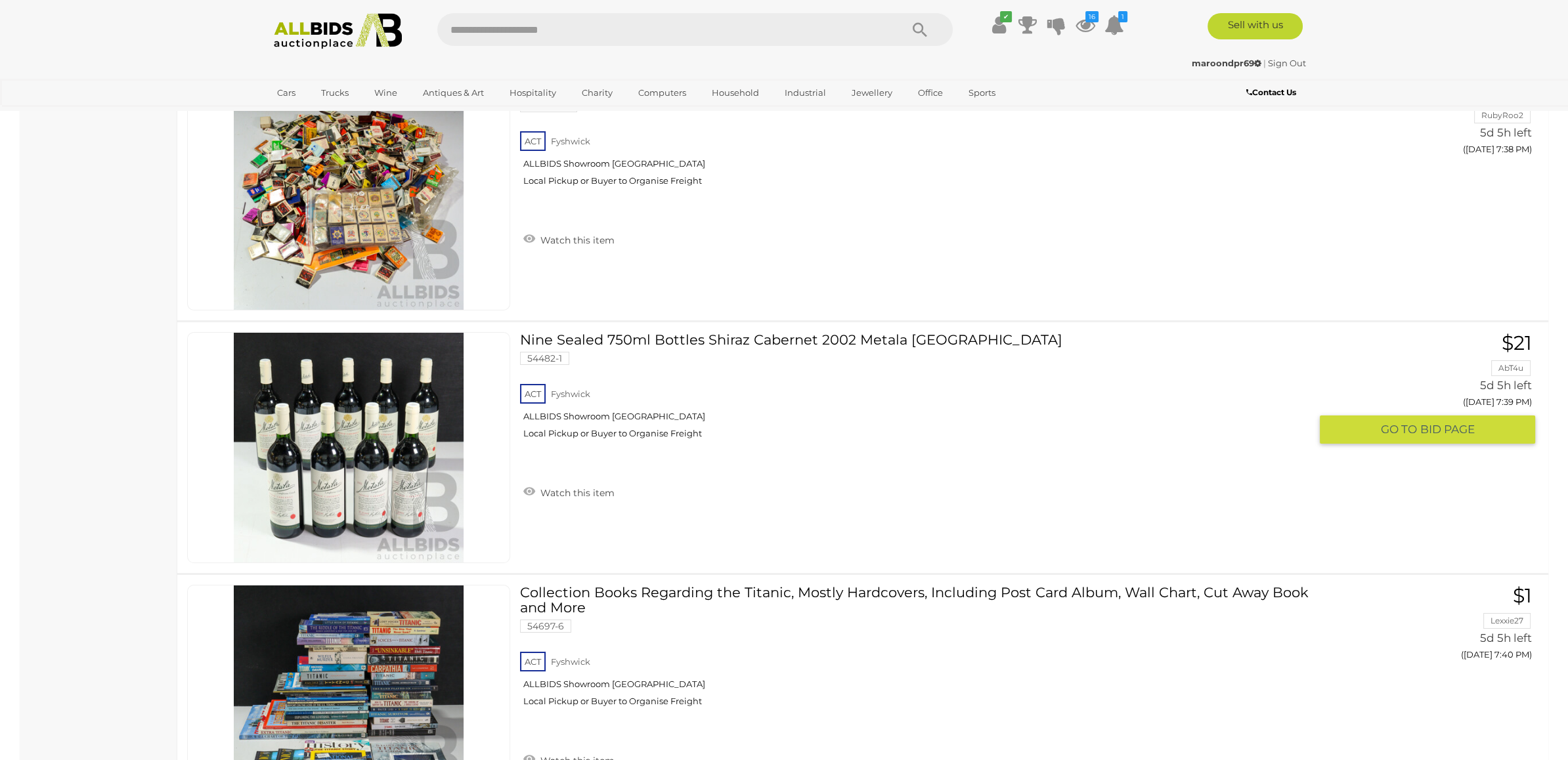
scroll to position [19763, 0]
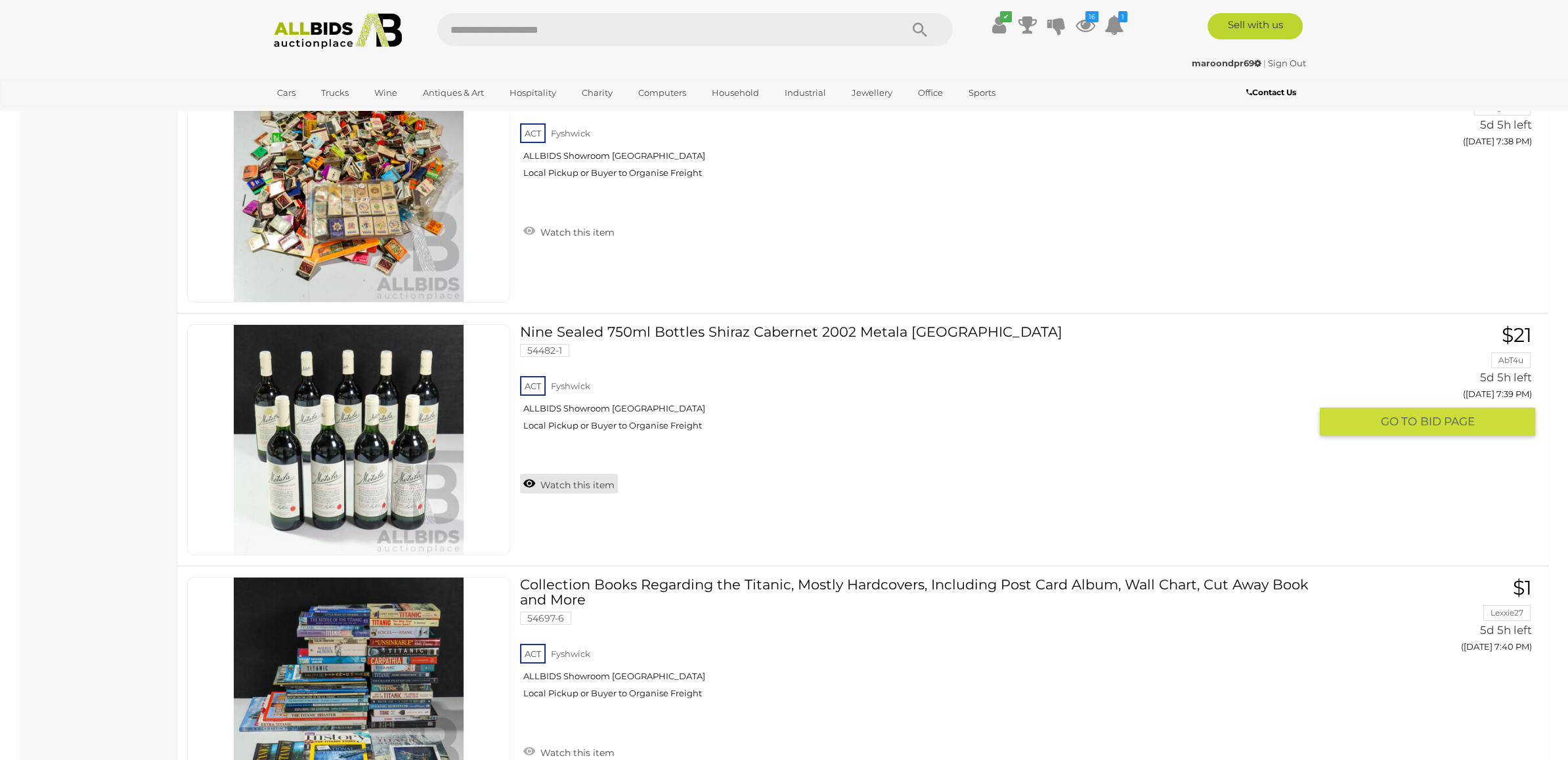
click at [608, 474] on link "Watch this item" at bounding box center [569, 483] width 98 height 19
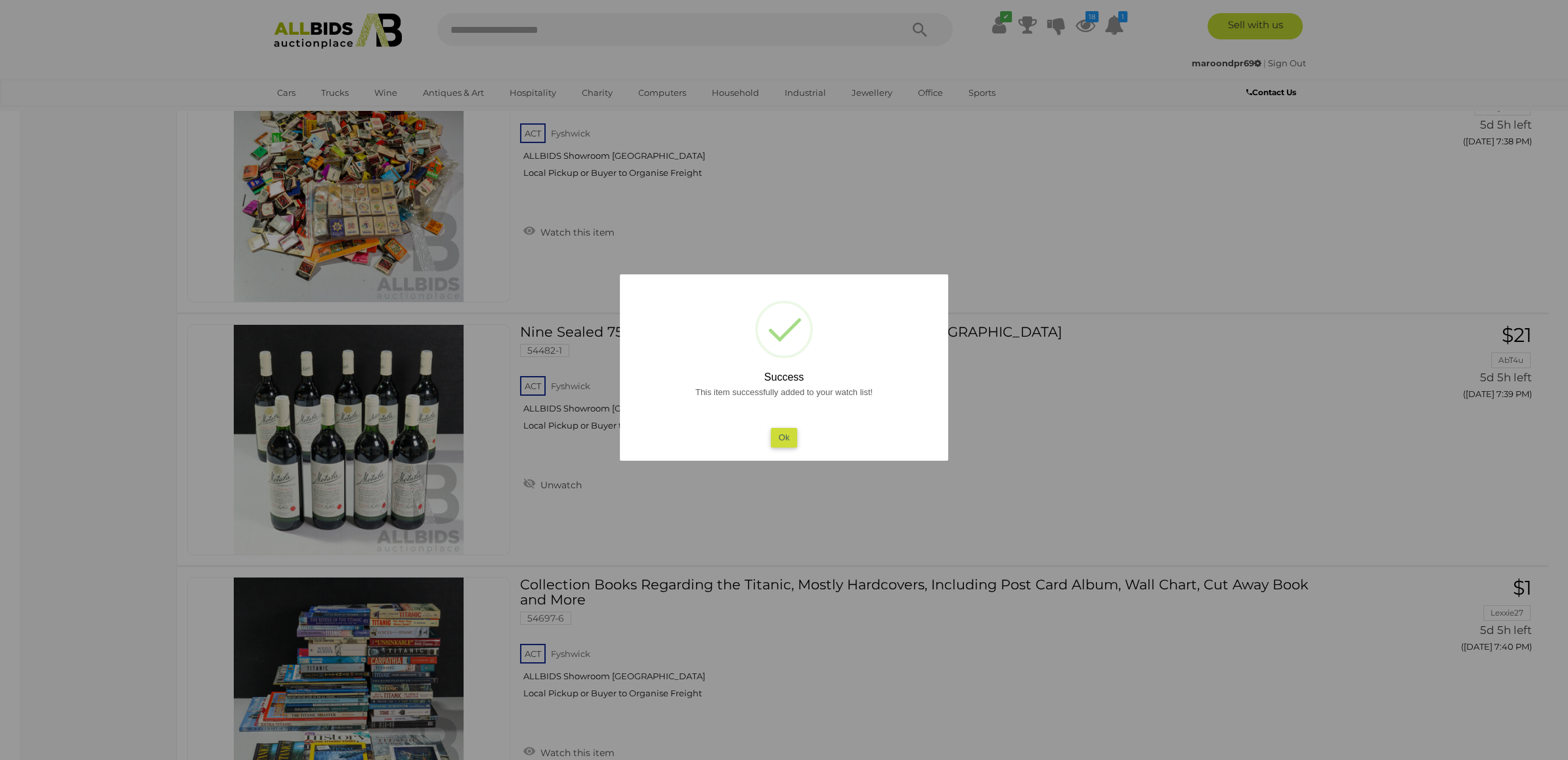
click at [1180, 393] on div at bounding box center [784, 380] width 1568 height 760
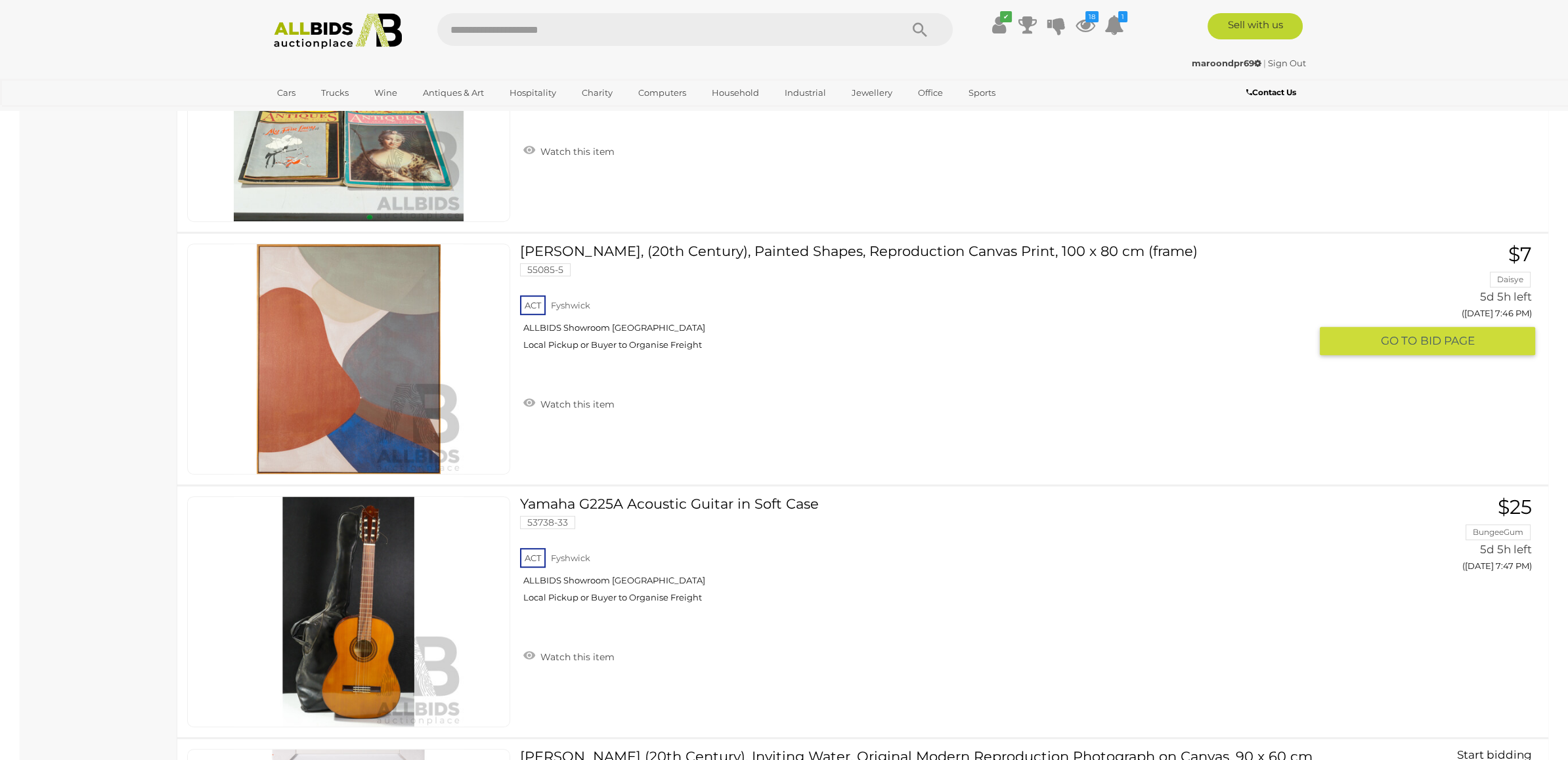
scroll to position [21616, 0]
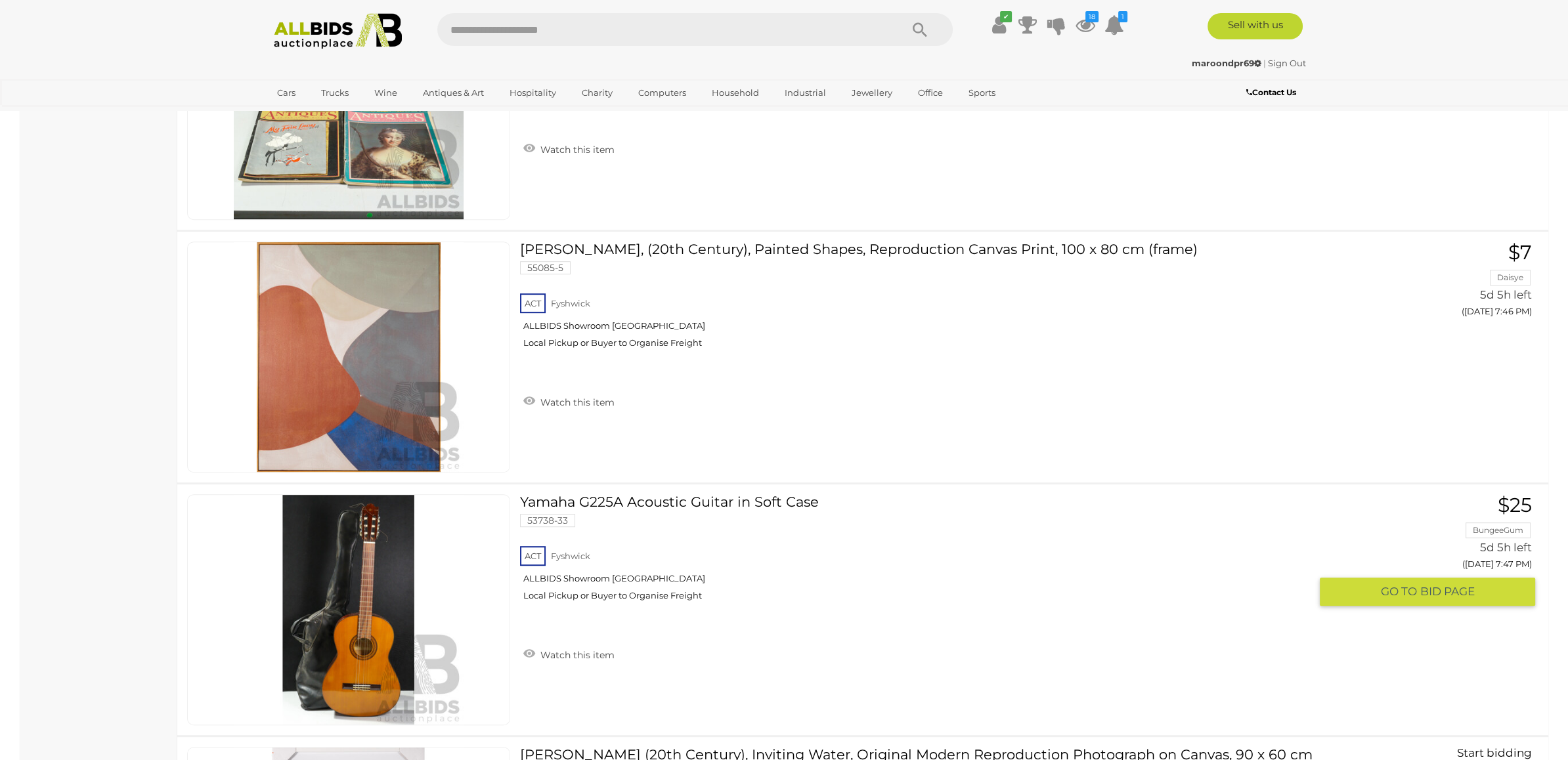
click at [370, 516] on link at bounding box center [348, 610] width 323 height 232
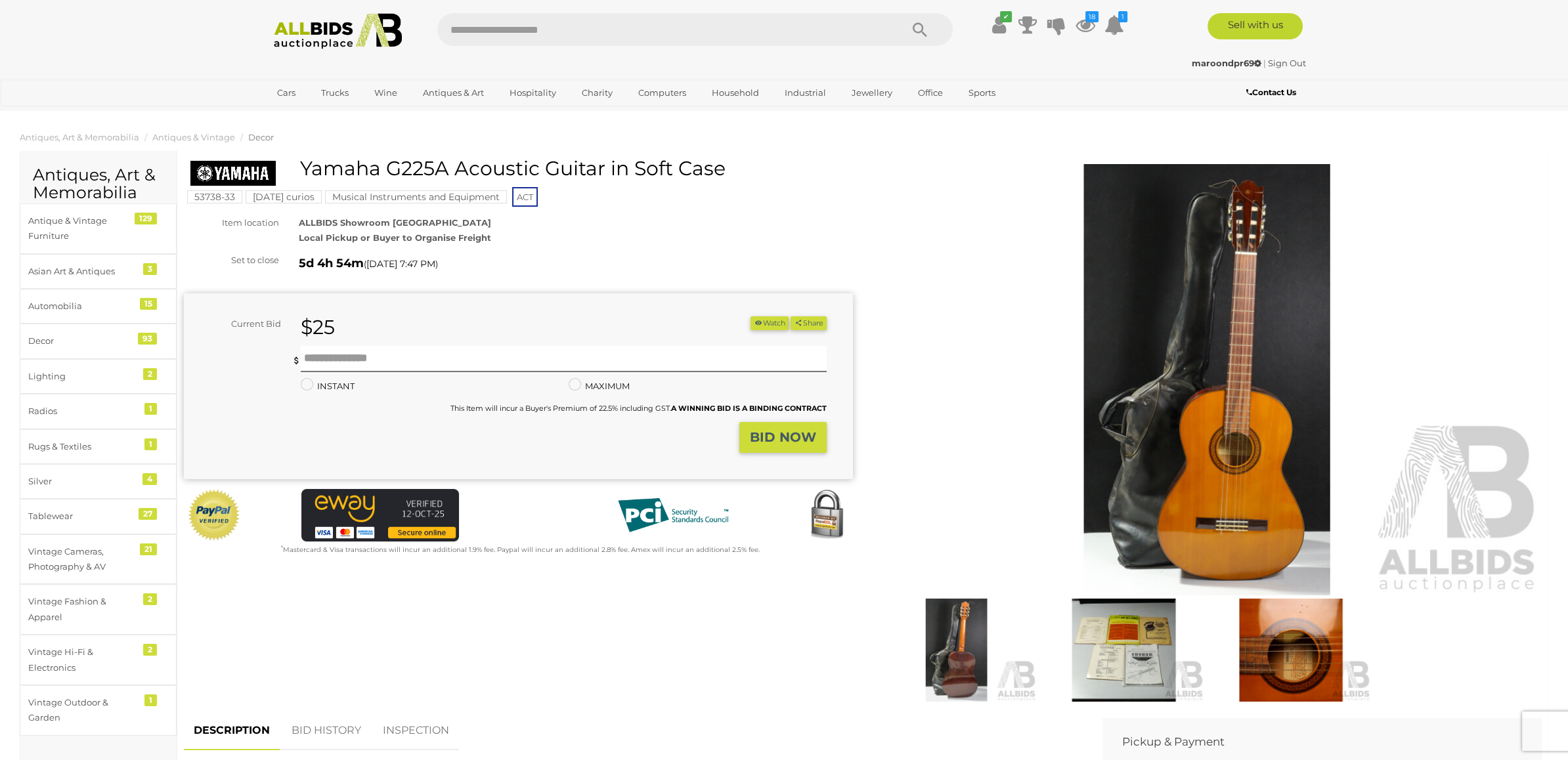
click at [860, 706] on div "Winning Outbid Warranty Charity" at bounding box center [862, 435] width 1378 height 554
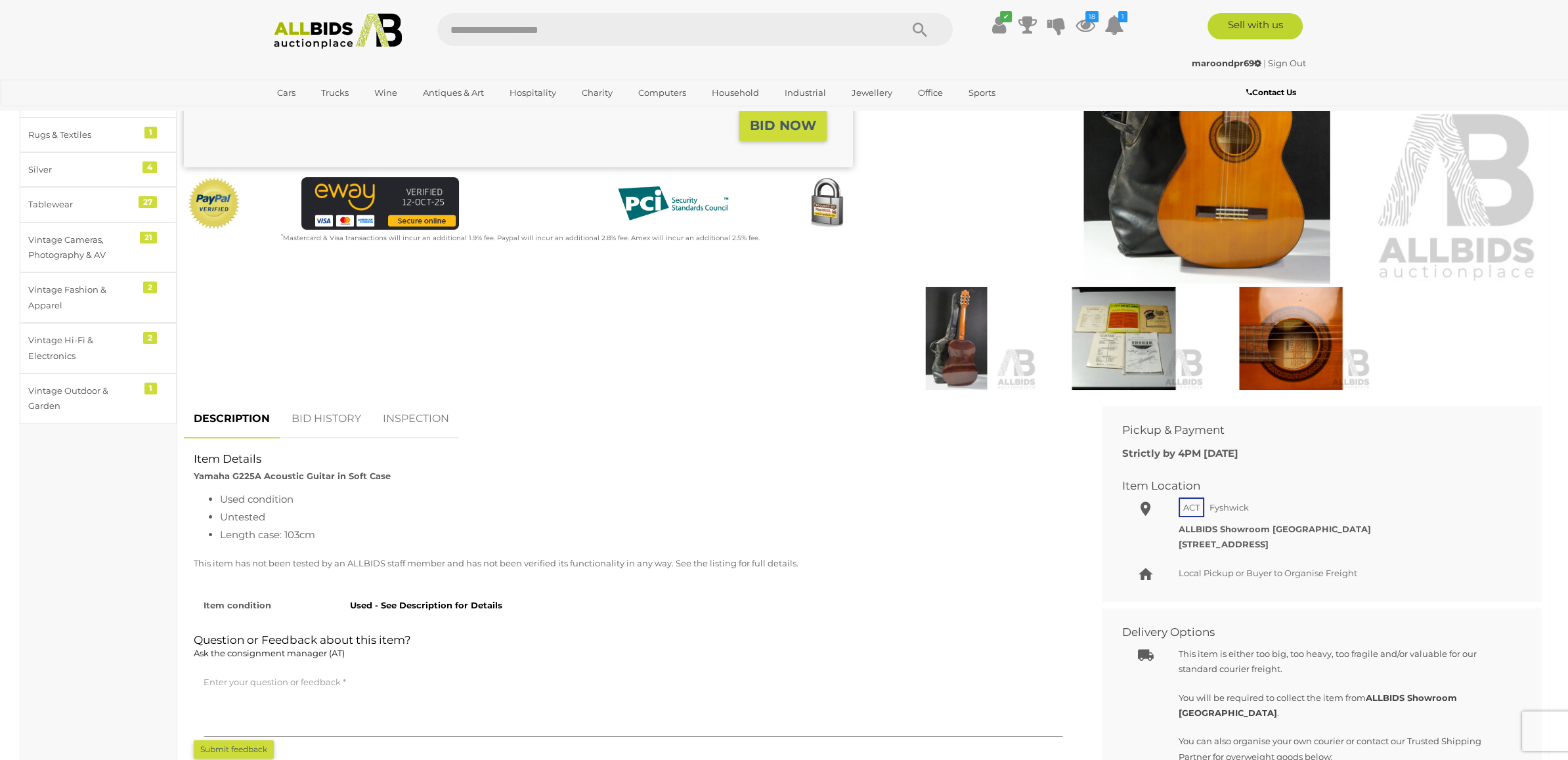
scroll to position [357, 0]
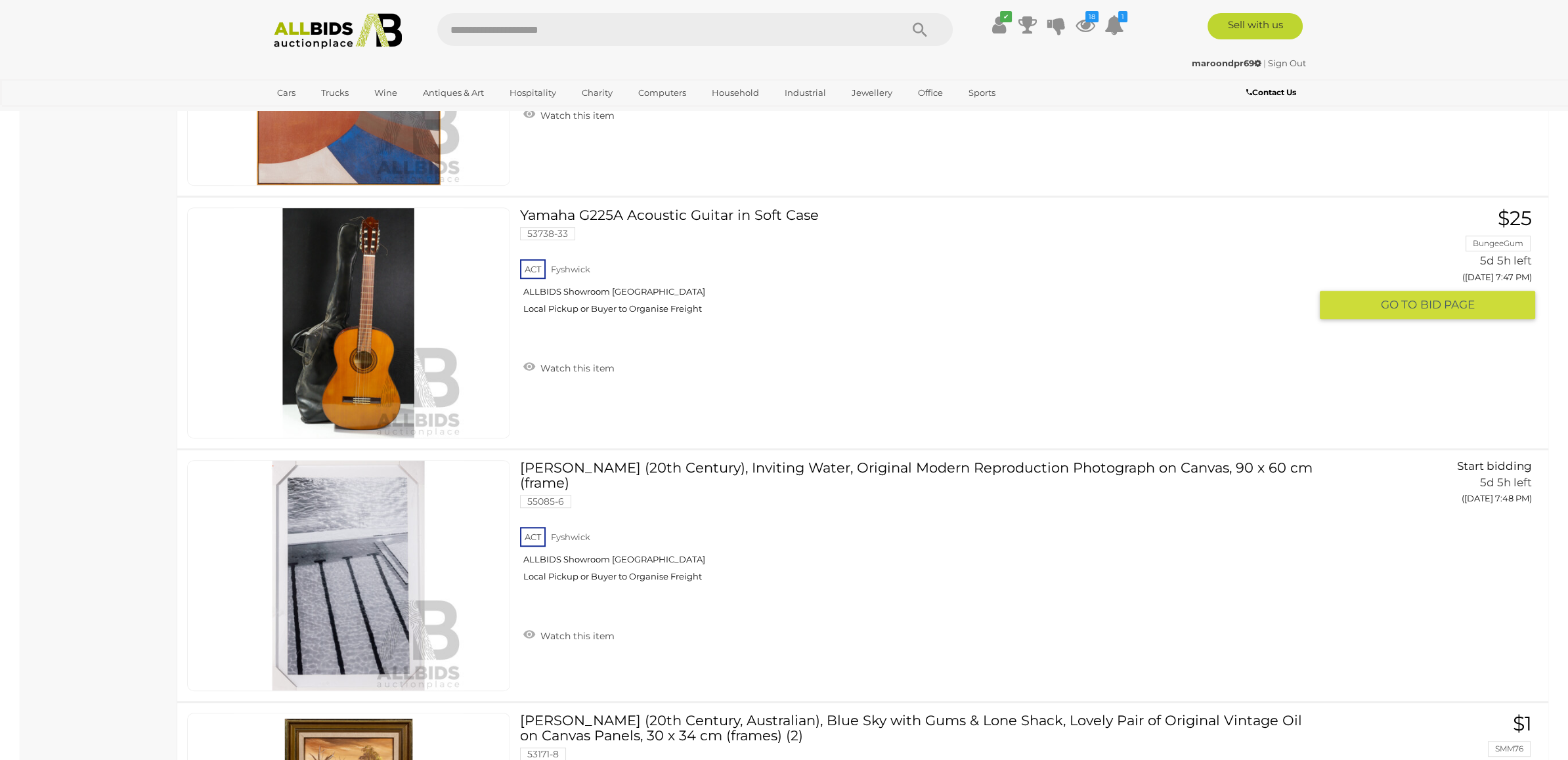
scroll to position [21879, 0]
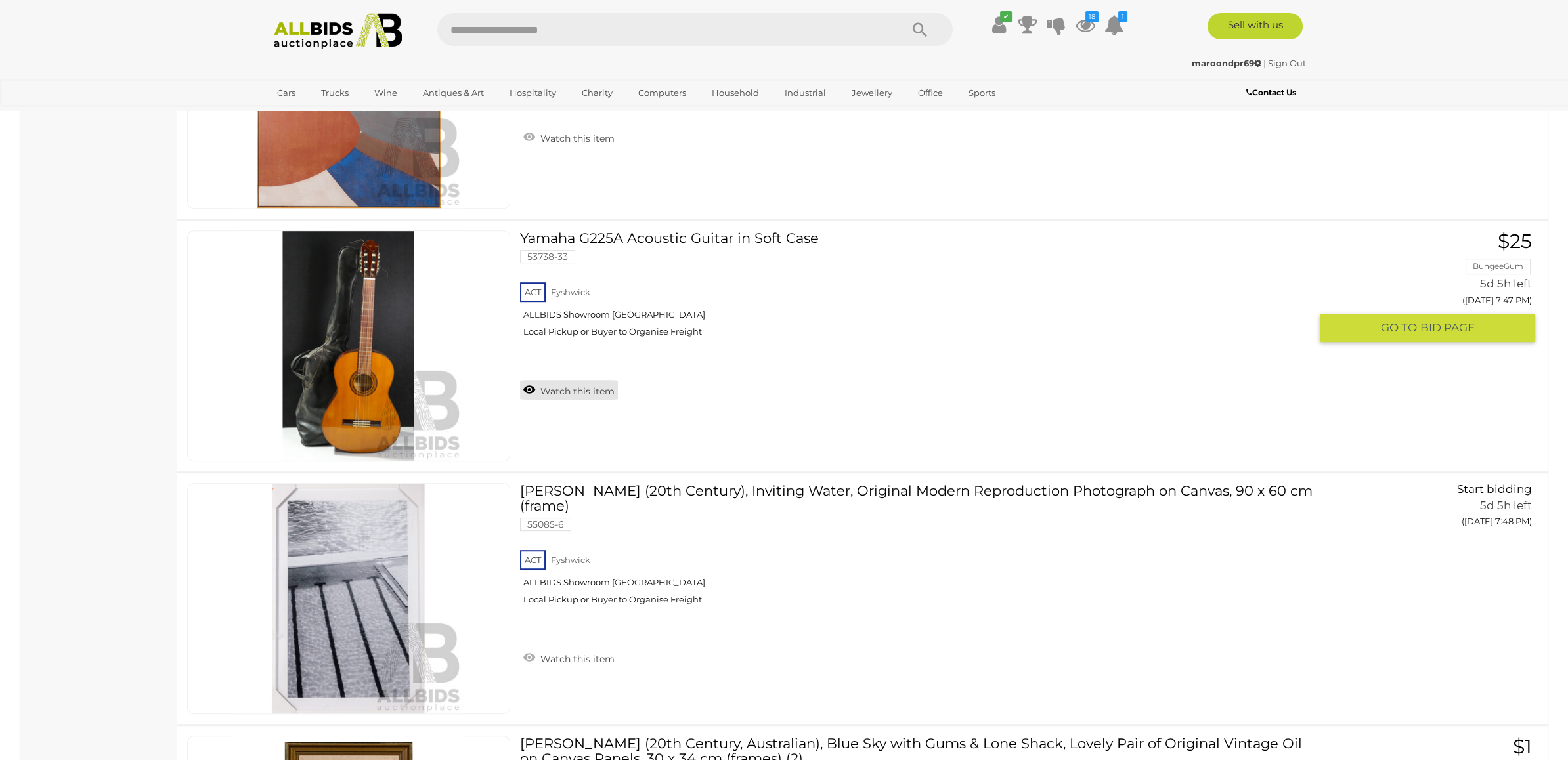
click at [574, 380] on link "Watch this item" at bounding box center [569, 389] width 98 height 19
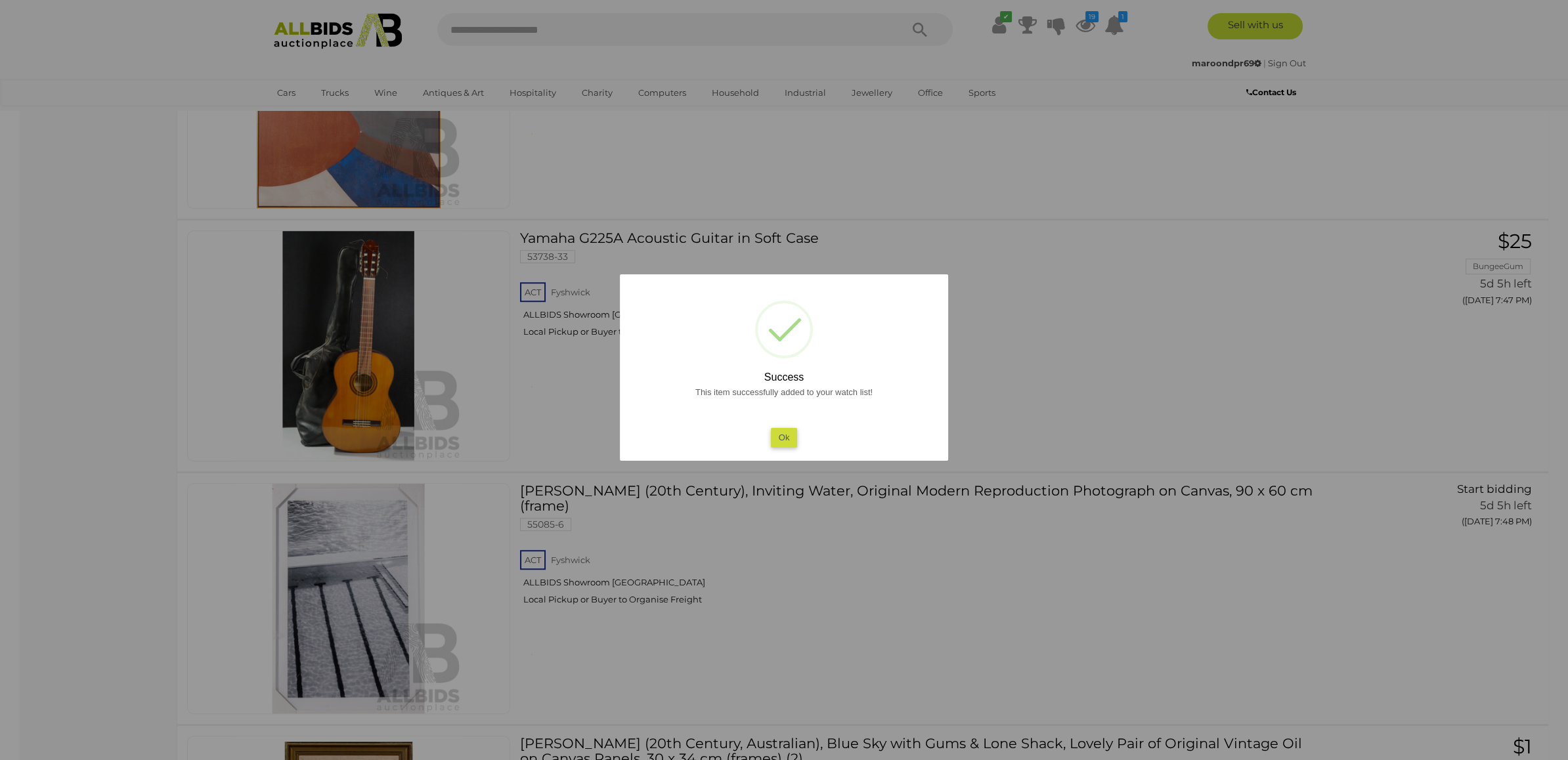
click at [987, 323] on div at bounding box center [784, 380] width 1568 height 760
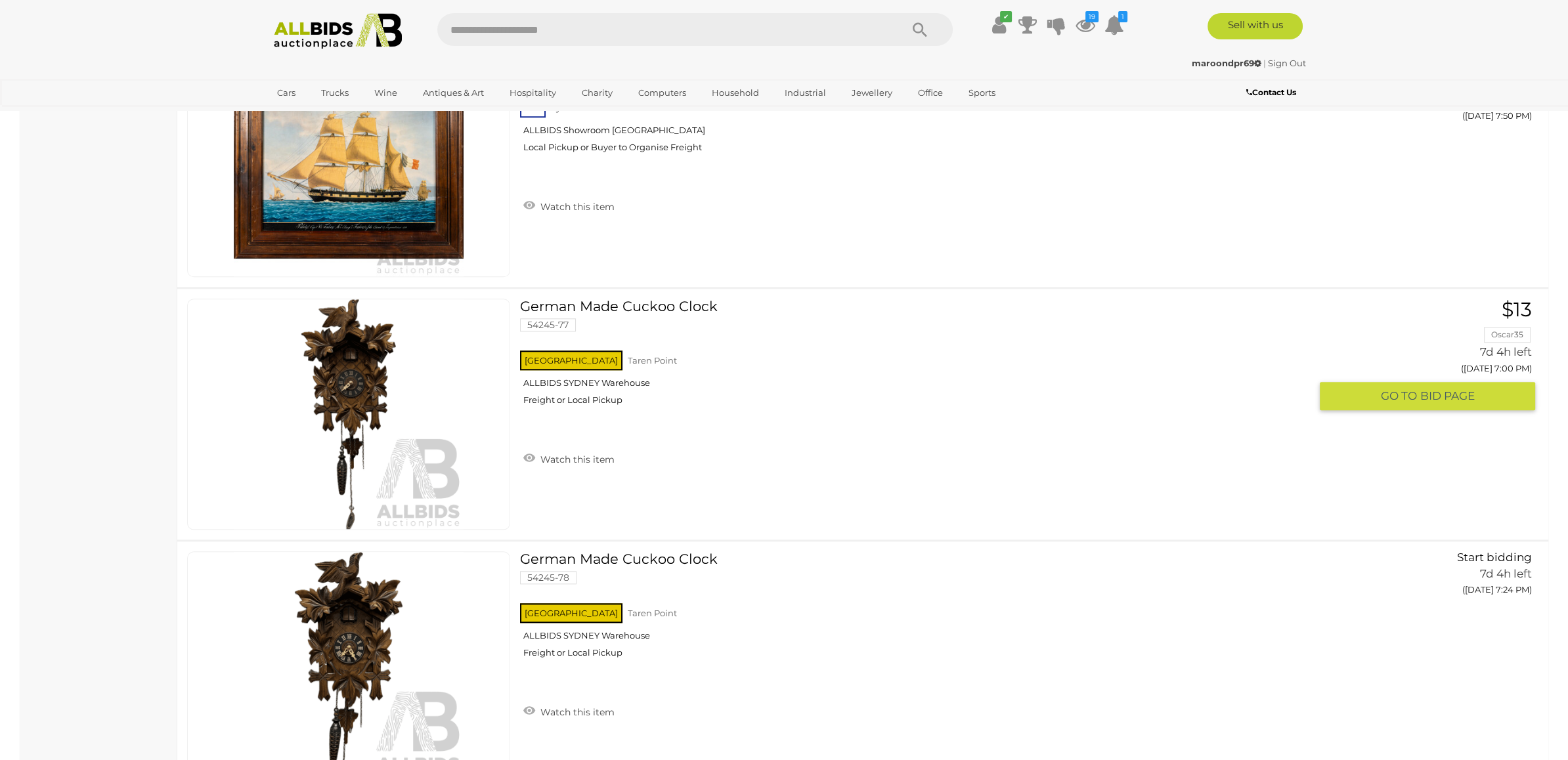
scroll to position [22855, 0]
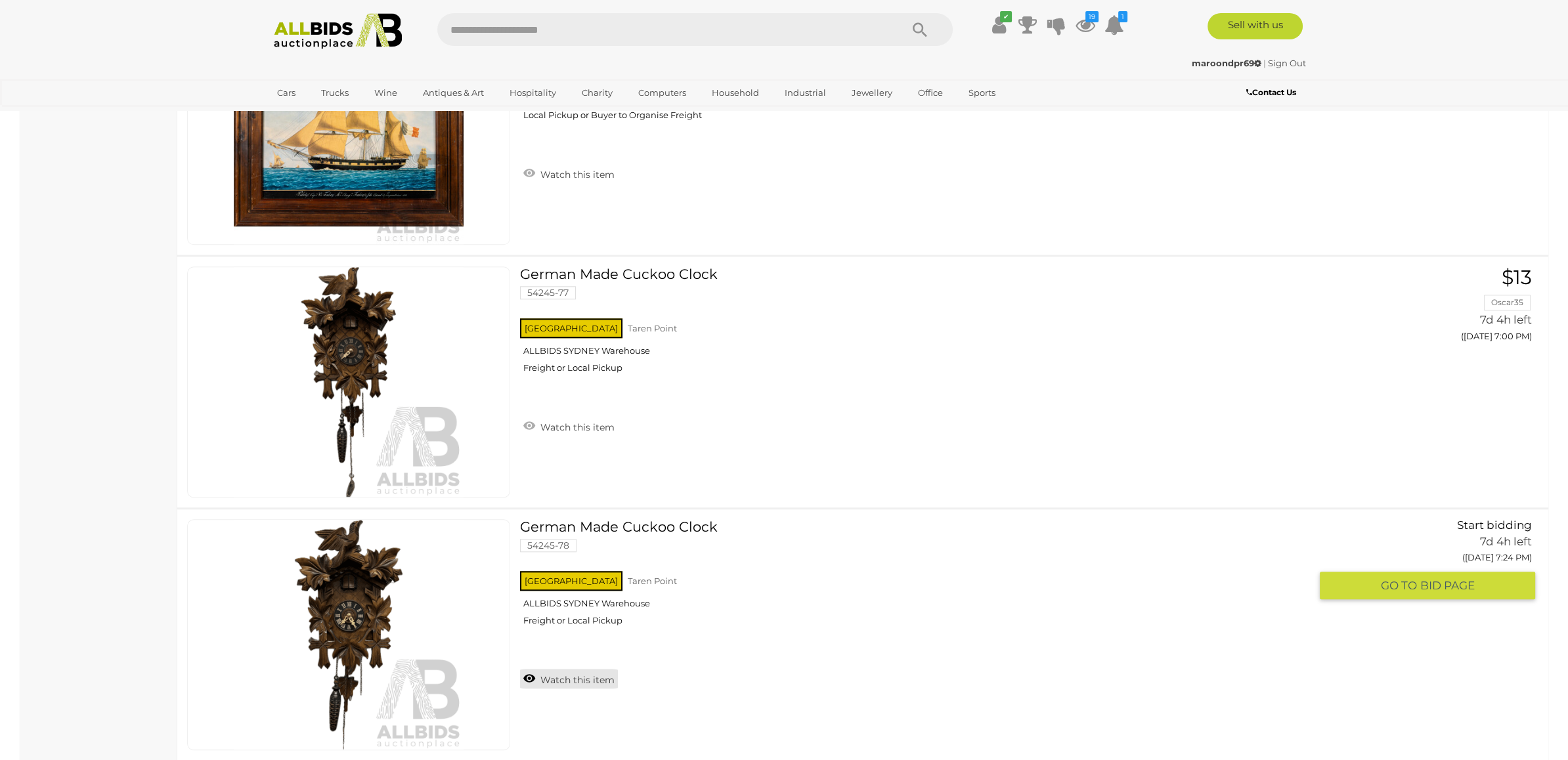
click at [610, 669] on link "Watch this item" at bounding box center [569, 679] width 98 height 19
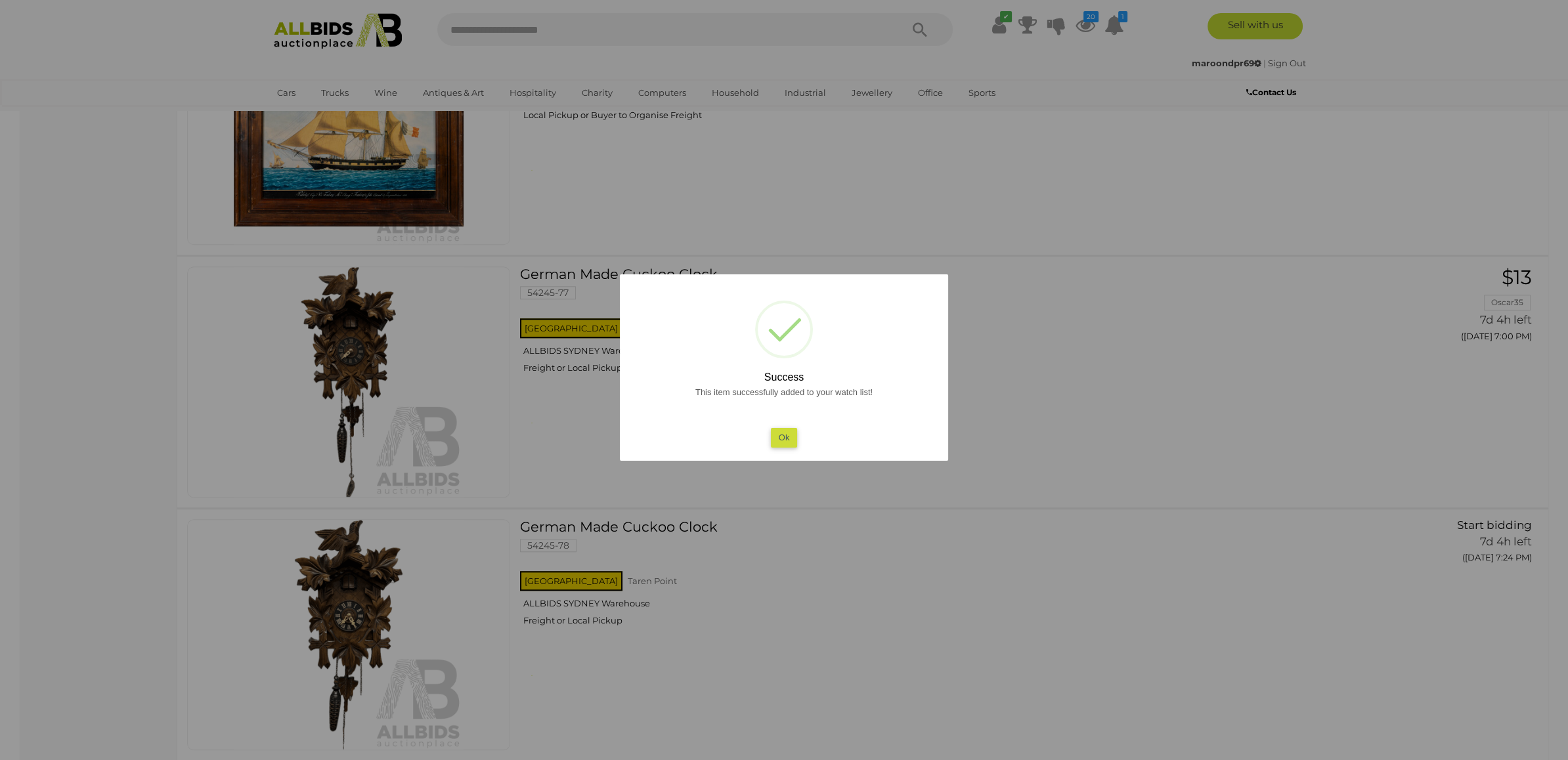
click at [1122, 500] on div at bounding box center [784, 380] width 1568 height 760
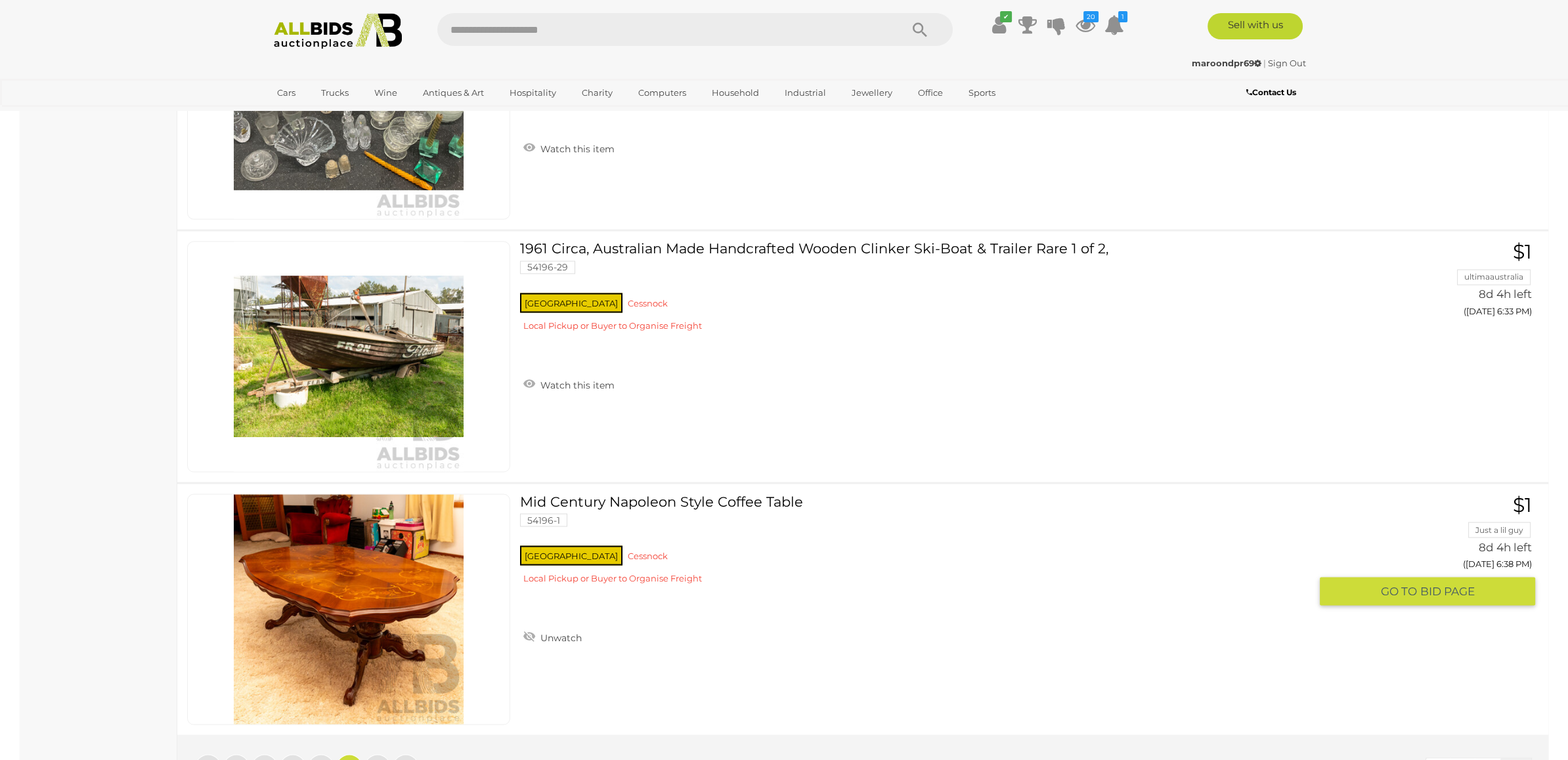
scroll to position [24935, 0]
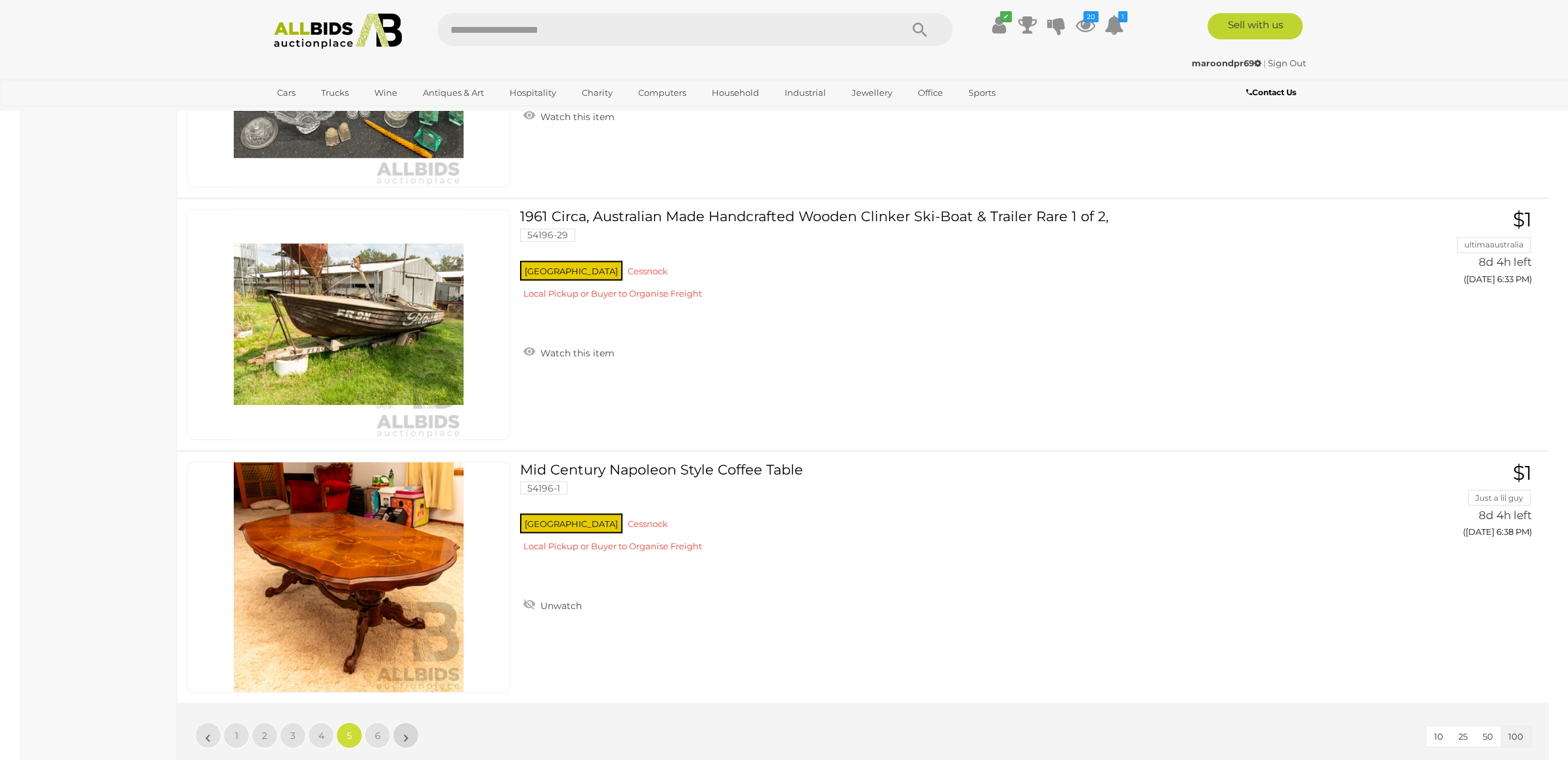
click at [409, 722] on link "»" at bounding box center [405, 735] width 26 height 26
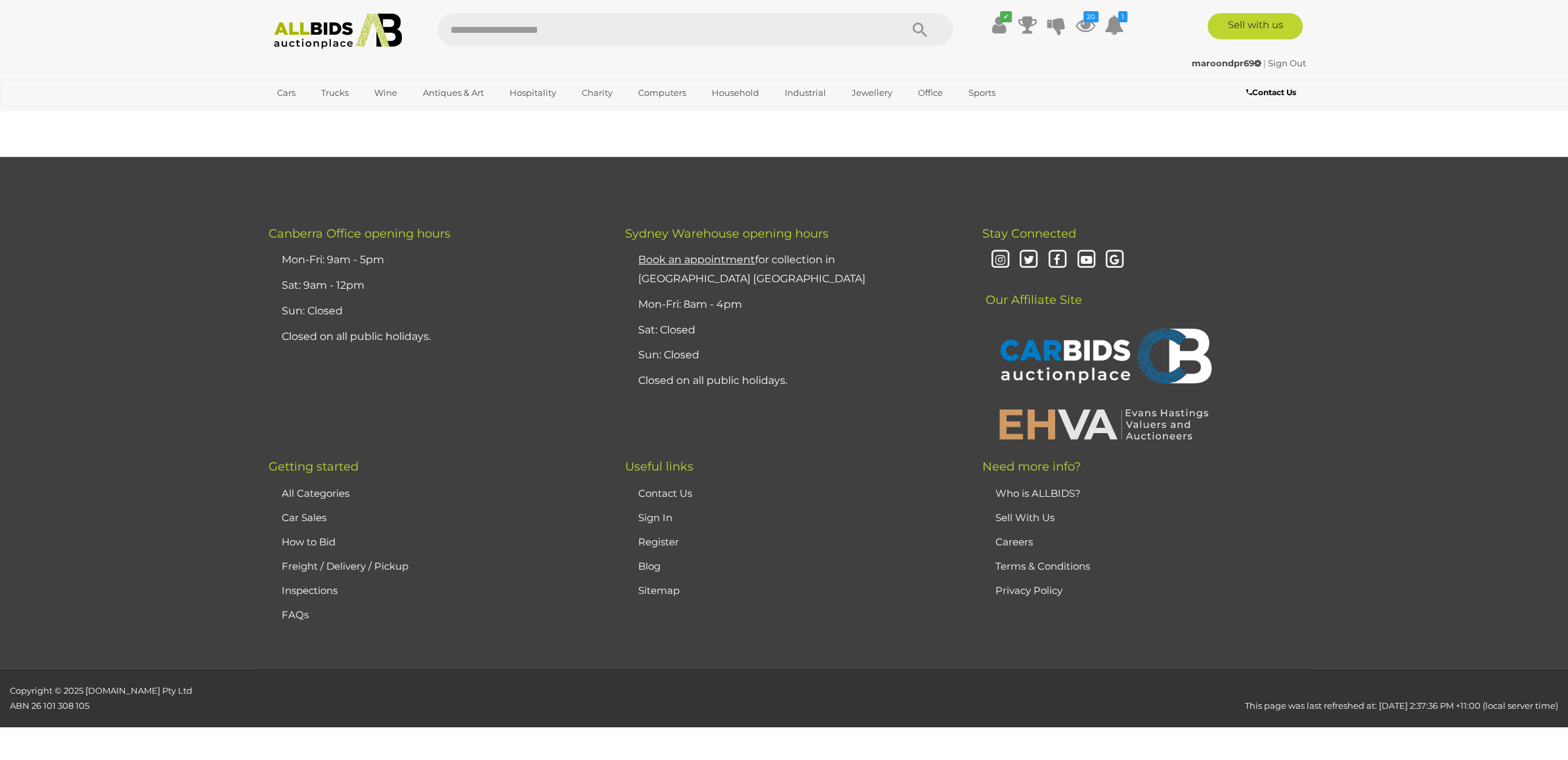
scroll to position [210, 0]
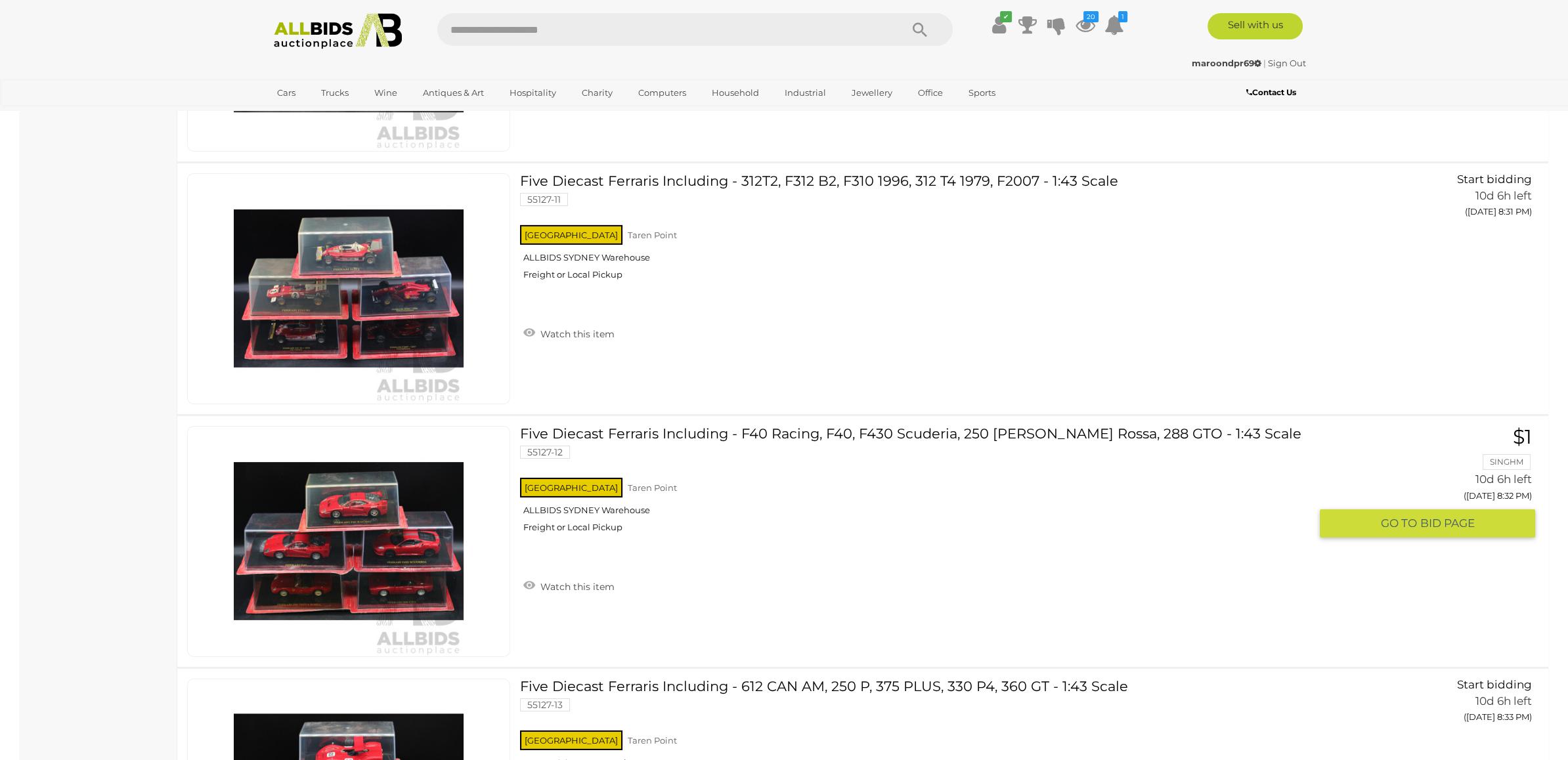
scroll to position [8823, 0]
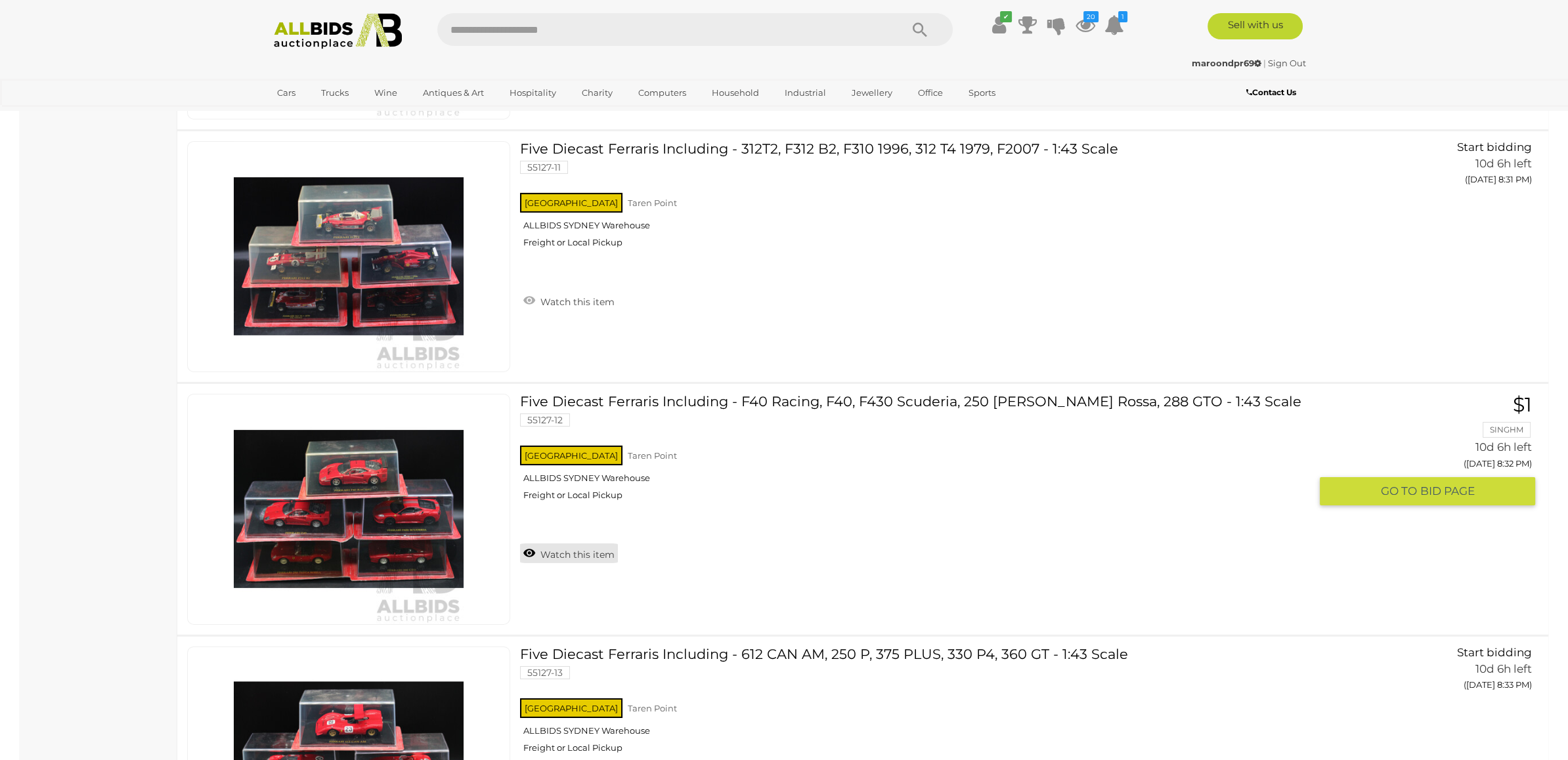
click at [597, 544] on link "Watch this item" at bounding box center [569, 553] width 98 height 19
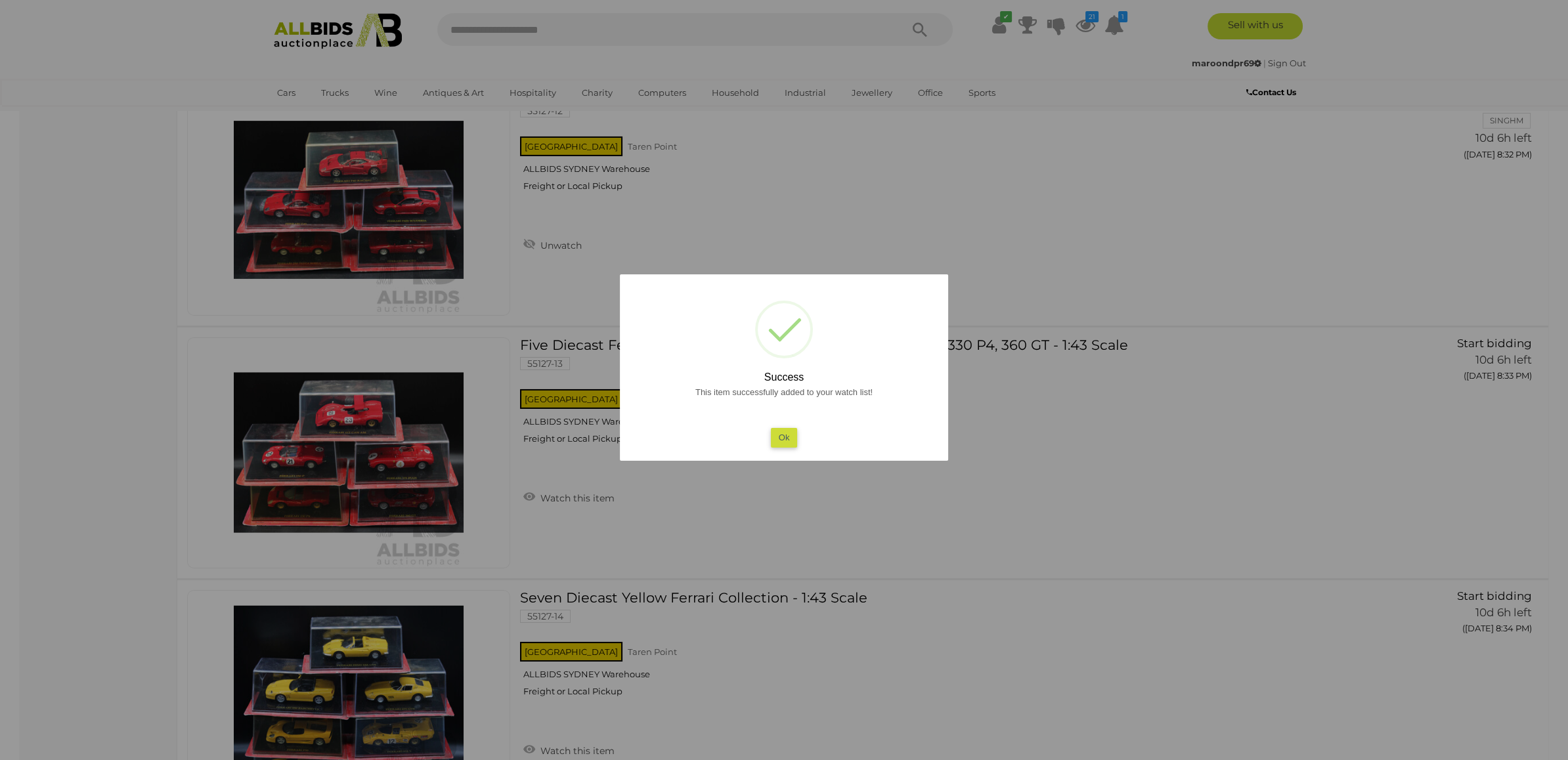
scroll to position [9148, 0]
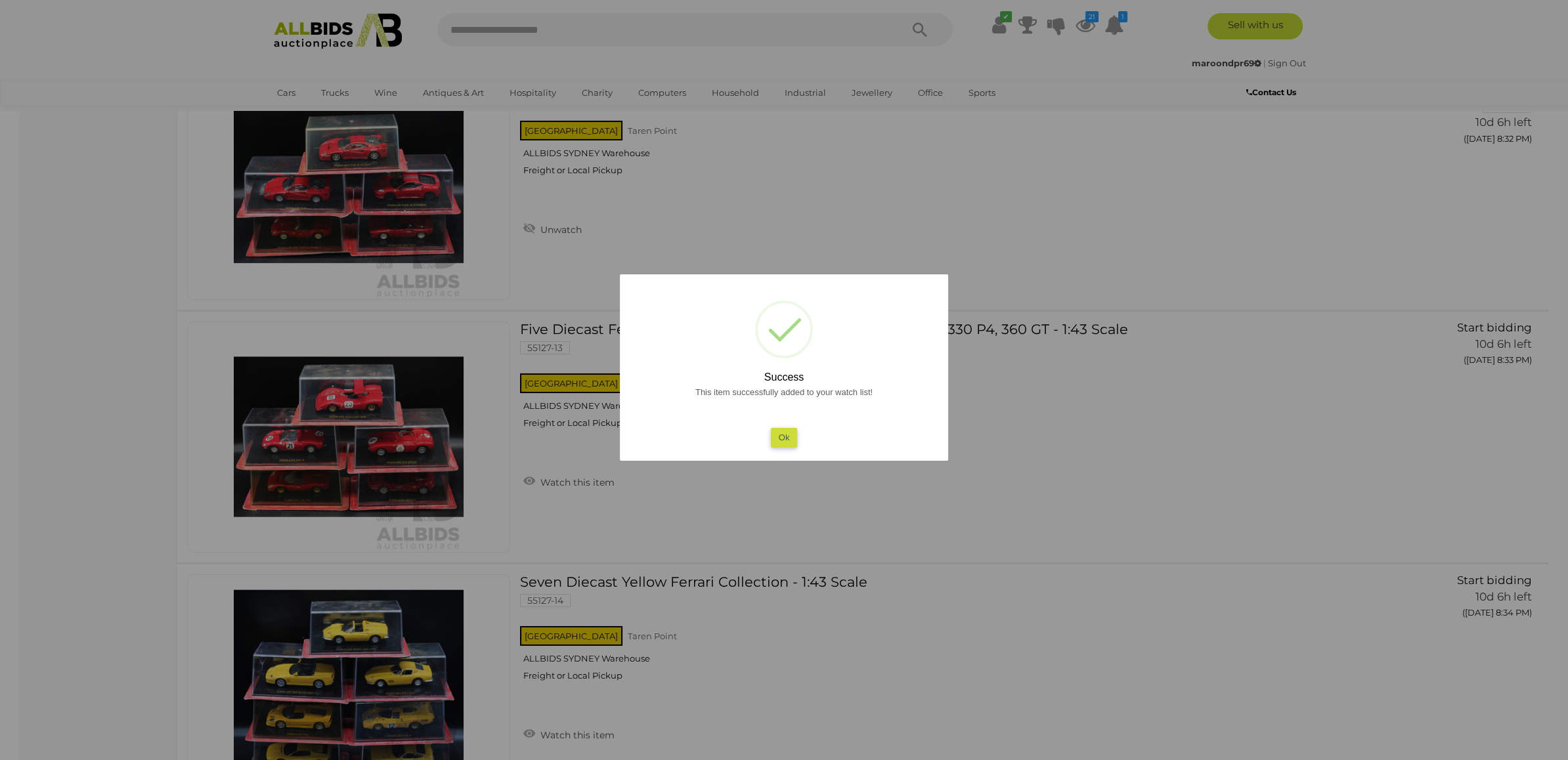
click at [1203, 382] on div at bounding box center [784, 380] width 1568 height 760
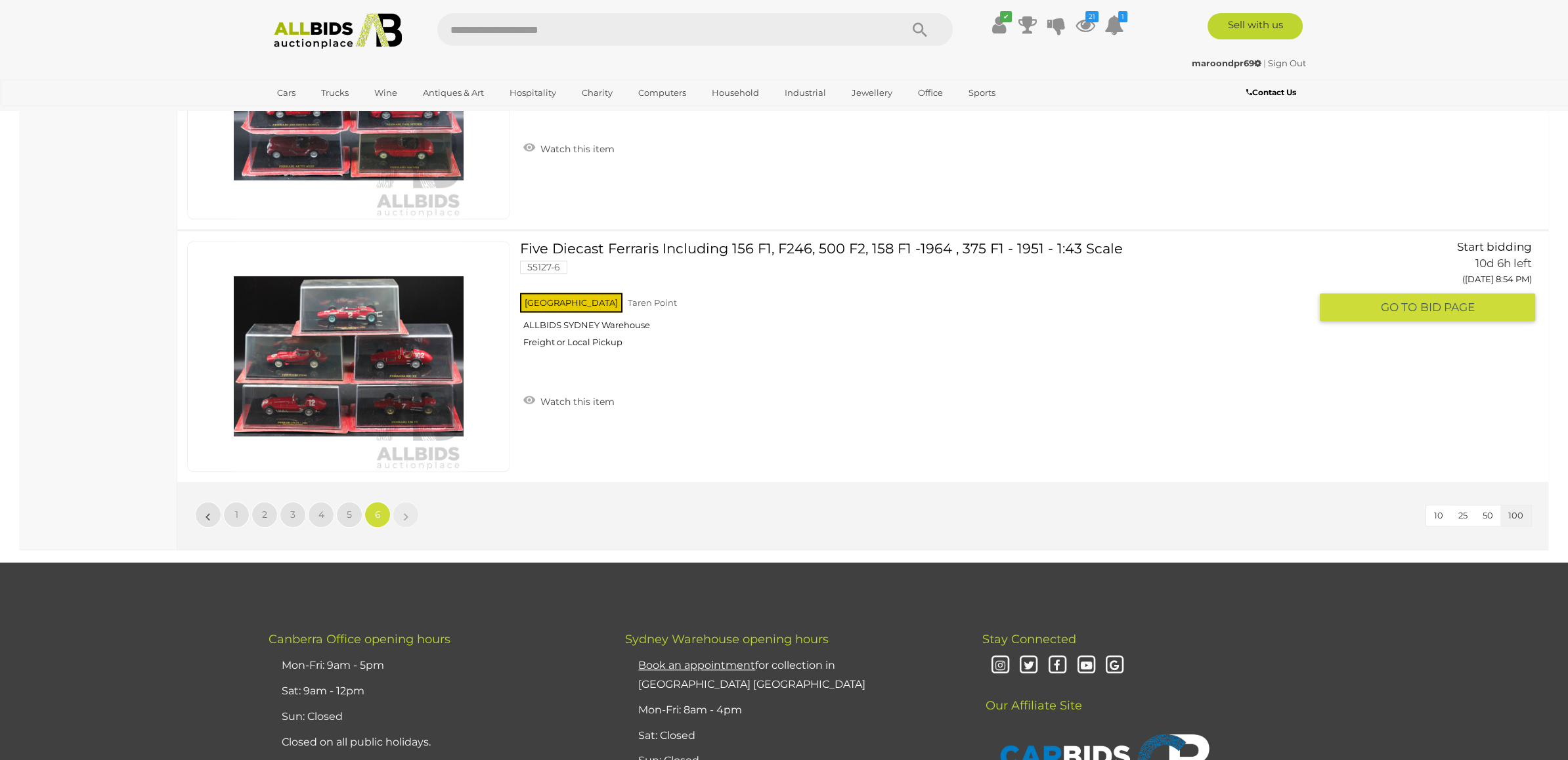
scroll to position [13276, 0]
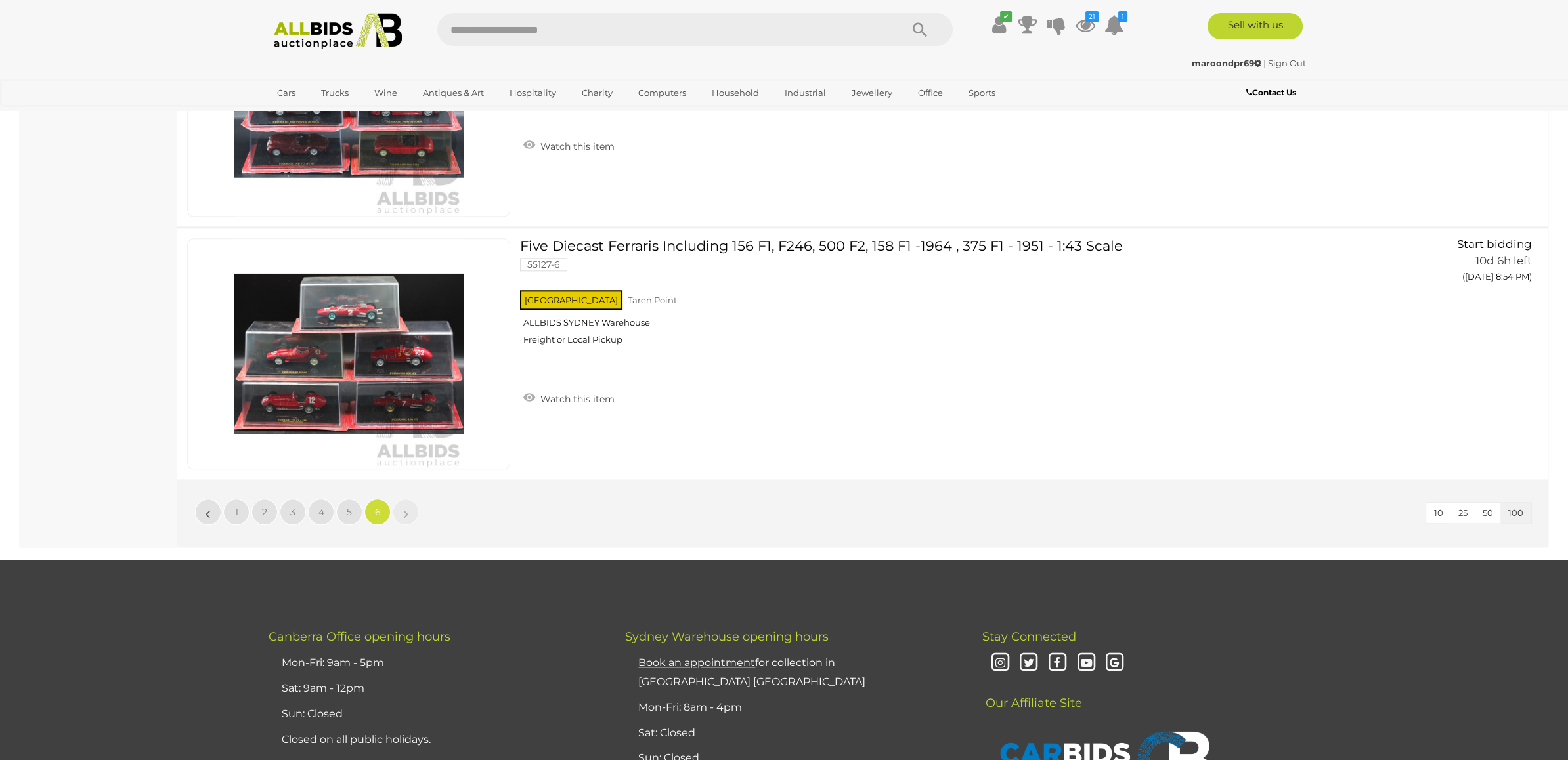
click at [404, 499] on li "»" at bounding box center [406, 512] width 26 height 26
click at [706, 403] on div "Five Diecast Ferraris Including 156 F1, F246, 500 F2, 158 F1 -1964 , 375 F1 - 1…" at bounding box center [863, 353] width 1391 height 251
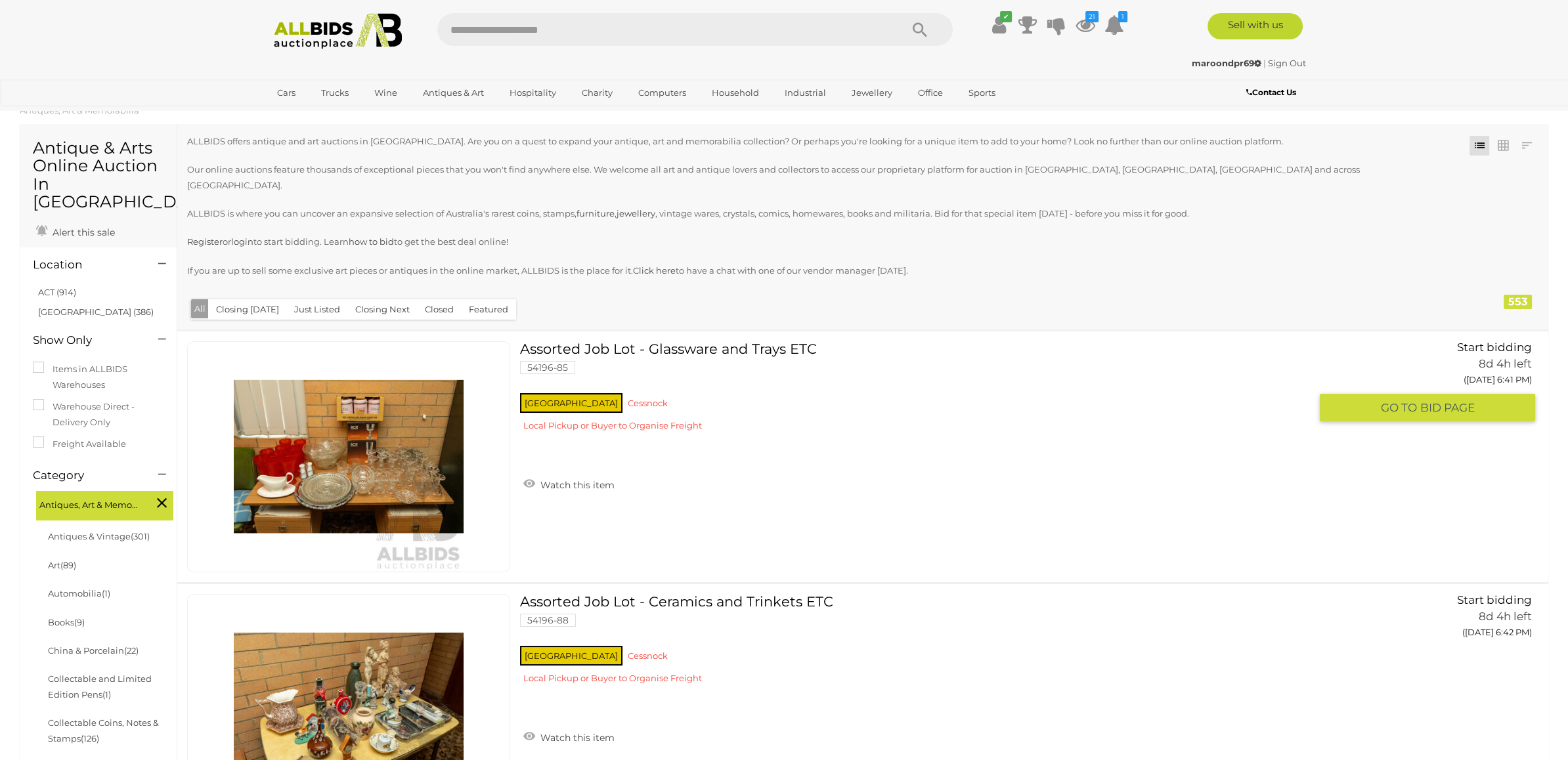
scroll to position [0, 0]
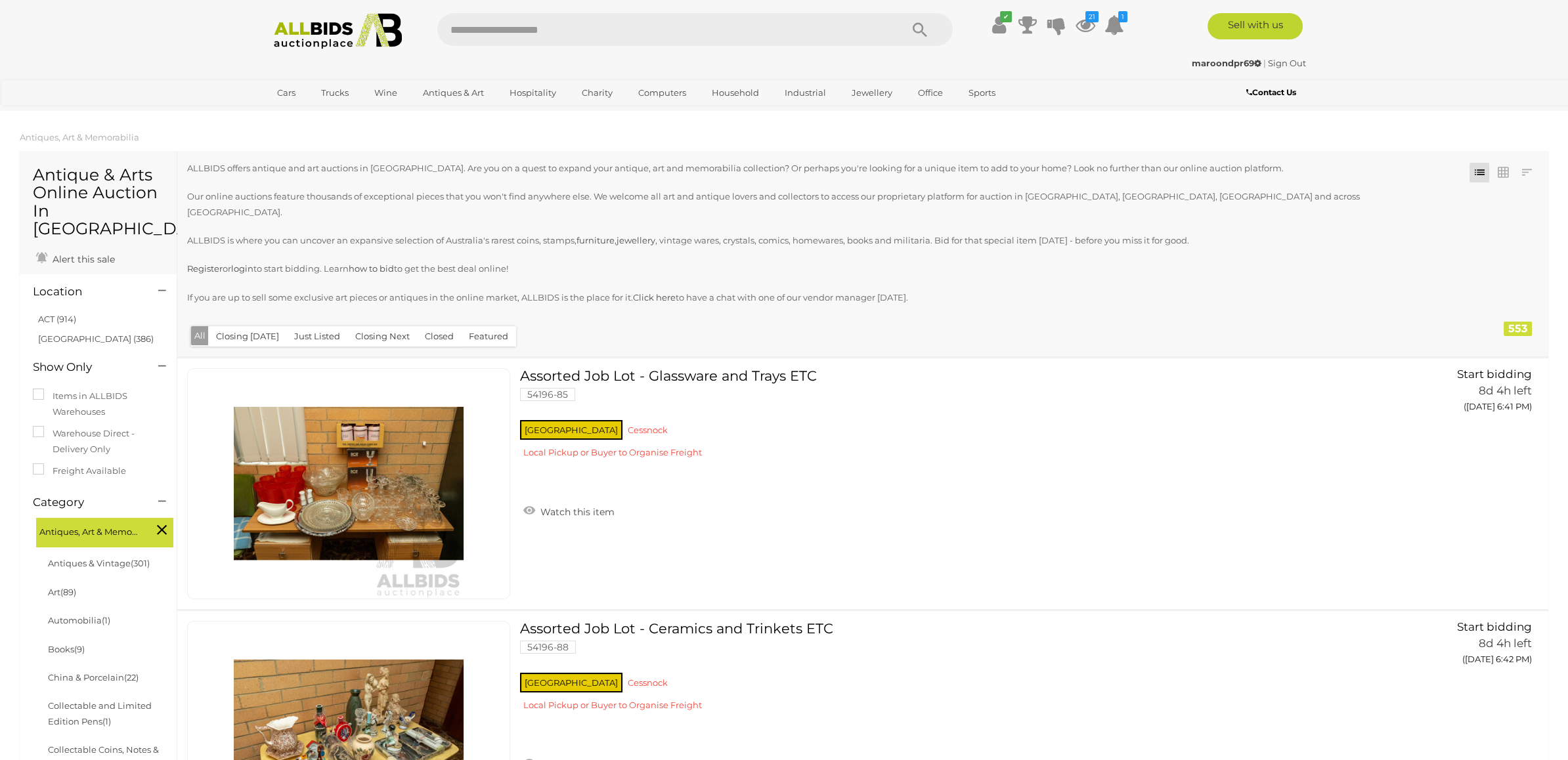
click at [612, 29] on input "text" at bounding box center [662, 29] width 451 height 33
type input "********"
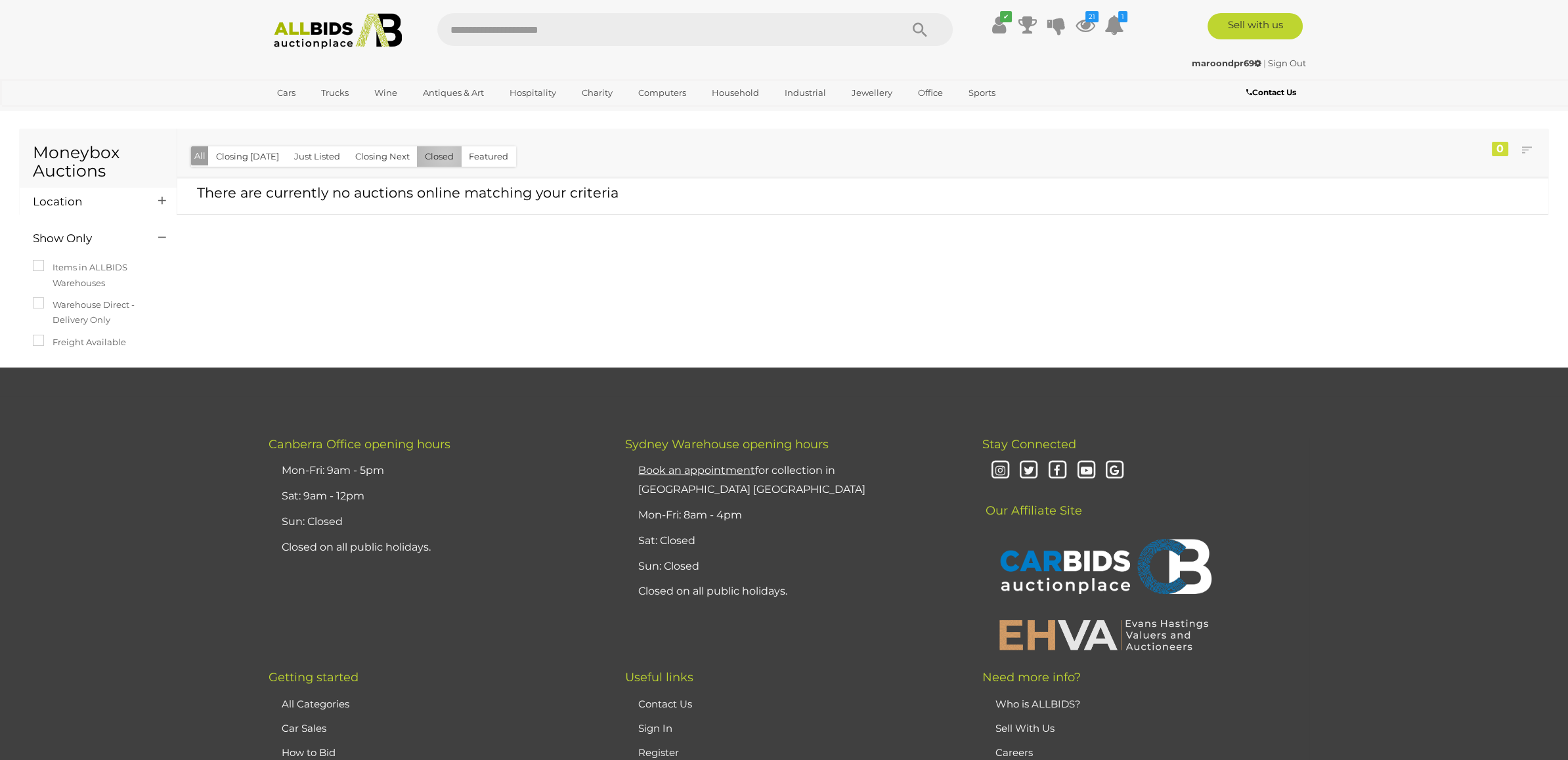
click at [440, 156] on button "Closed" at bounding box center [439, 157] width 44 height 20
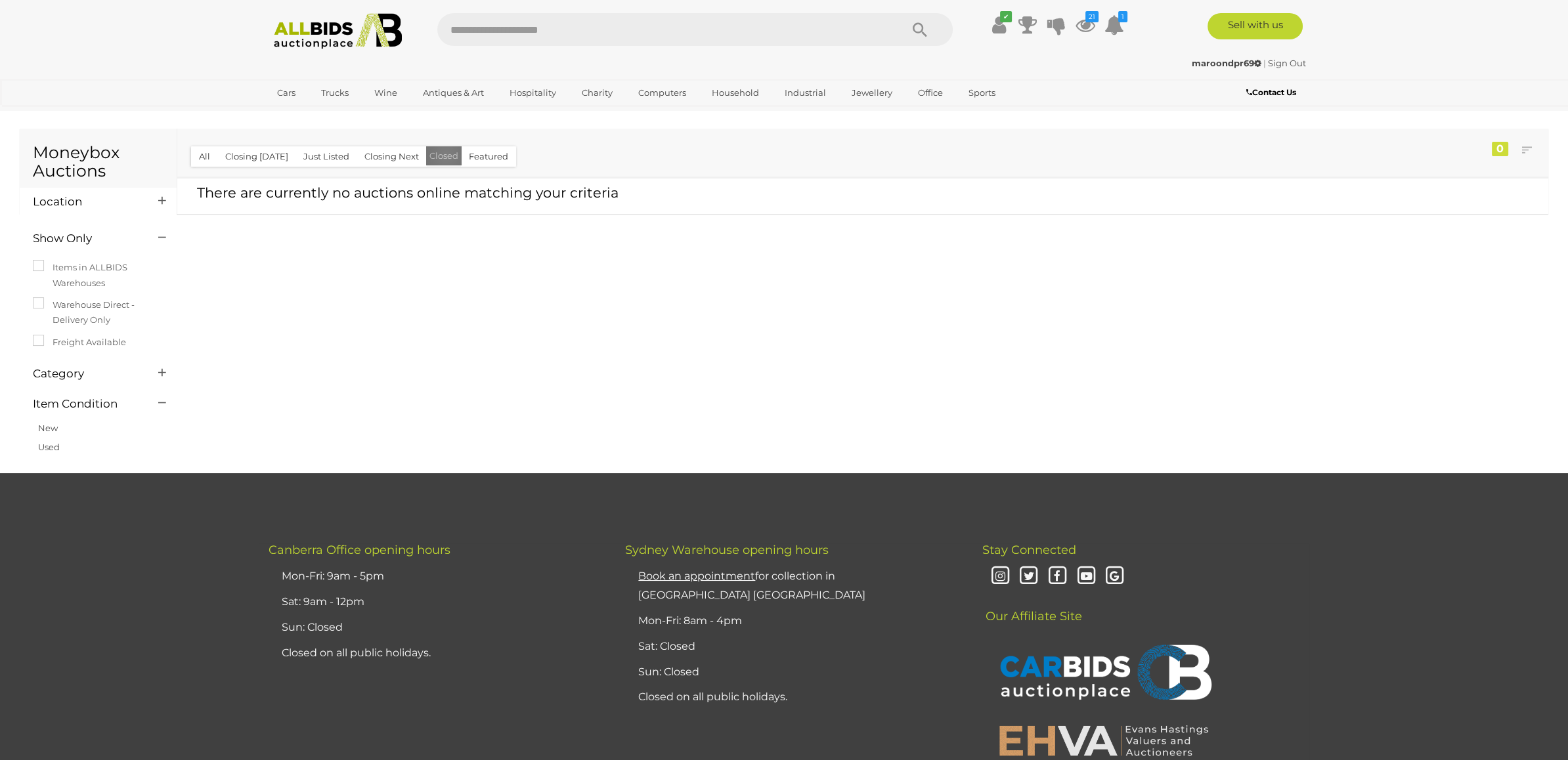
click at [440, 156] on button "Closed" at bounding box center [444, 156] width 35 height 19
click at [537, 28] on input "text" at bounding box center [662, 29] width 451 height 33
click at [317, 35] on img at bounding box center [338, 31] width 143 height 36
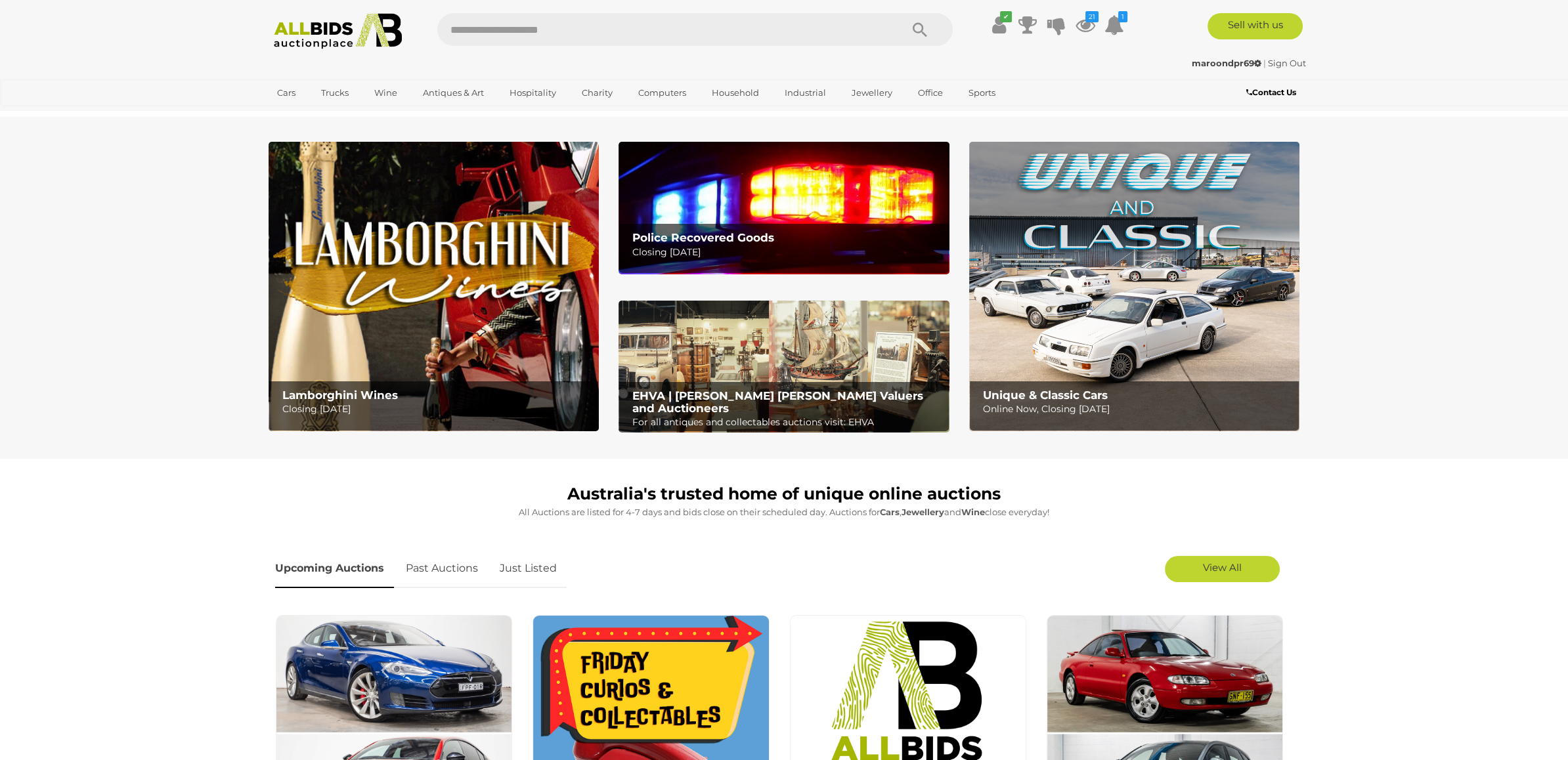
click at [454, 572] on link "Past Auctions" at bounding box center [442, 569] width 92 height 39
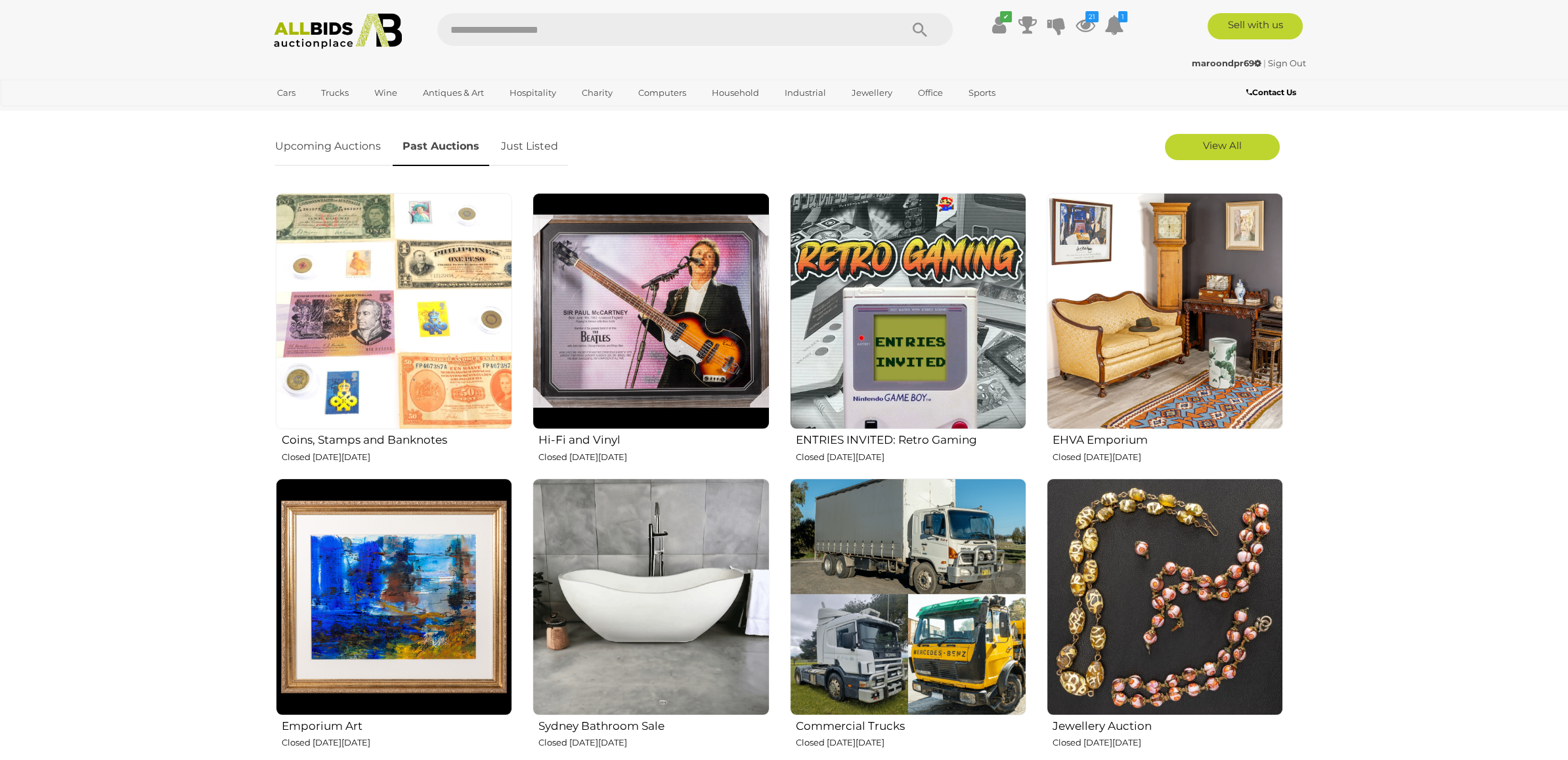
scroll to position [455, 0]
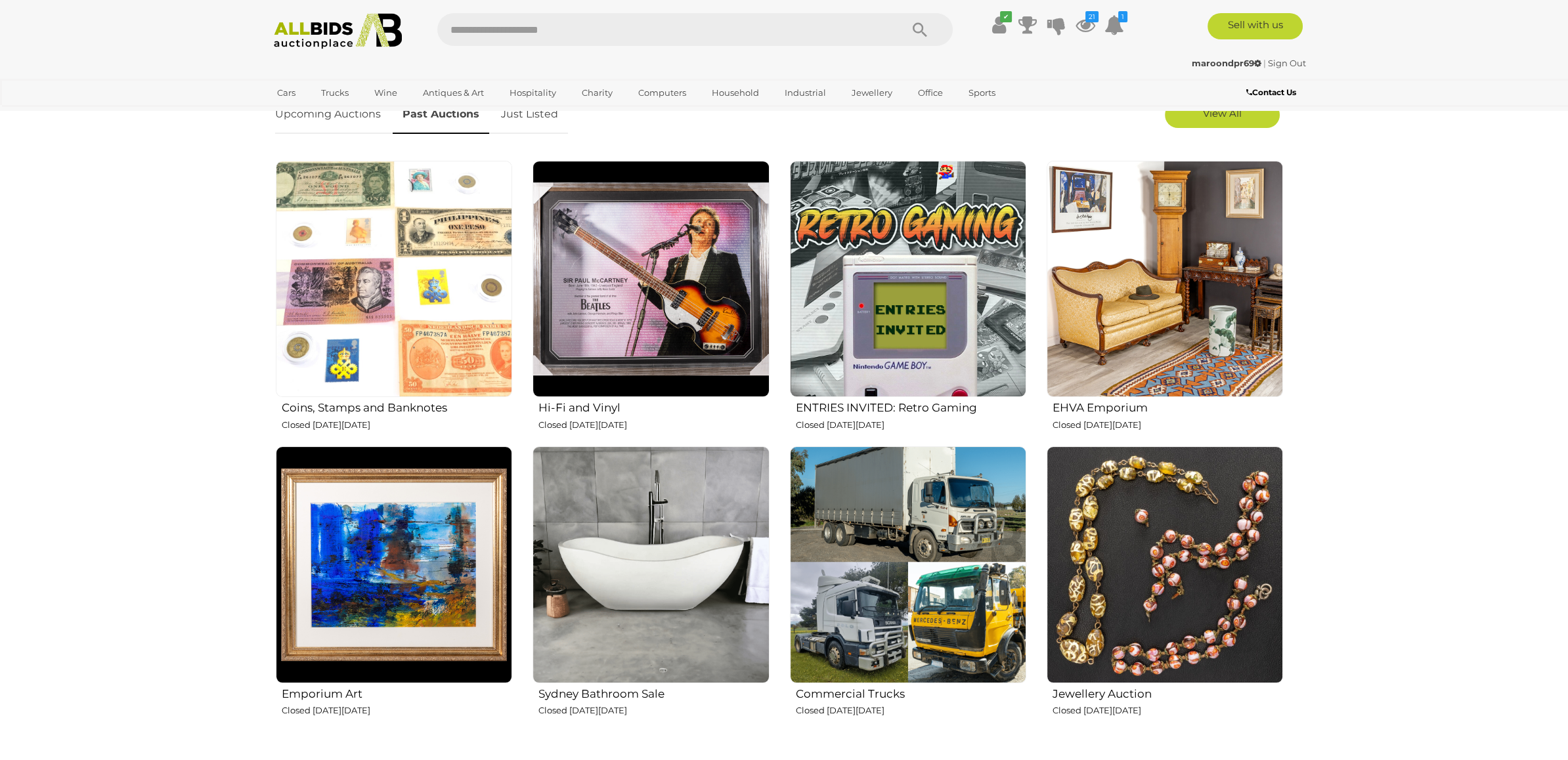
click at [422, 269] on img at bounding box center [394, 279] width 237 height 237
